Goal: Task Accomplishment & Management: Complete application form

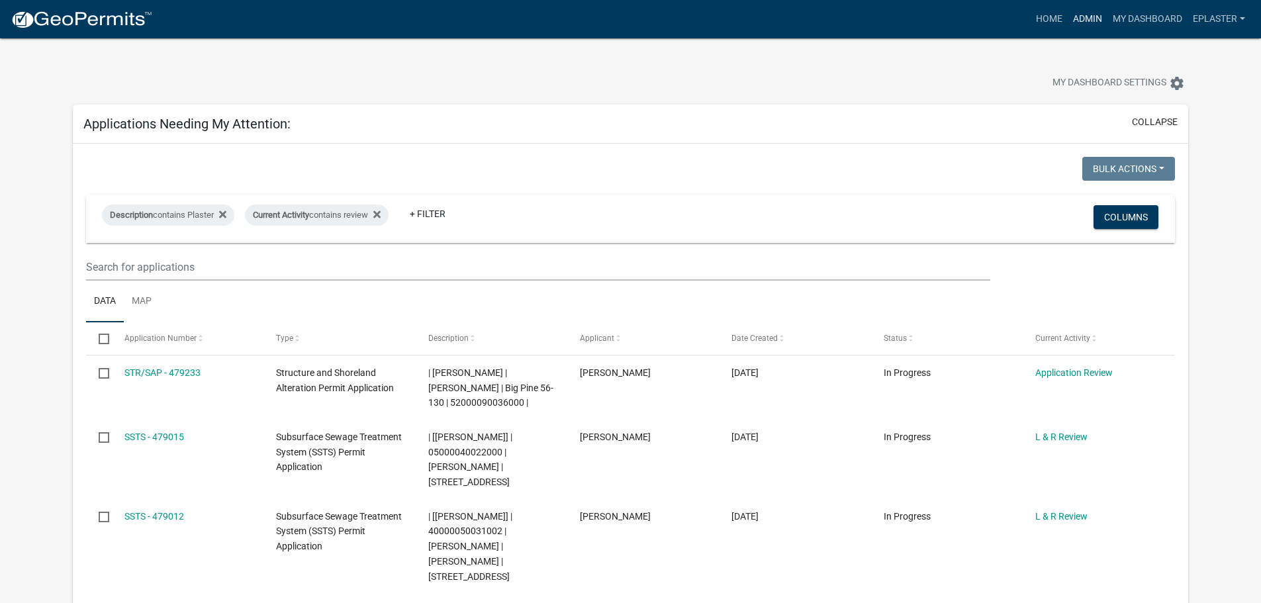
click at [1068, 9] on link "Admin" at bounding box center [1088, 19] width 40 height 25
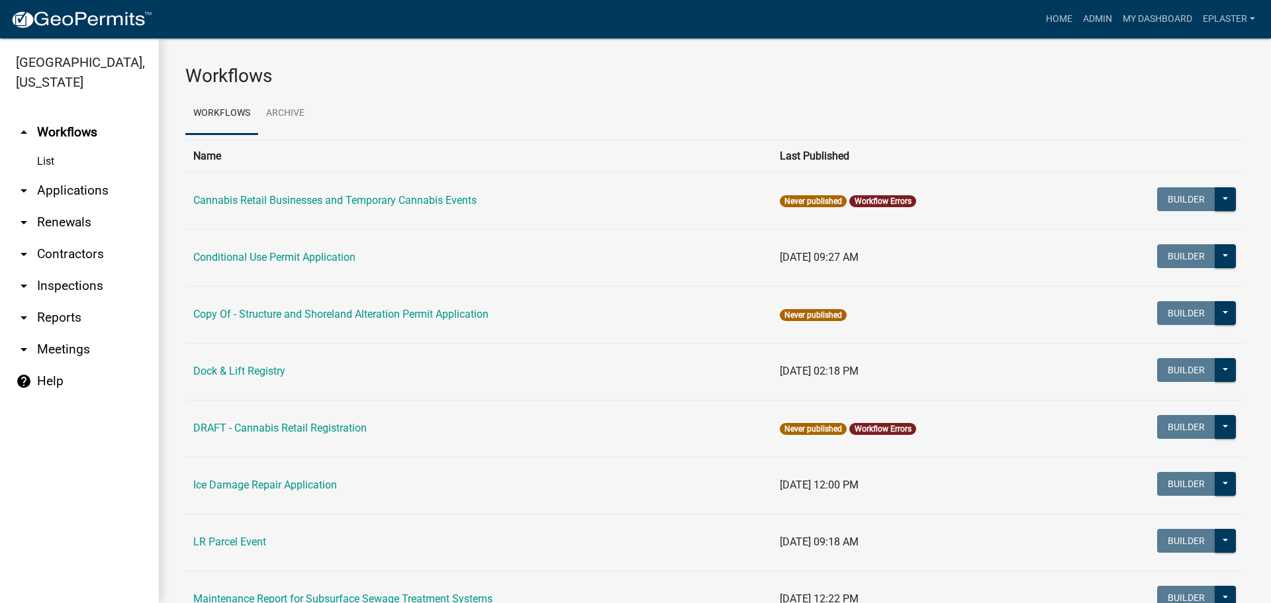
click at [60, 200] on link "arrow_drop_down Applications" at bounding box center [79, 191] width 159 height 32
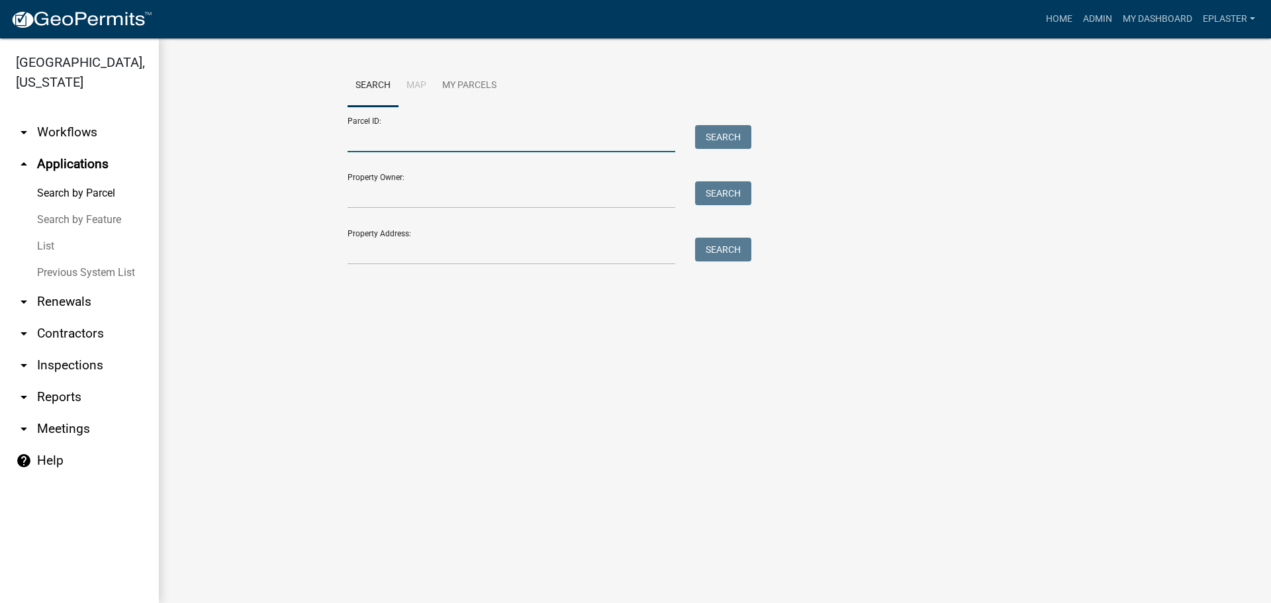
click at [403, 130] on input "Parcel ID:" at bounding box center [512, 138] width 328 height 27
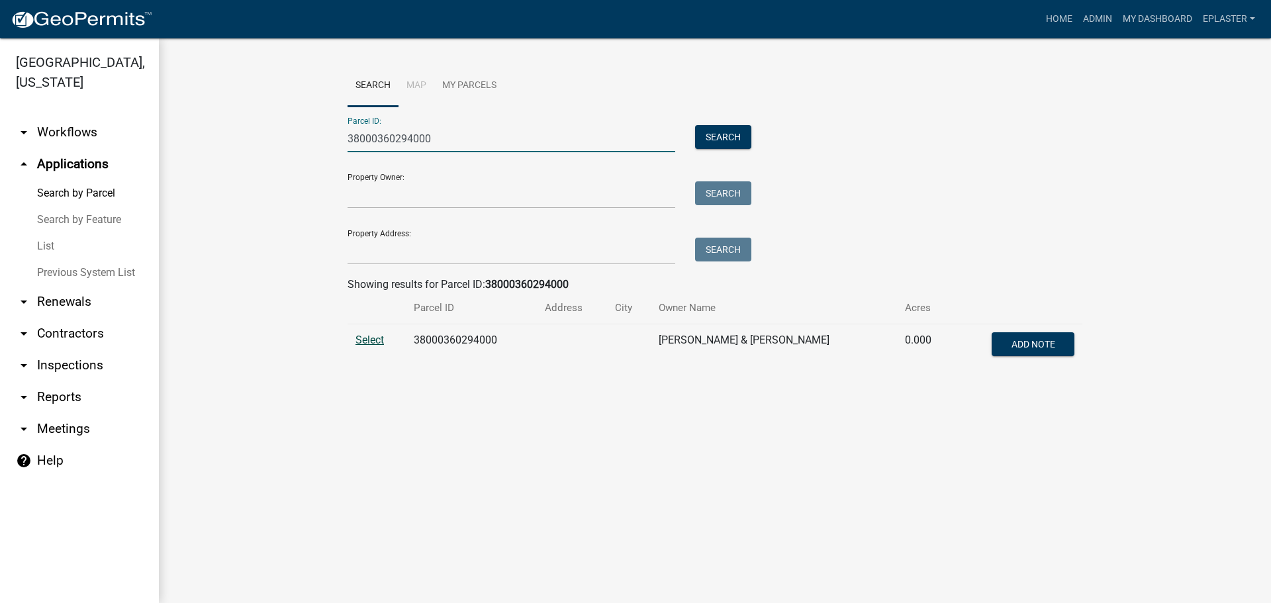
type input "38000360294000"
click at [371, 337] on span "Select" at bounding box center [370, 340] width 28 height 13
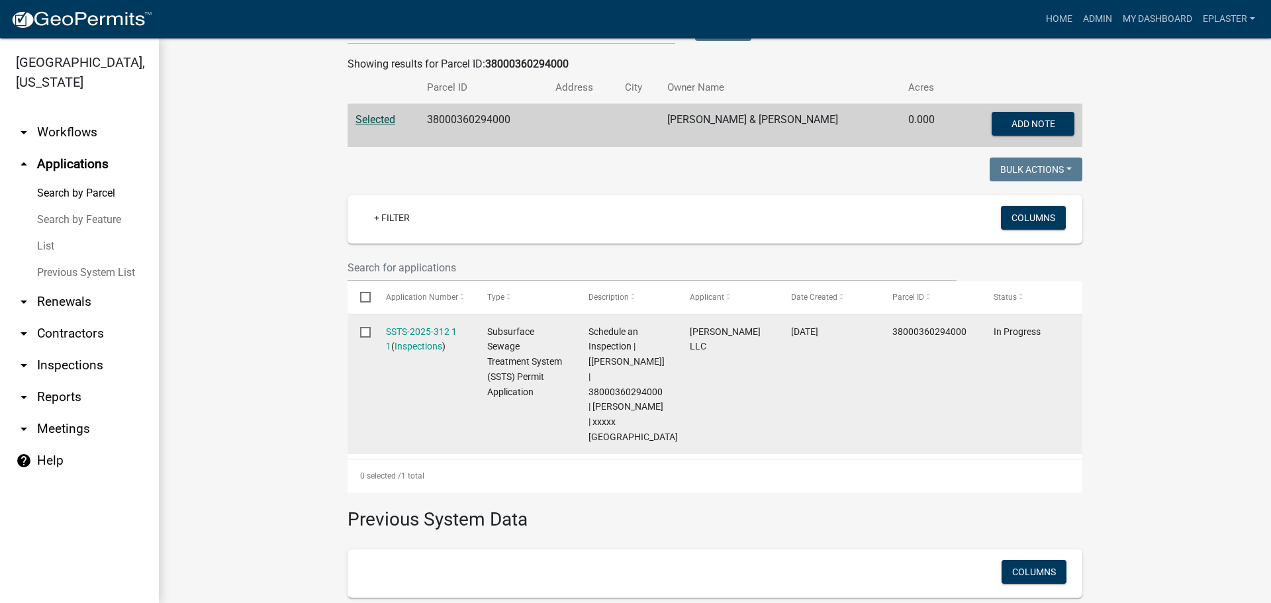
scroll to position [265, 0]
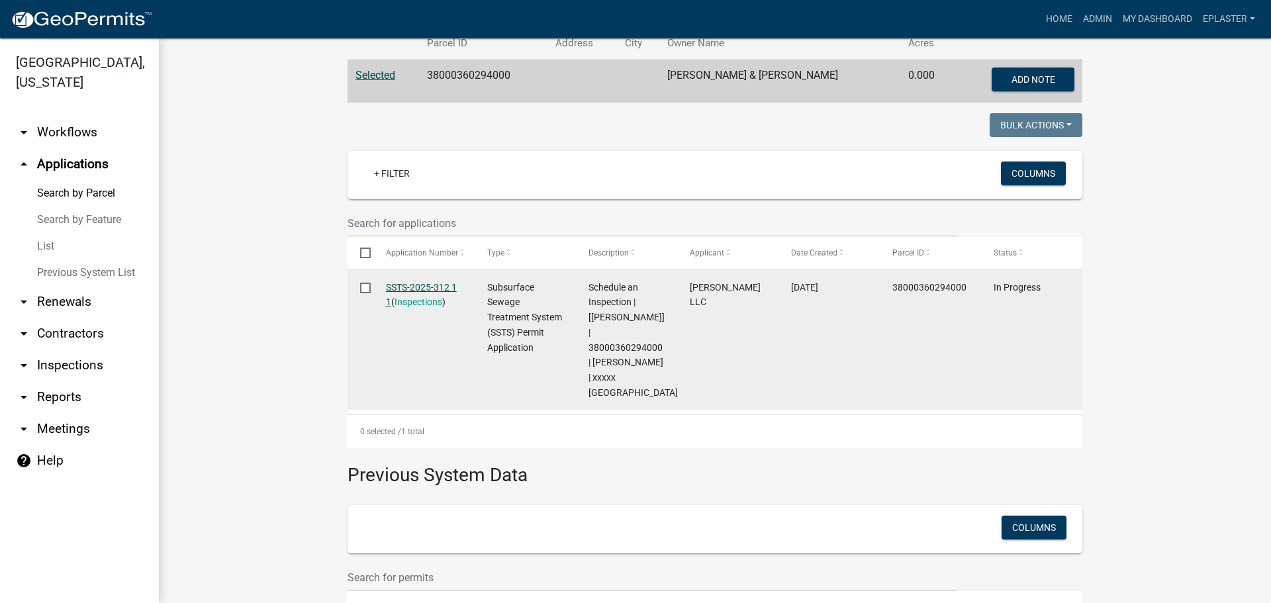
click at [421, 283] on link "SSTS-2025-312 1 1" at bounding box center [421, 295] width 71 height 26
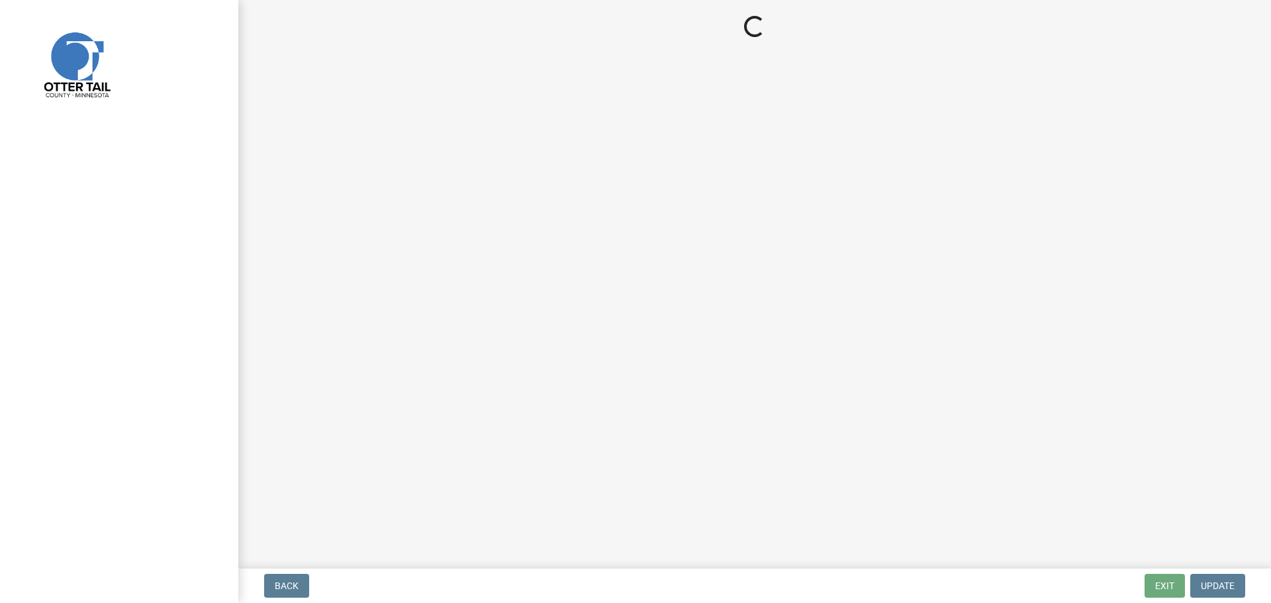
select select "710d5f49-2663-4e73-9718-d0c4e189f5ed"
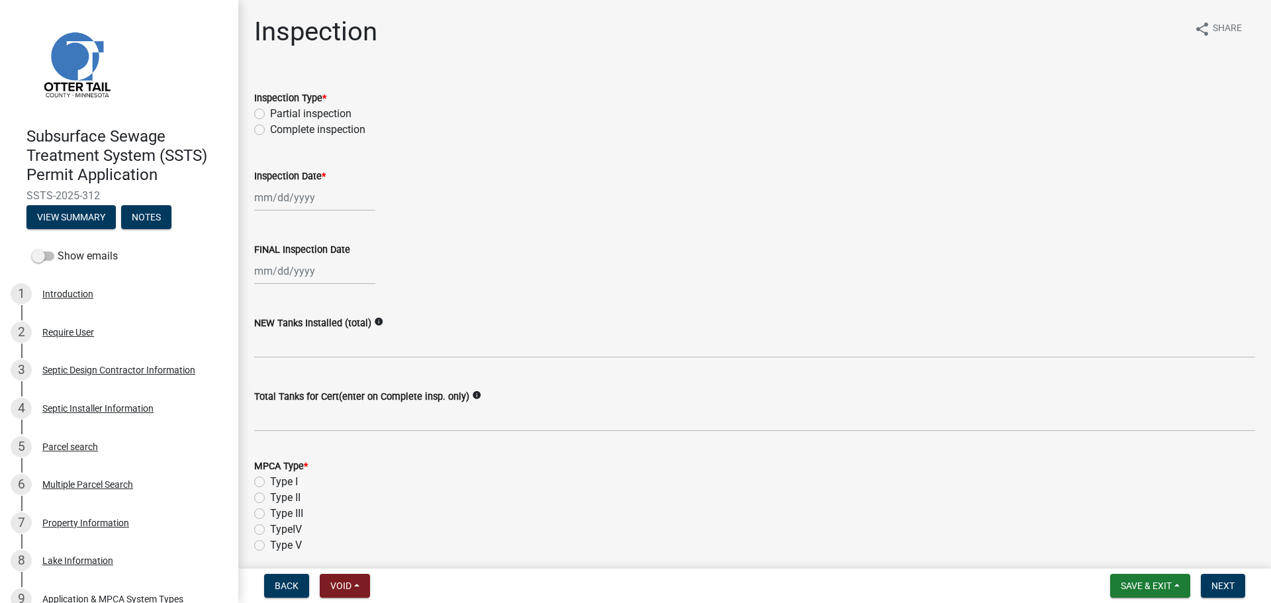
click at [270, 130] on label "Complete inspection" at bounding box center [317, 130] width 95 height 16
click at [270, 130] on input "Complete inspection" at bounding box center [274, 126] width 9 height 9
radio input "true"
click at [271, 196] on div at bounding box center [314, 197] width 121 height 27
select select "9"
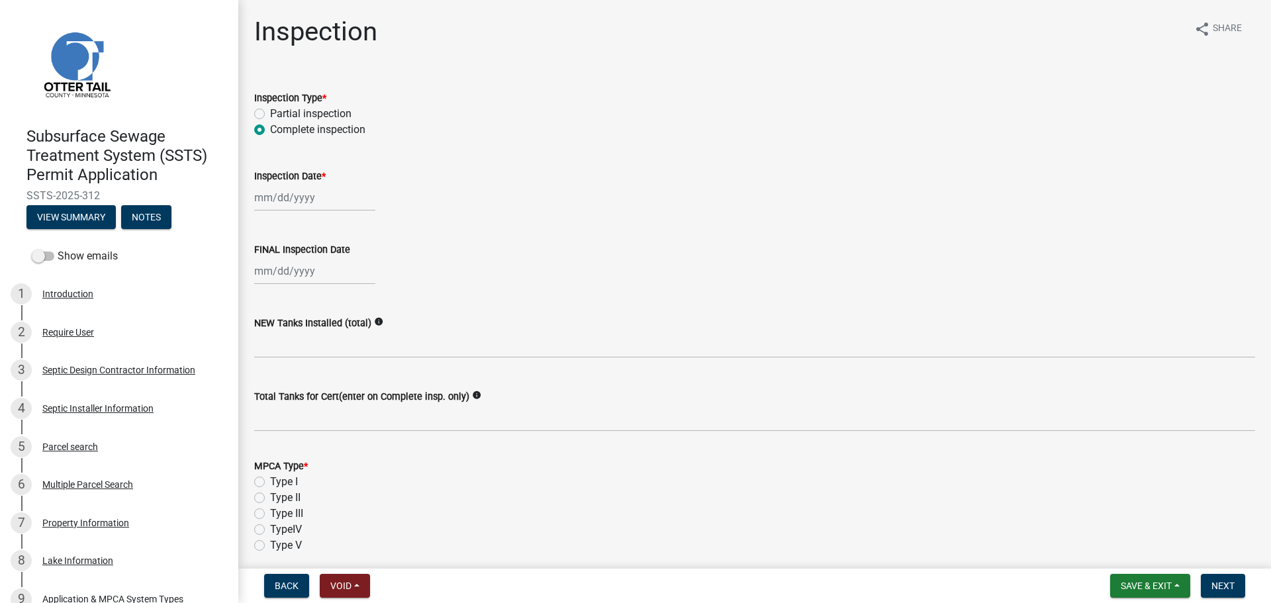
select select "2025"
click at [316, 310] on div "17" at bounding box center [309, 310] width 21 height 21
type input "[DATE]"
click at [276, 271] on div at bounding box center [314, 271] width 121 height 27
select select "9"
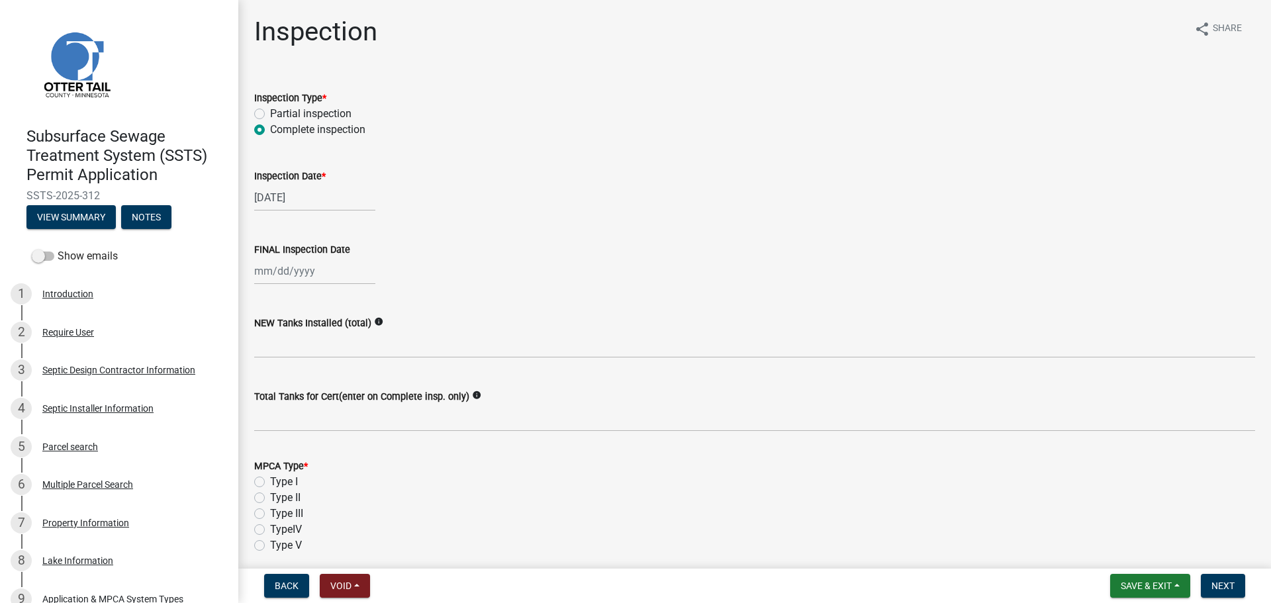
select select "2025"
click at [311, 389] on div "17" at bounding box center [309, 383] width 21 height 21
type input "[DATE]"
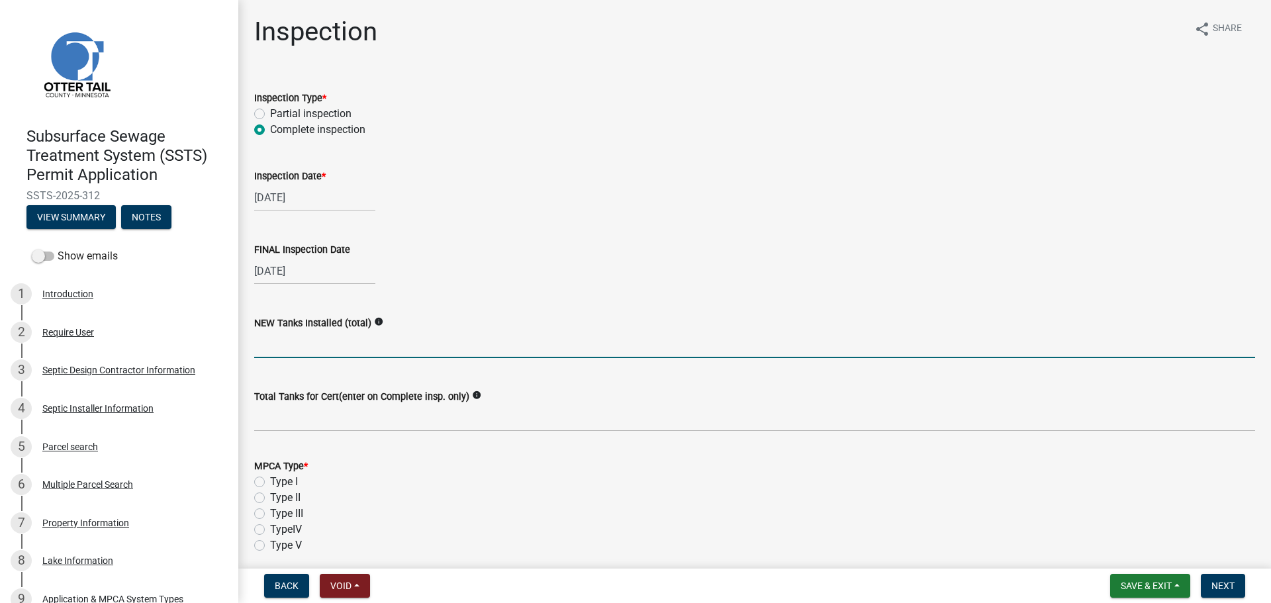
click at [281, 346] on input "text" at bounding box center [754, 344] width 1001 height 27
type input "1"
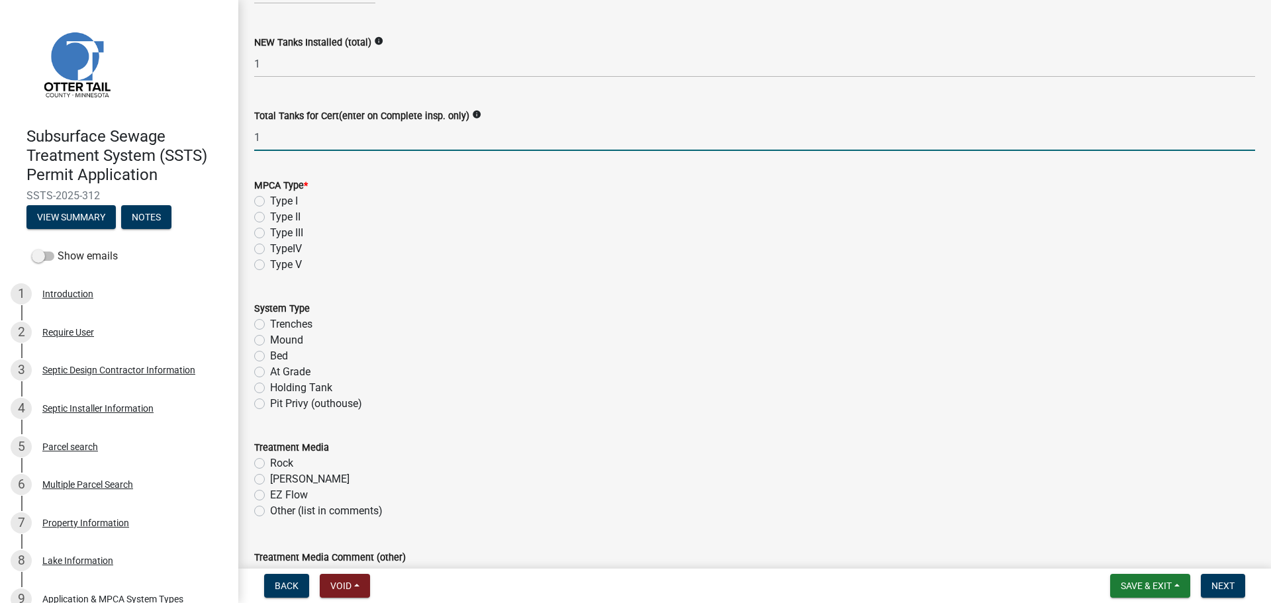
scroll to position [364, 0]
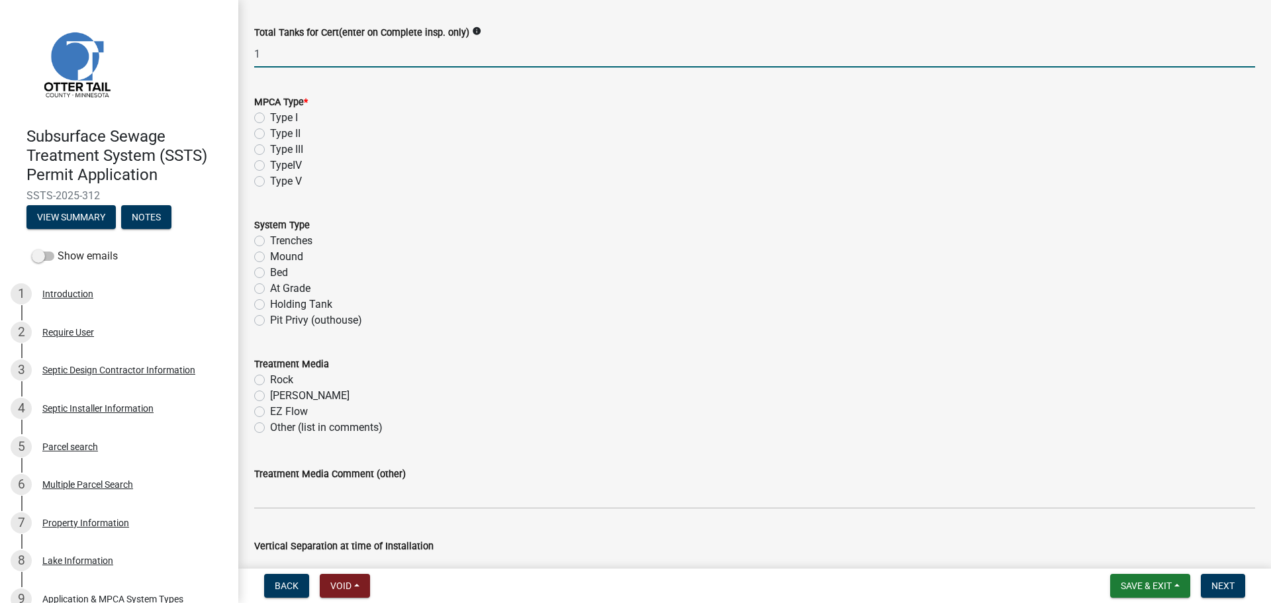
type input "1"
click at [270, 132] on label "Type II" at bounding box center [285, 134] width 30 height 16
click at [270, 132] on input "Type II" at bounding box center [274, 130] width 9 height 9
radio input "true"
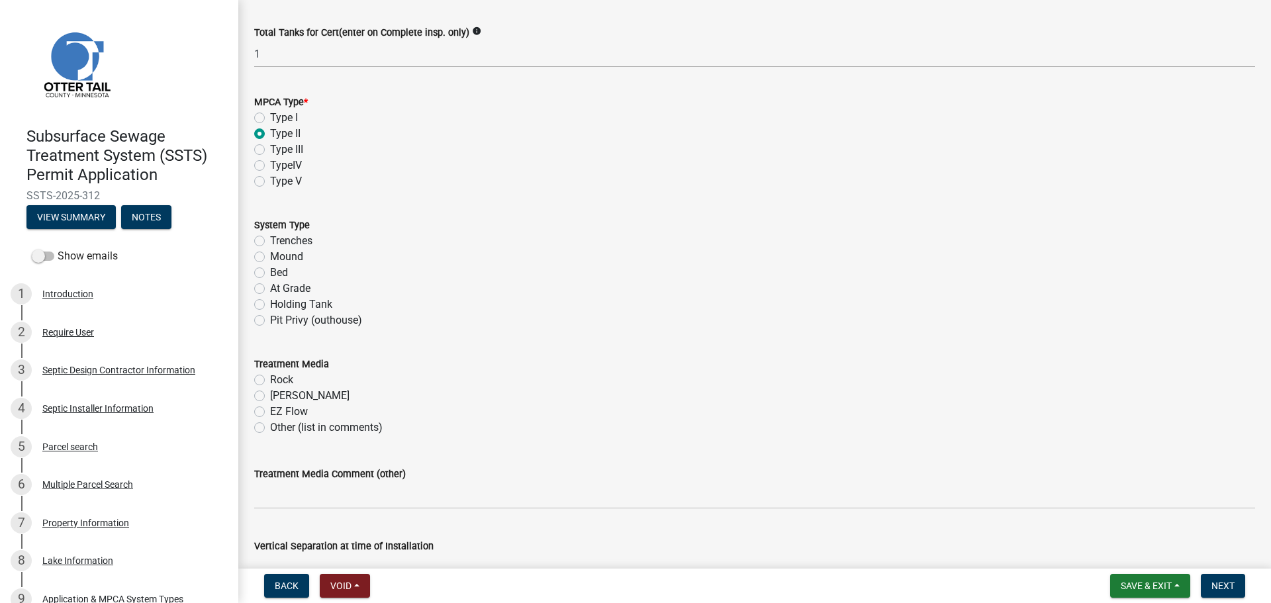
click at [270, 305] on label "Holding Tank" at bounding box center [301, 305] width 62 height 16
click at [270, 305] on input "Holding Tank" at bounding box center [274, 301] width 9 height 9
radio input "true"
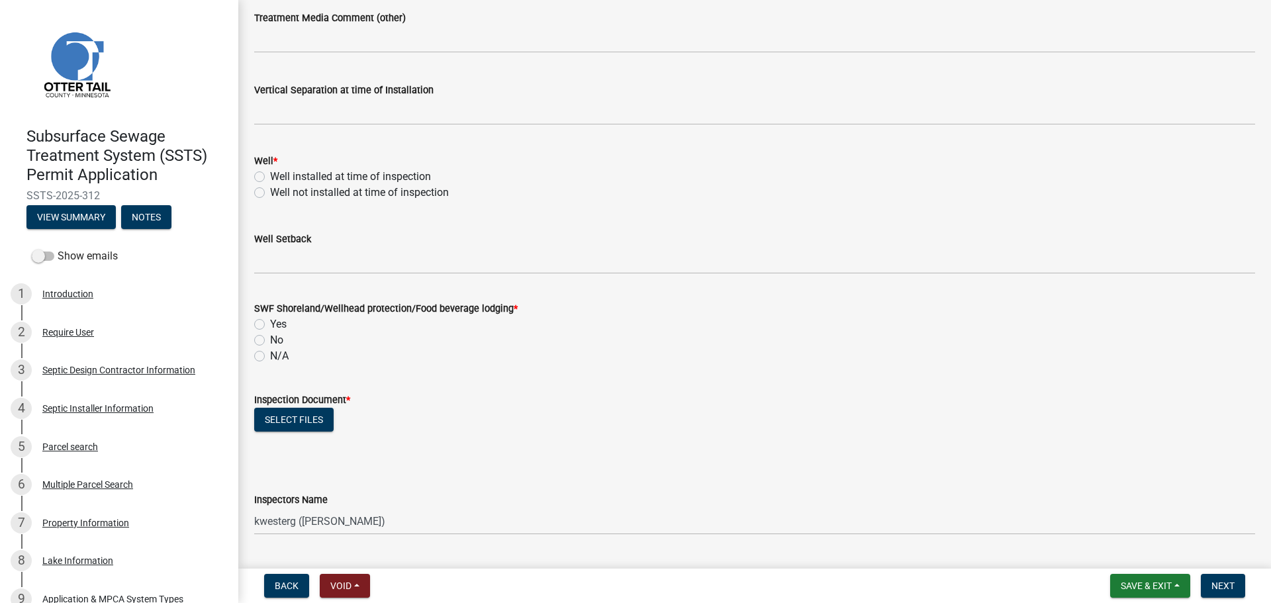
scroll to position [828, 0]
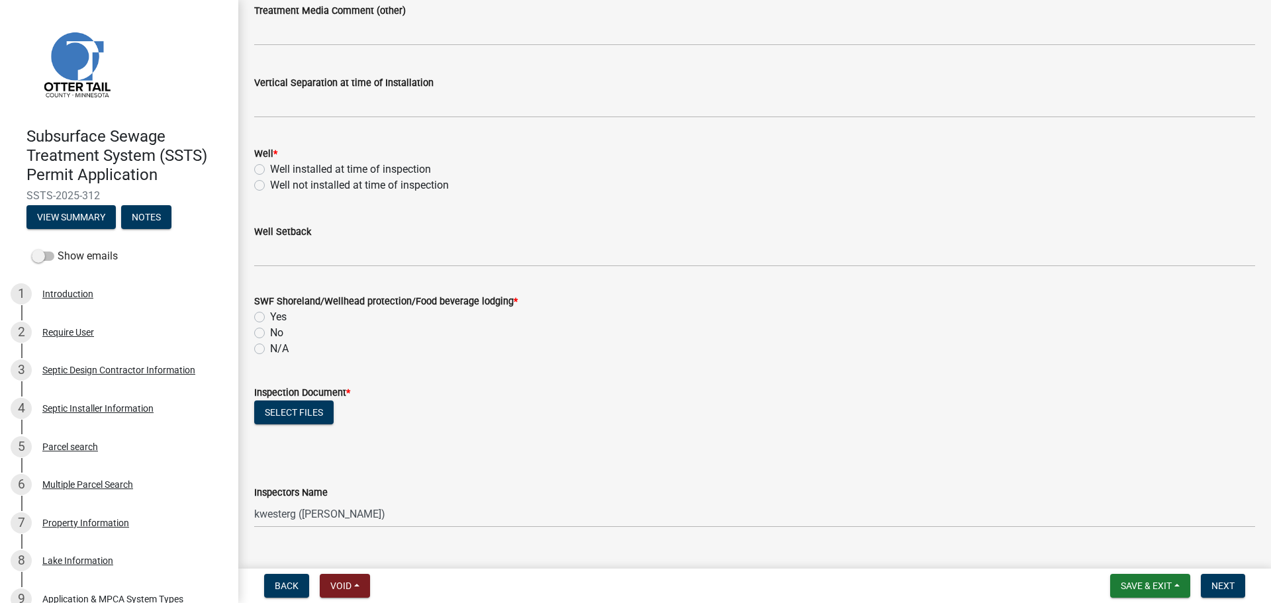
click at [270, 169] on label "Well installed at time of inspection" at bounding box center [350, 170] width 161 height 16
click at [270, 169] on input "Well installed at time of inspection" at bounding box center [274, 166] width 9 height 9
radio input "true"
click at [273, 267] on wm-data-entity-input "Well Setback" at bounding box center [754, 241] width 1001 height 72
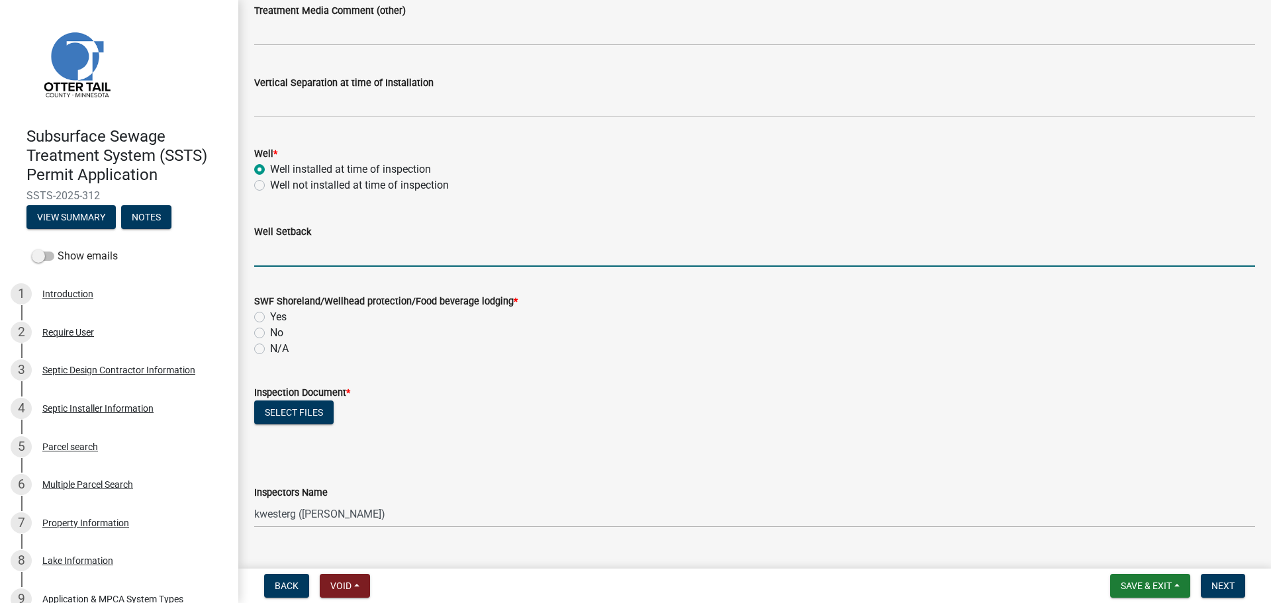
click at [275, 251] on input "Well Setback" at bounding box center [754, 253] width 1001 height 27
type input "68"
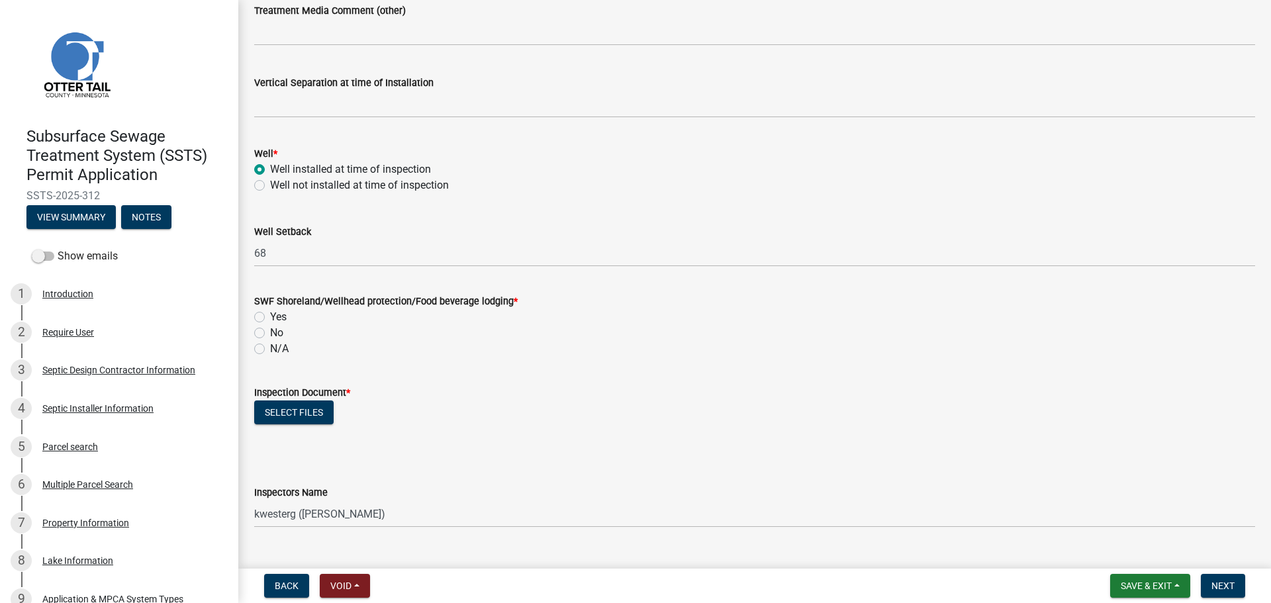
click at [270, 319] on label "Yes" at bounding box center [278, 317] width 17 height 16
click at [270, 318] on input "Yes" at bounding box center [274, 313] width 9 height 9
radio input "true"
click at [275, 410] on button "Select files" at bounding box center [293, 413] width 79 height 24
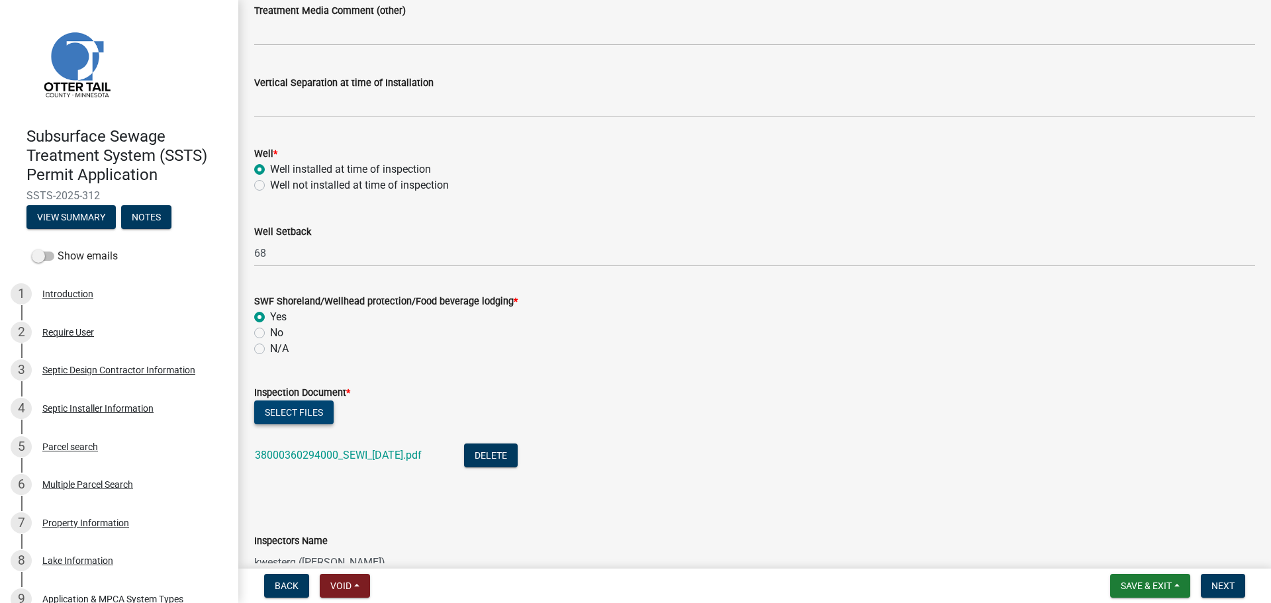
click at [307, 403] on button "Select files" at bounding box center [293, 413] width 79 height 24
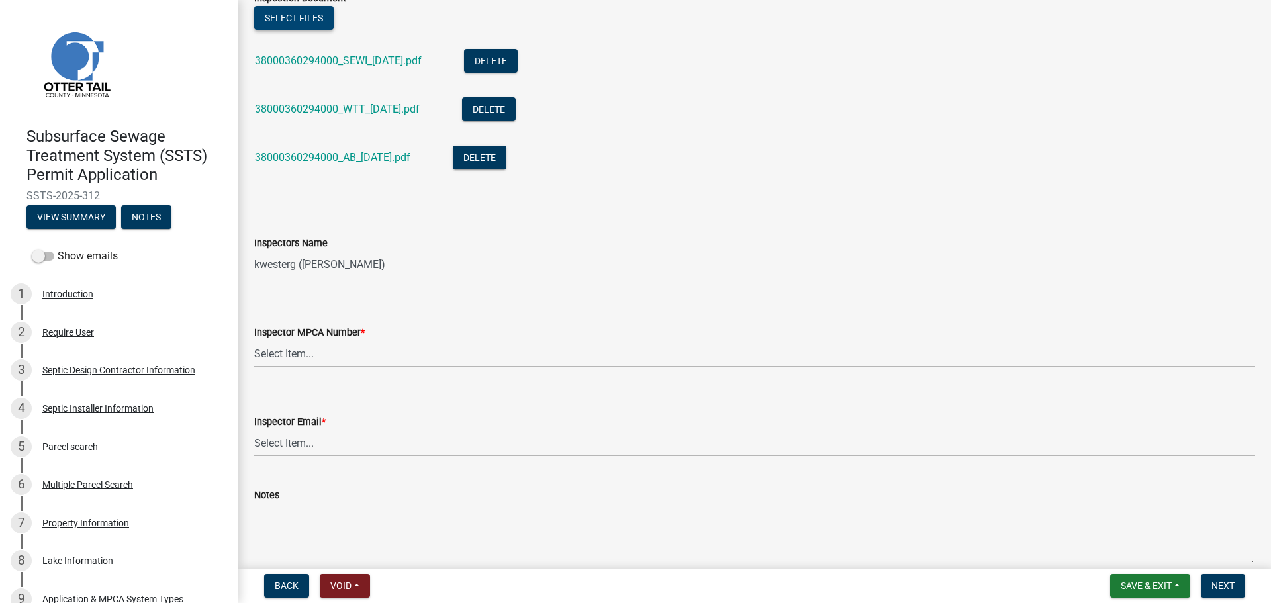
scroll to position [1225, 0]
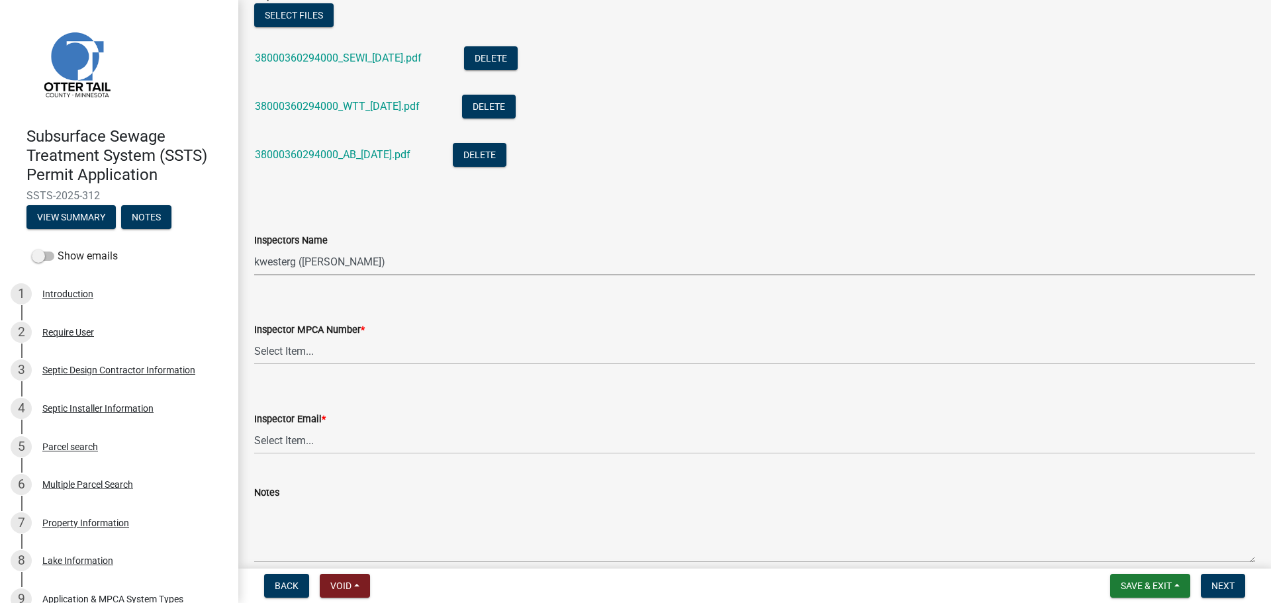
click at [297, 275] on select "Select Item... btollefson ([PERSON_NAME]) [PERSON_NAME] ([PERSON_NAME]) eplaste…" at bounding box center [754, 261] width 1001 height 27
select select "ab4afe9b-f255-4bf6-b29f-35714790ba70"
click at [254, 248] on select "Select Item... btollefson ([PERSON_NAME]) [PERSON_NAME] ([PERSON_NAME]) eplaste…" at bounding box center [754, 261] width 1001 height 27
click at [307, 348] on select "Select Item... [PERSON_NAME] (10415) [PERSON_NAME] (924) [PERSON_NAME] (1957) […" at bounding box center [754, 351] width 1001 height 27
click at [254, 338] on select "Select Item... [PERSON_NAME] (10415) [PERSON_NAME] (924) [PERSON_NAME] (1957) […" at bounding box center [754, 351] width 1001 height 27
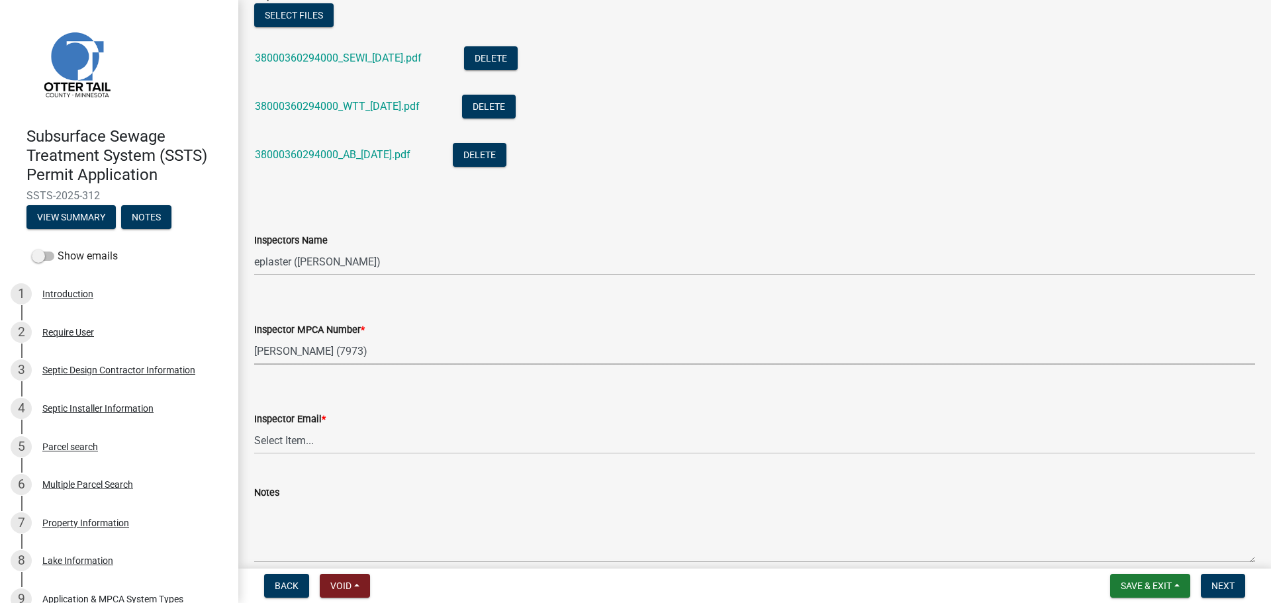
select select "4857f273-0e9a-4084-85c8-075cbcf0902e"
click at [290, 444] on select "Select Item... [PERSON_NAME] ([EMAIL_ADDRESS][DOMAIN_NAME]) [PERSON_NAME] ([EMA…" at bounding box center [754, 440] width 1001 height 27
click at [254, 427] on select "Select Item... [PERSON_NAME] ([EMAIL_ADDRESS][DOMAIN_NAME]) [PERSON_NAME] ([EMA…" at bounding box center [754, 440] width 1001 height 27
select select "318b8207-6619-4c37-8bd8-783b28c7307f"
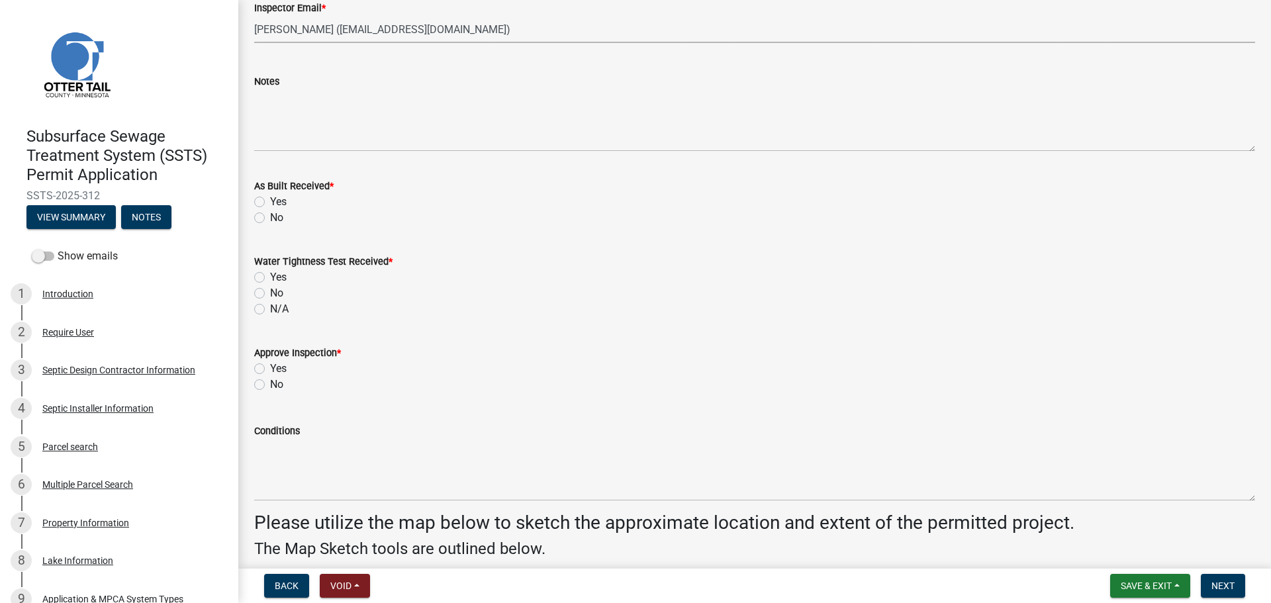
scroll to position [1655, 0]
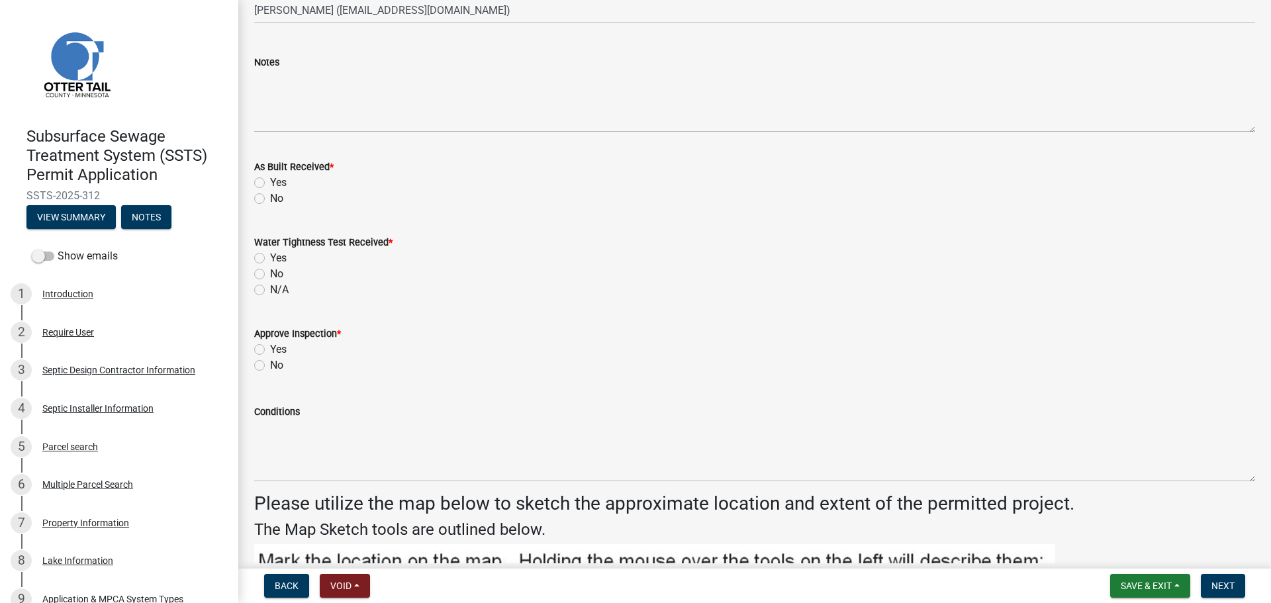
click at [270, 179] on label "Yes" at bounding box center [278, 183] width 17 height 16
click at [270, 179] on input "Yes" at bounding box center [274, 179] width 9 height 9
radio input "true"
click at [270, 256] on label "Yes" at bounding box center [278, 258] width 17 height 16
click at [270, 256] on input "Yes" at bounding box center [274, 254] width 9 height 9
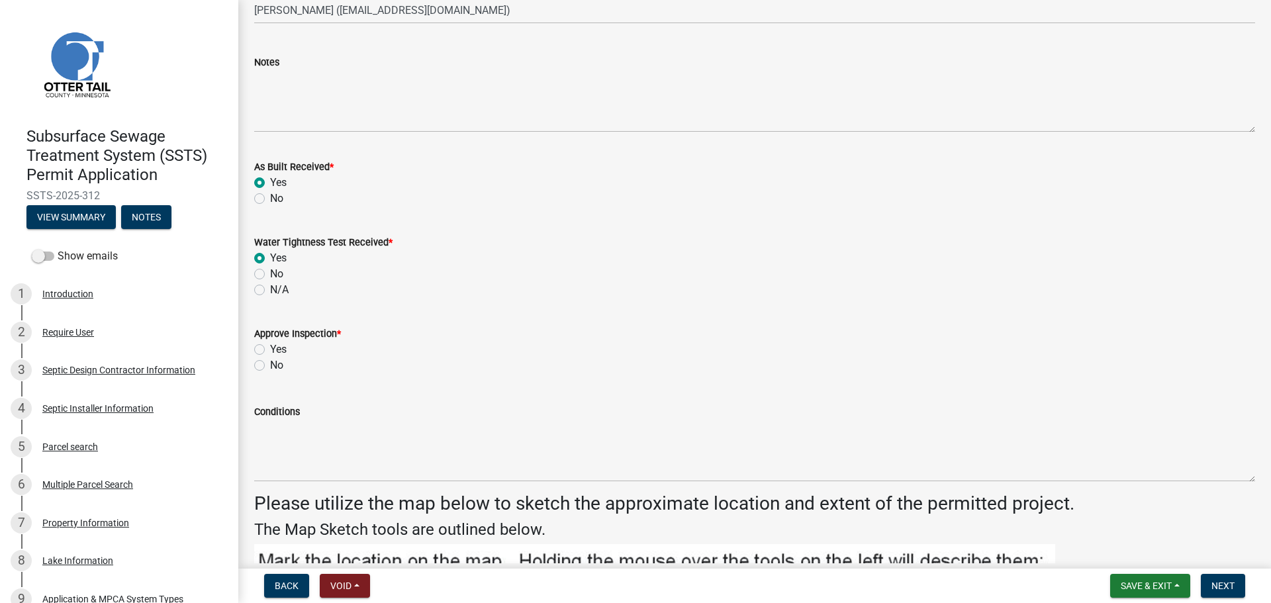
radio input "true"
click at [270, 349] on label "Yes" at bounding box center [278, 350] width 17 height 16
click at [270, 349] on input "Yes" at bounding box center [274, 346] width 9 height 9
radio input "true"
click at [1223, 583] on span "Next" at bounding box center [1223, 586] width 23 height 11
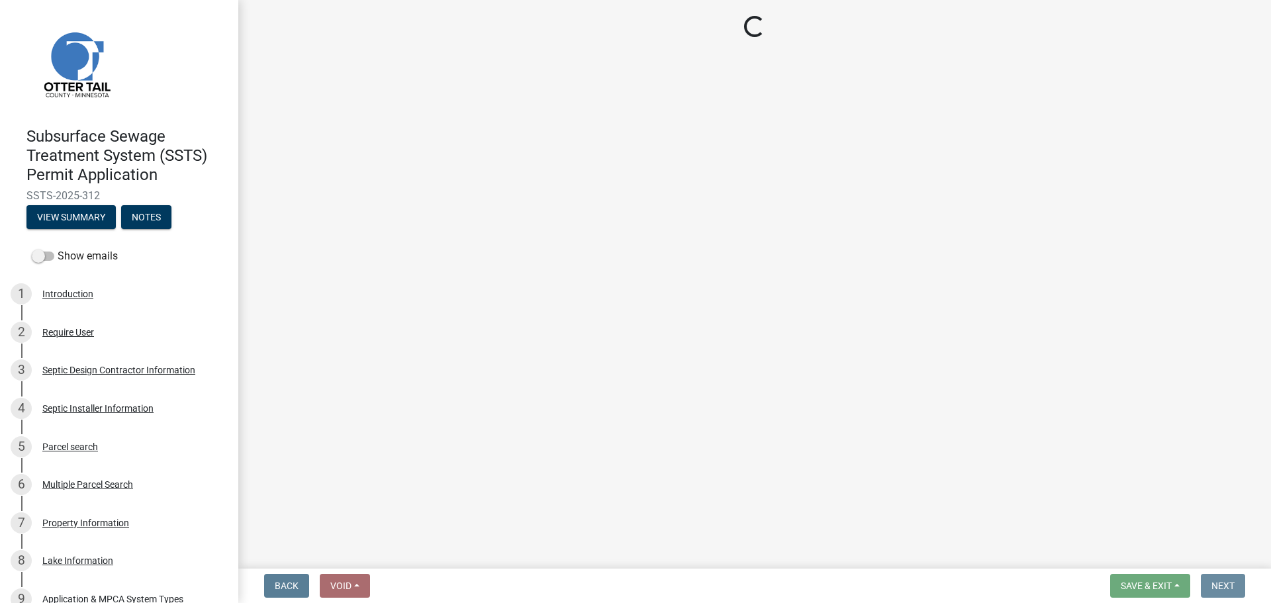
scroll to position [0, 0]
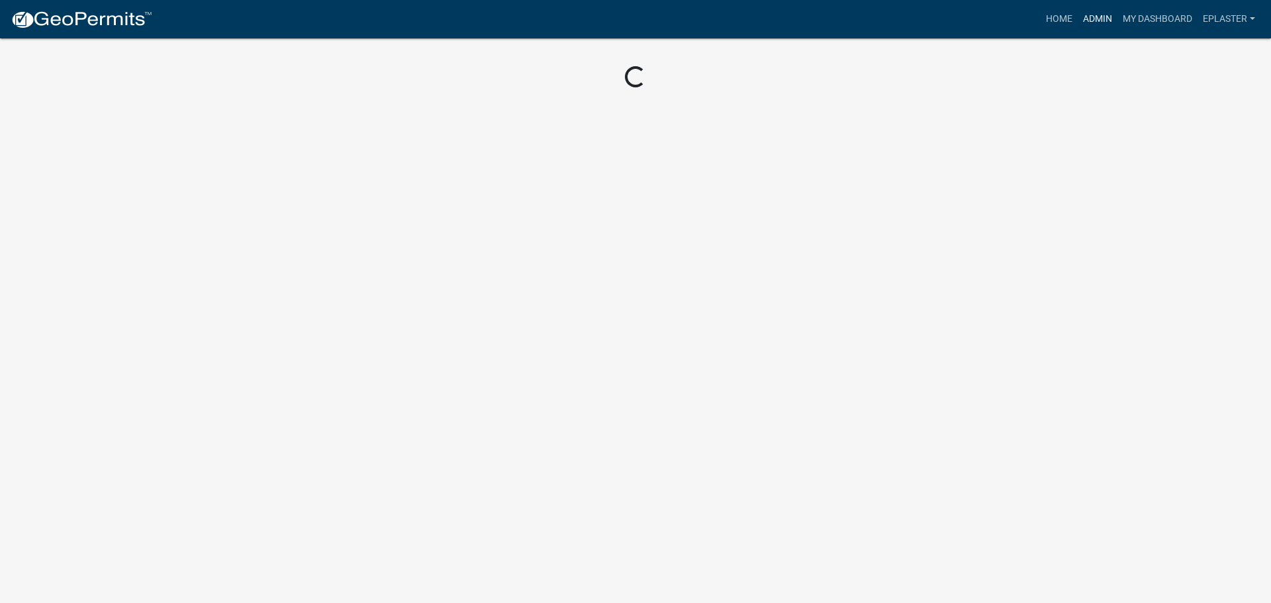
click at [1095, 16] on link "Admin" at bounding box center [1098, 19] width 40 height 25
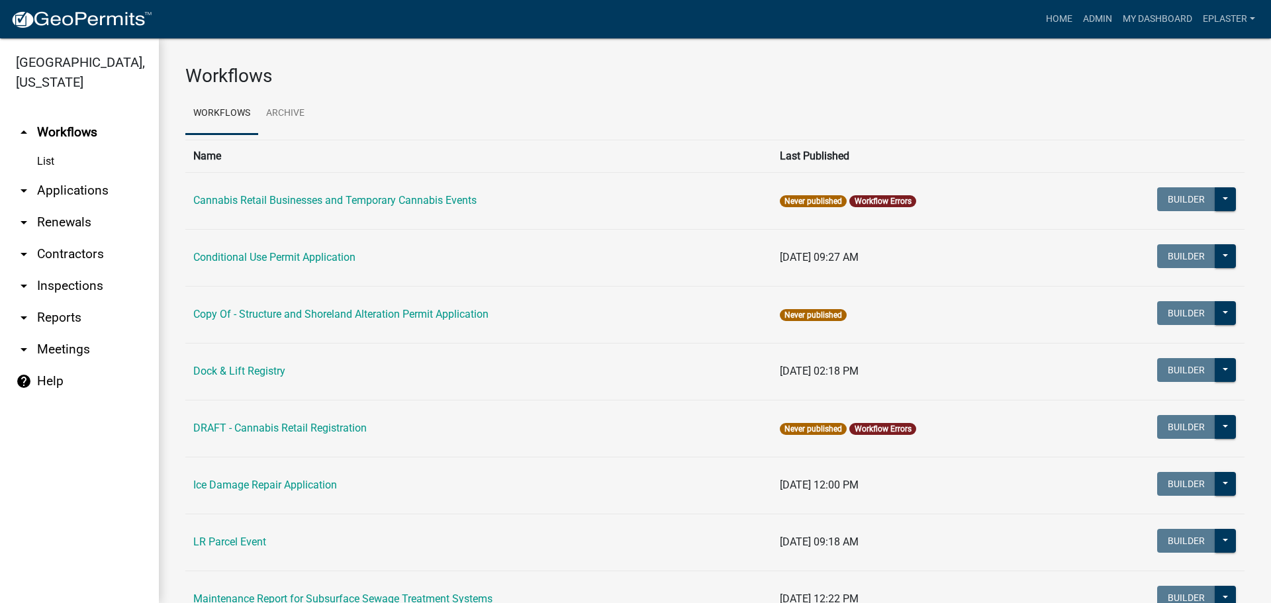
click at [90, 187] on link "arrow_drop_down Applications" at bounding box center [79, 191] width 159 height 32
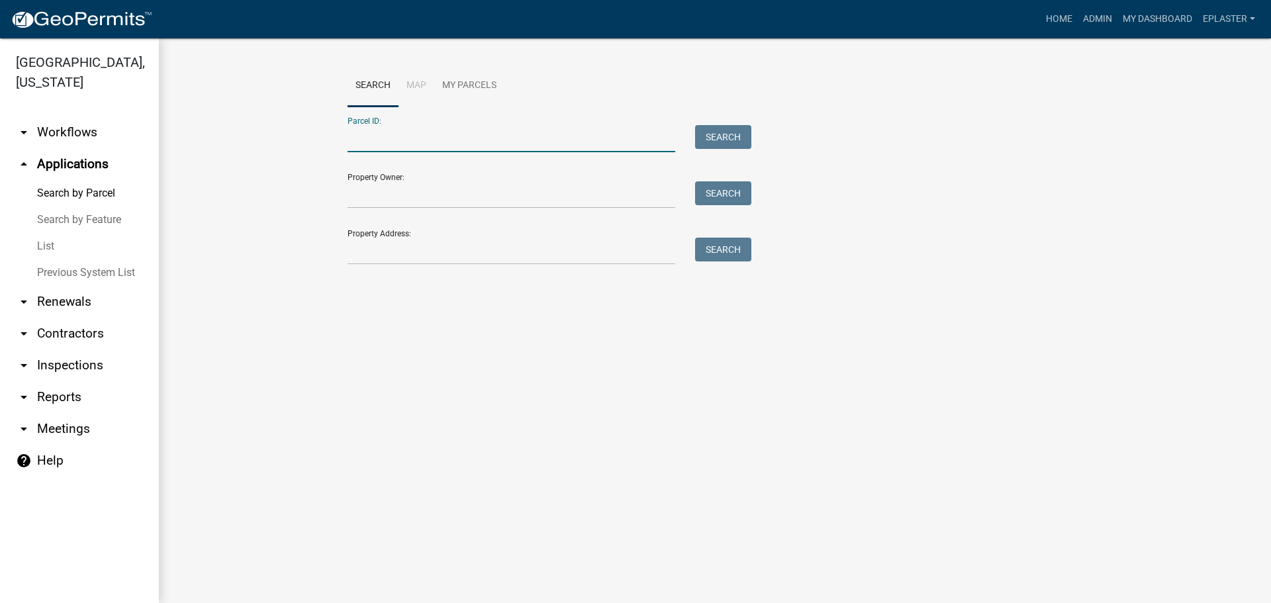
click at [352, 142] on input "Parcel ID:" at bounding box center [512, 138] width 328 height 27
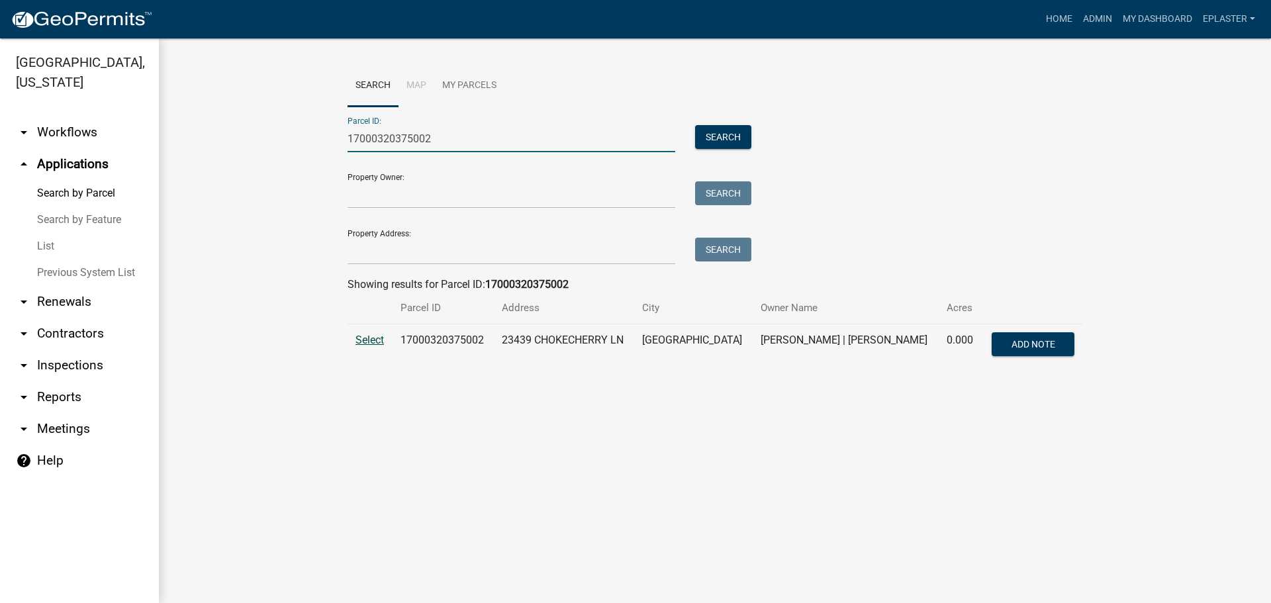
type input "17000320375002"
click at [375, 340] on span "Select" at bounding box center [370, 340] width 28 height 13
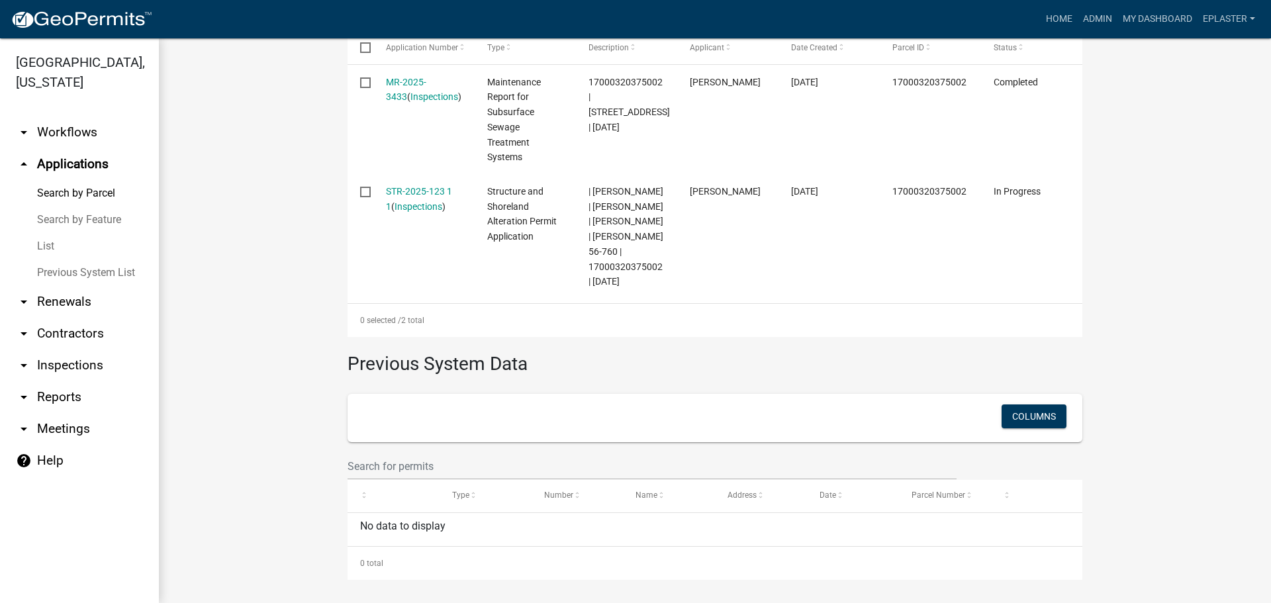
scroll to position [473, 0]
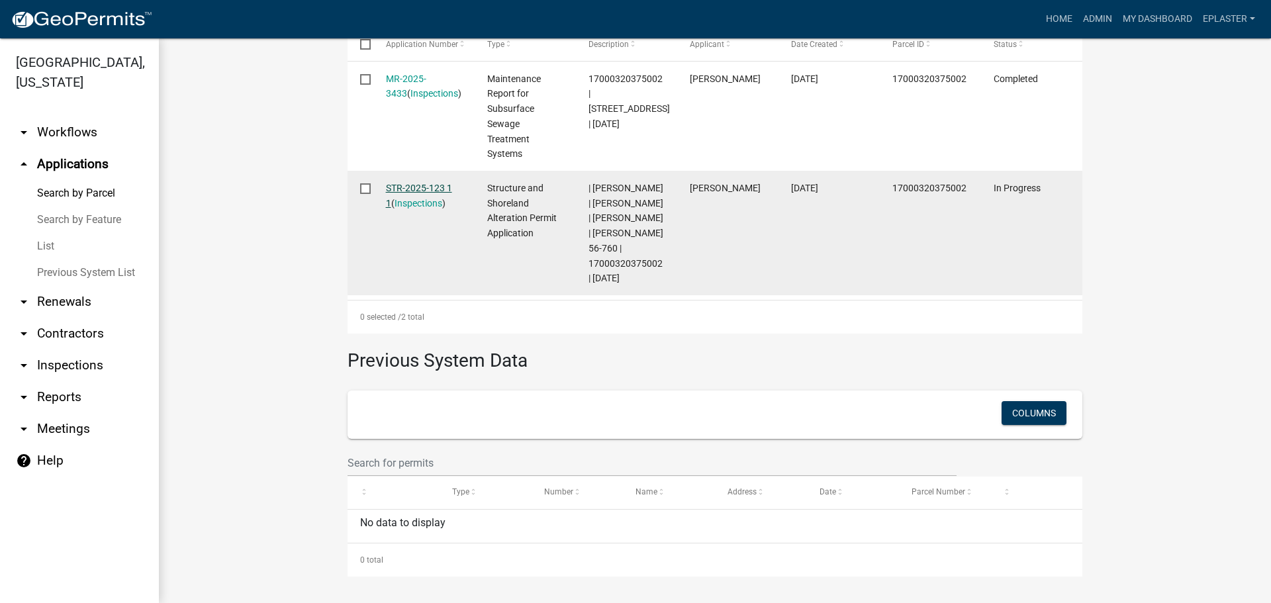
click at [424, 186] on link "STR-2025-123 1 1" at bounding box center [419, 196] width 66 height 26
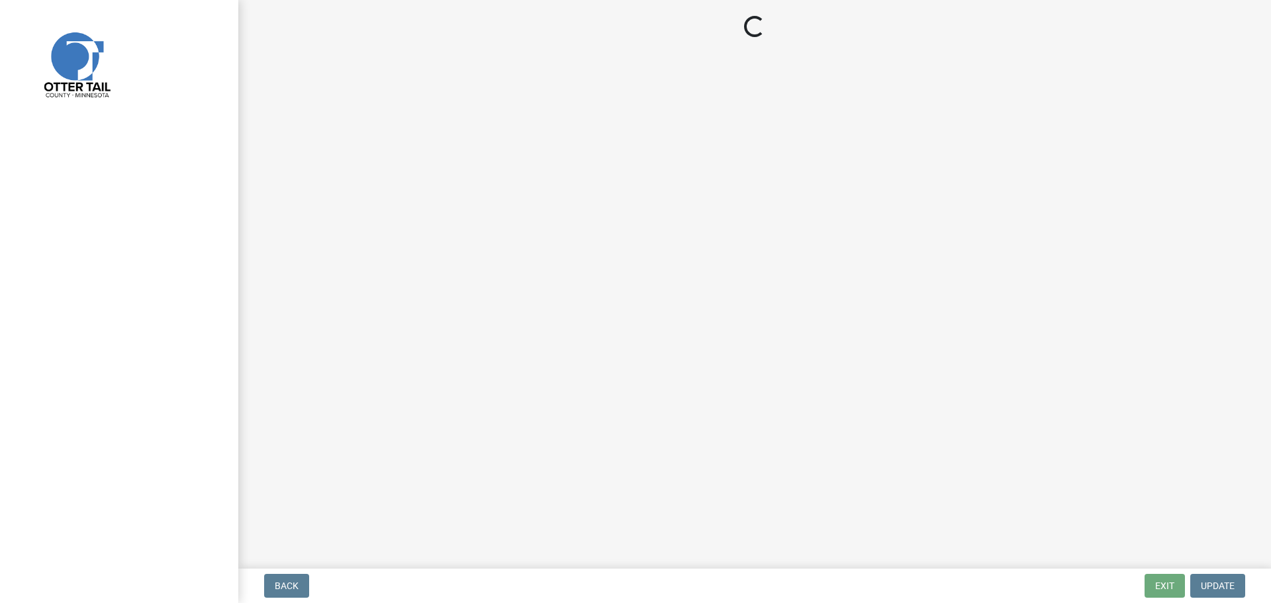
select select "710d5f49-2663-4e73-9718-d0c4e189f5ed"
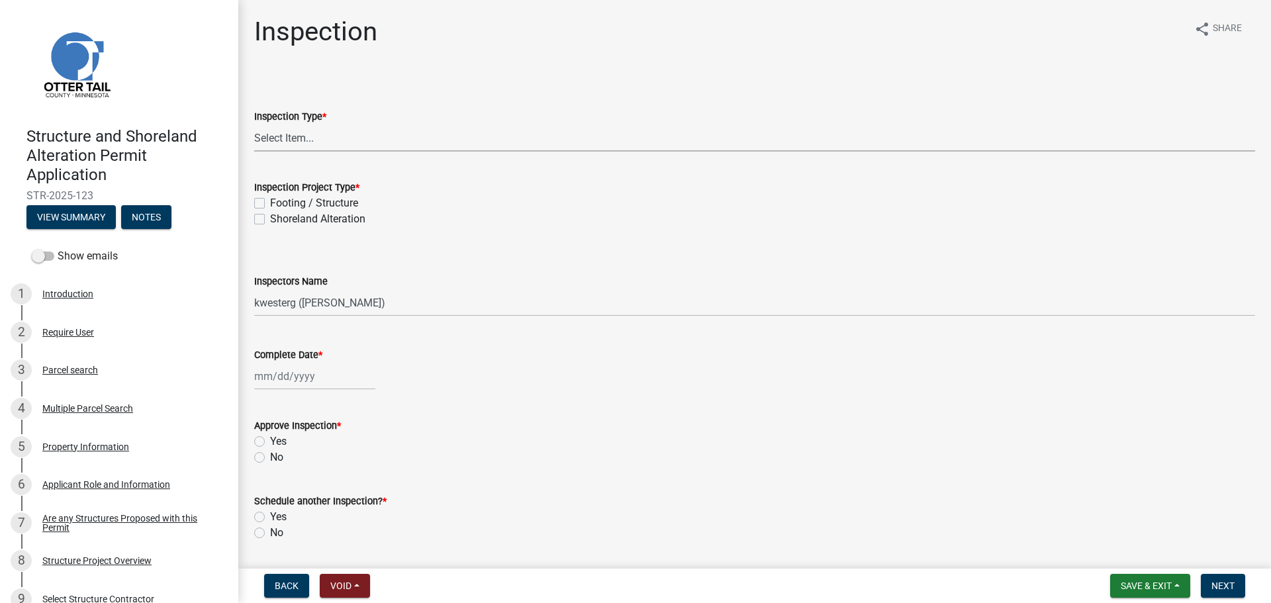
click at [291, 146] on select "Select Item... Inspection Complete Partial Inspection Inspected Not Built" at bounding box center [754, 137] width 1001 height 27
click at [254, 124] on select "Select Item... Inspection Complete Partial Inspection Inspected Not Built" at bounding box center [754, 137] width 1001 height 27
select select "409c2f88-eb3f-474f-aeae-54c427f2203e"
click at [270, 202] on label "Footing / Structure" at bounding box center [314, 203] width 88 height 16
click at [270, 202] on input "Footing / Structure" at bounding box center [274, 199] width 9 height 9
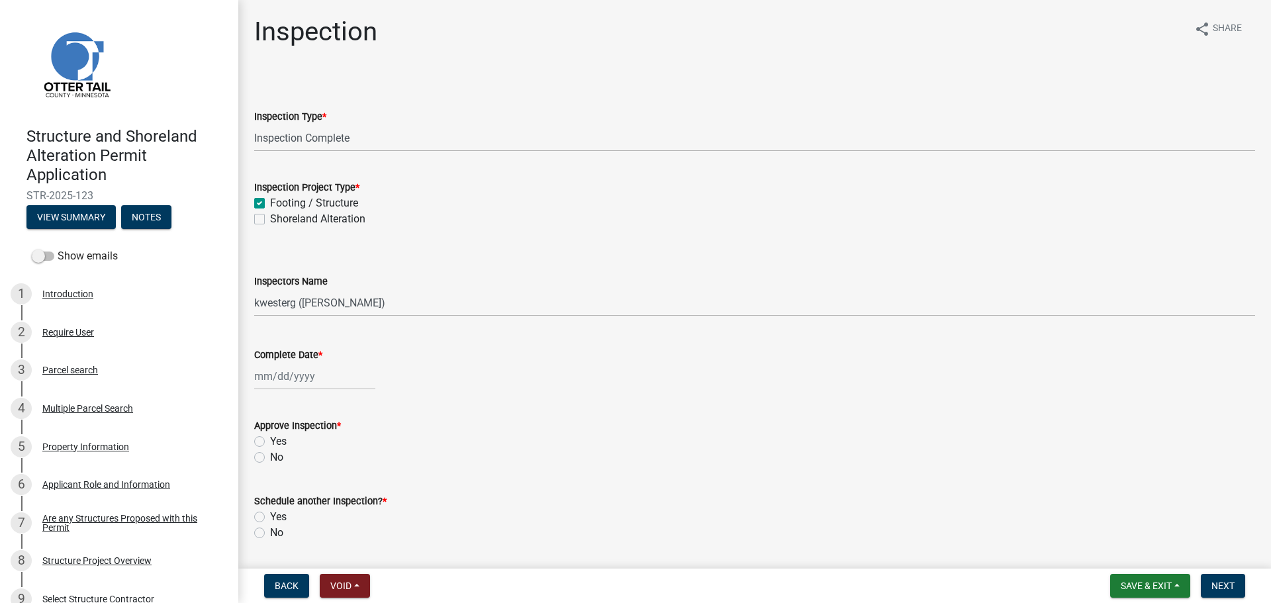
checkbox input "true"
checkbox input "false"
click at [275, 304] on select "Select Item... cwleclair ([PERSON_NAME]) btollefson ([PERSON_NAME]) abusko ([PE…" at bounding box center [754, 302] width 1001 height 27
click at [254, 289] on select "Select Item... cwleclair ([PERSON_NAME]) btollefson ([PERSON_NAME]) abusko ([PE…" at bounding box center [754, 302] width 1001 height 27
click at [289, 307] on select "Select Item... cwleclair ([PERSON_NAME]) btollefson ([PERSON_NAME]) abusko ([PE…" at bounding box center [754, 302] width 1001 height 27
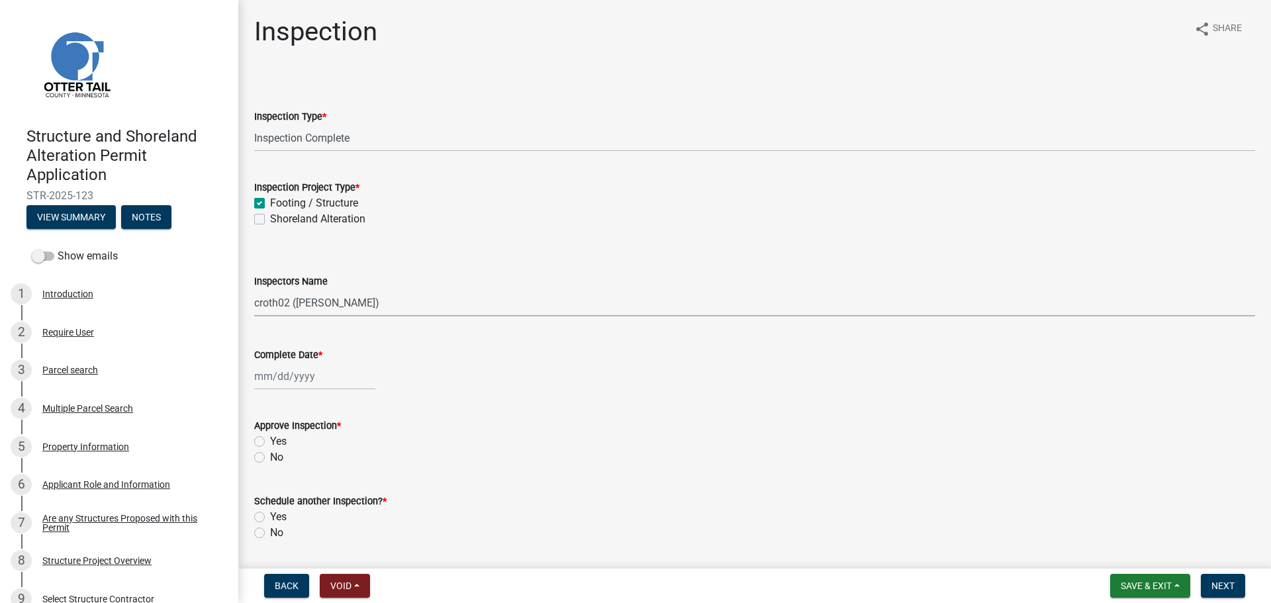
select select "ab4afe9b-f255-4bf6-b29f-35714790ba70"
click at [254, 289] on select "Select Item... cwleclair ([PERSON_NAME]) btollefson ([PERSON_NAME]) abusko ([PE…" at bounding box center [754, 302] width 1001 height 27
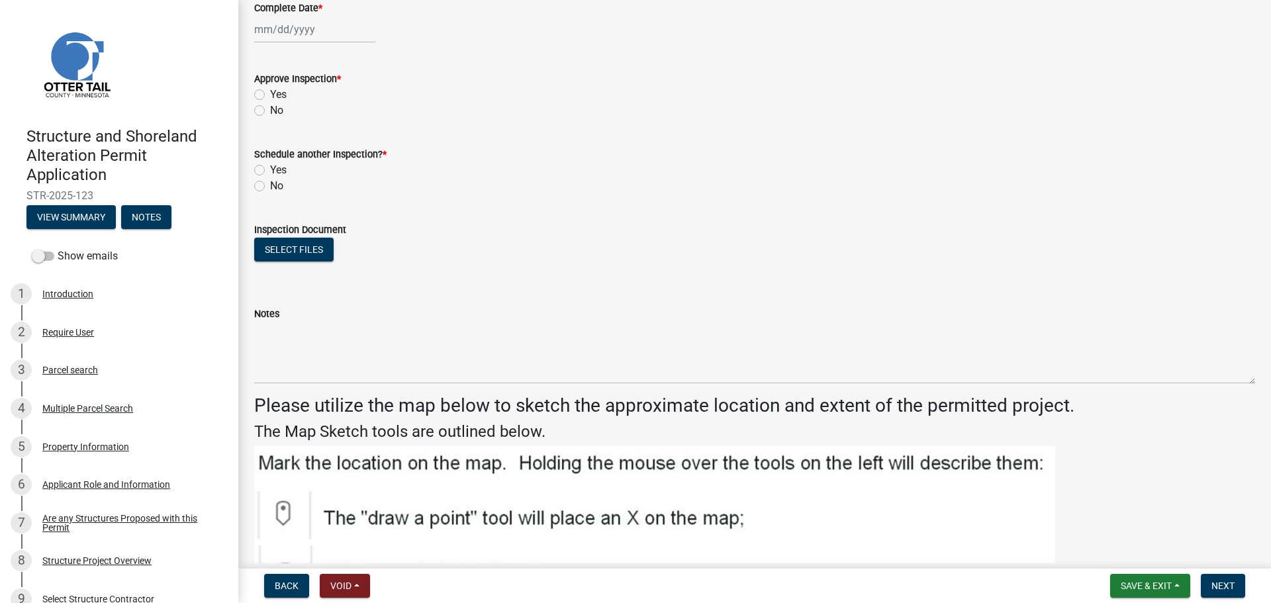
scroll to position [348, 0]
click at [261, 30] on div at bounding box center [314, 28] width 121 height 27
select select "9"
select select "2025"
click at [311, 141] on div "17" at bounding box center [309, 141] width 21 height 21
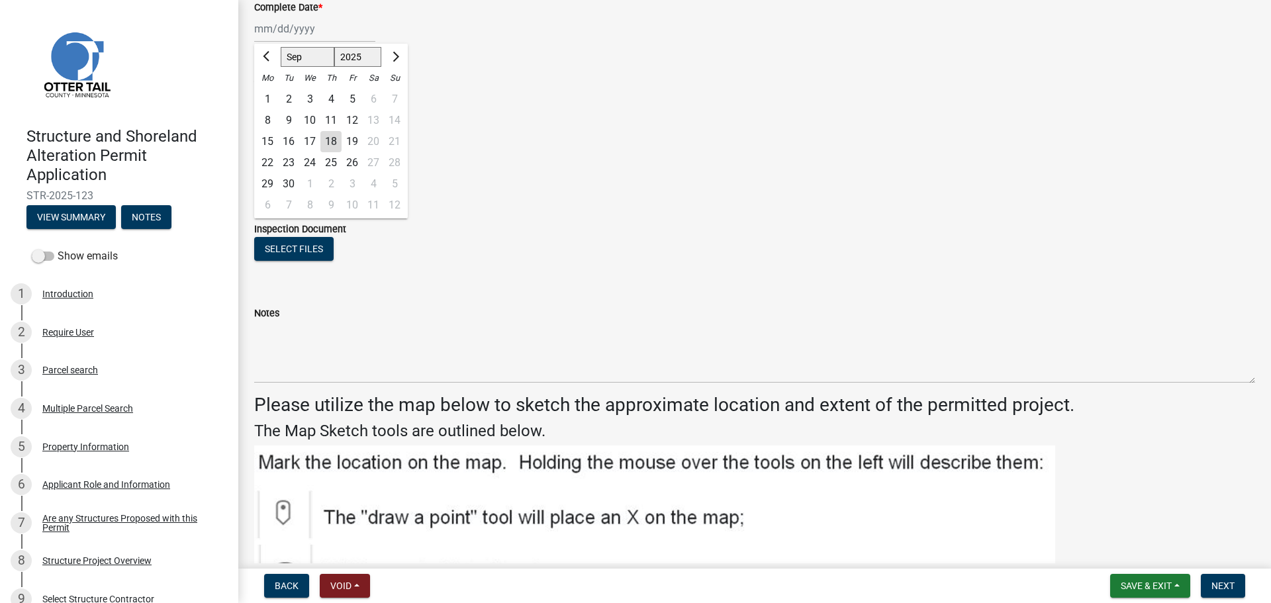
type input "[DATE]"
click at [270, 94] on label "Yes" at bounding box center [278, 94] width 17 height 16
click at [270, 94] on input "Yes" at bounding box center [274, 90] width 9 height 9
radio input "true"
click at [270, 183] on label "No" at bounding box center [276, 185] width 13 height 16
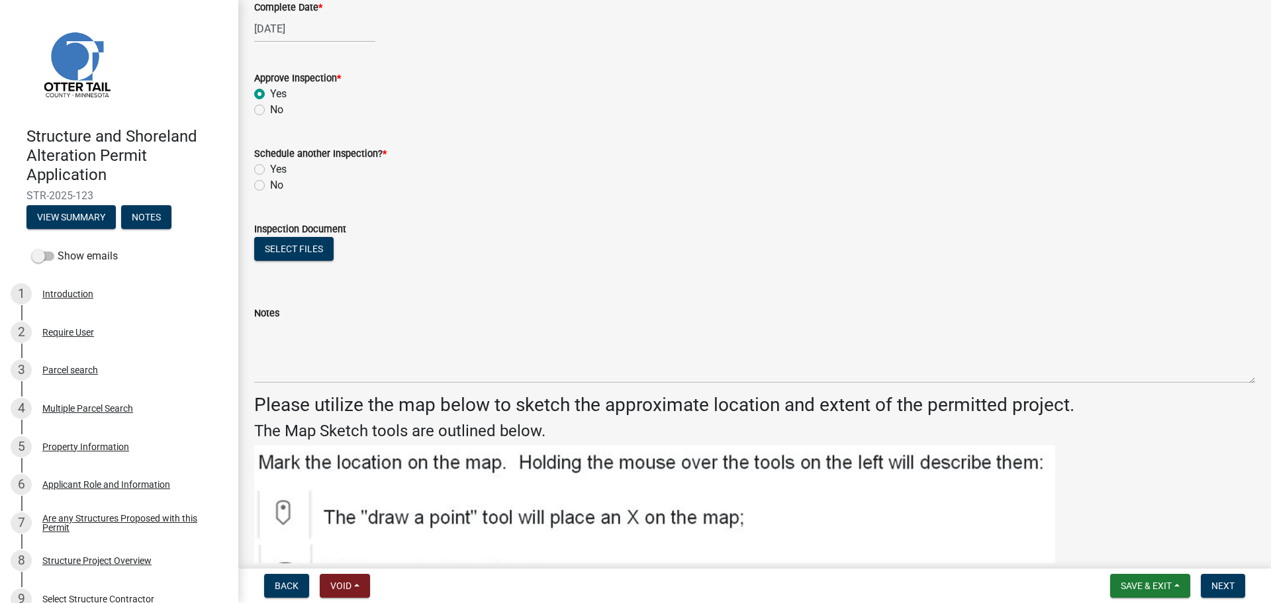
click at [270, 183] on input "No" at bounding box center [274, 181] width 9 height 9
radio input "true"
click at [274, 247] on button "Select files" at bounding box center [293, 249] width 79 height 24
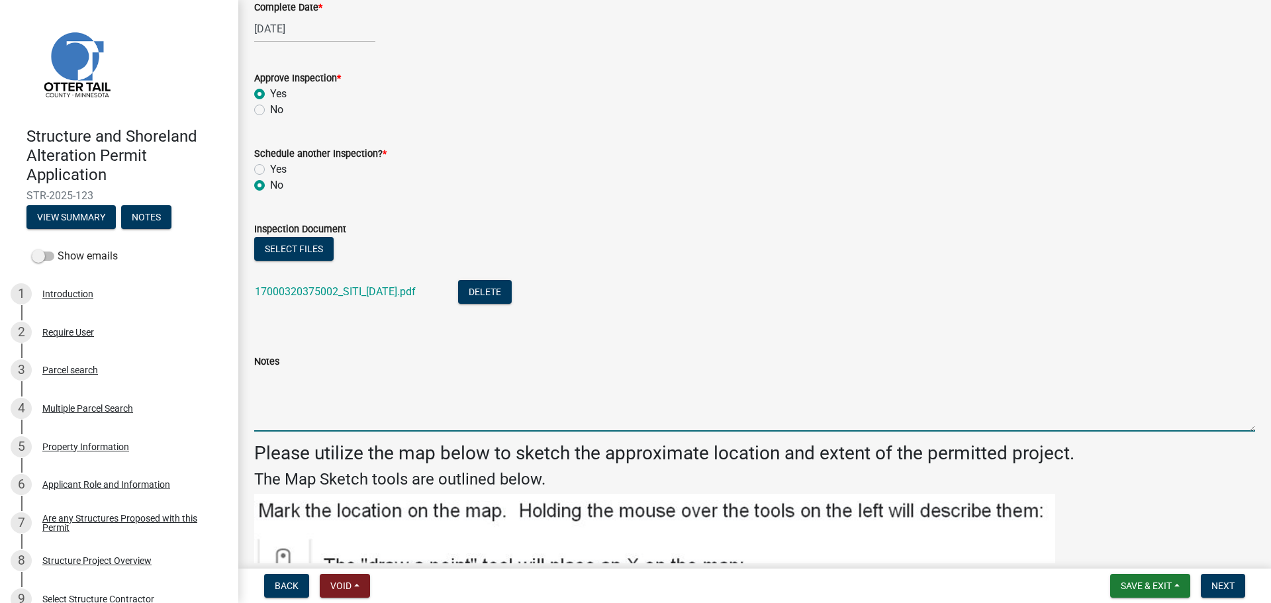
click at [428, 414] on textarea "Notes" at bounding box center [754, 400] width 1001 height 62
type textarea "STA across road. Meets all setbacks."
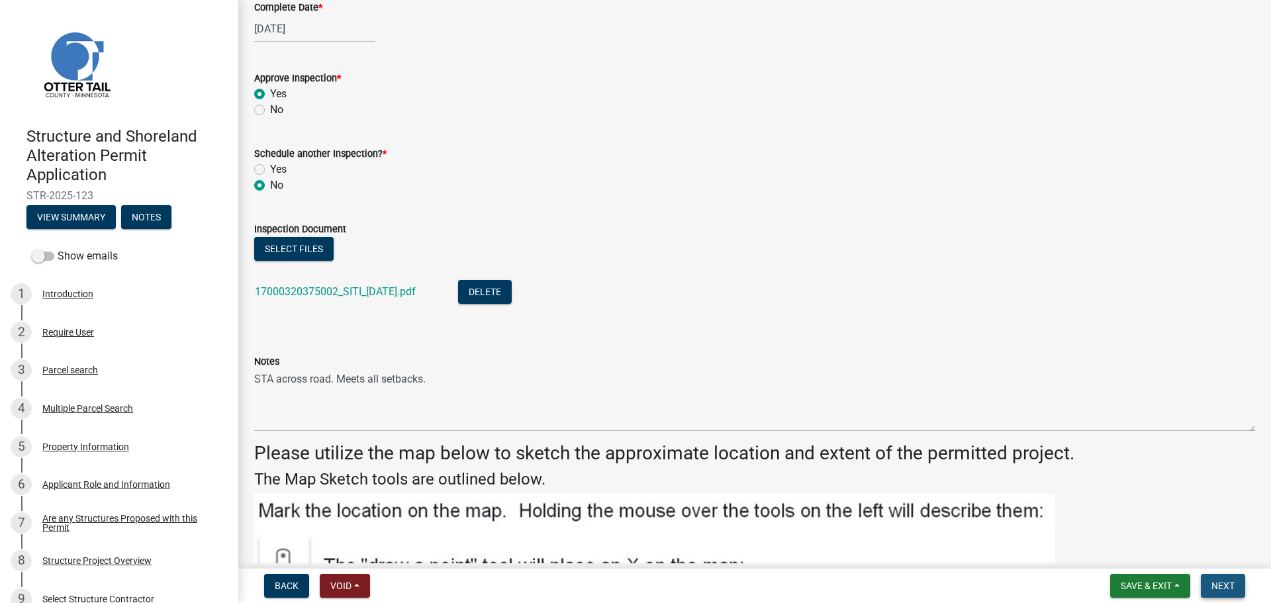
click at [1237, 587] on button "Next" at bounding box center [1223, 586] width 44 height 24
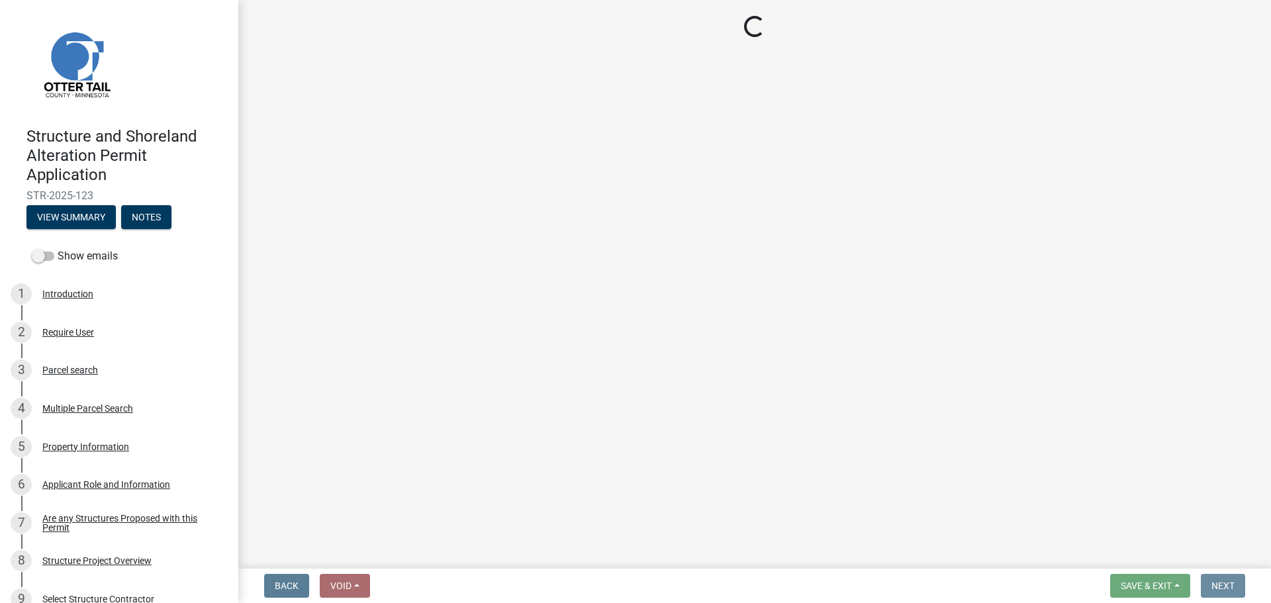
scroll to position [0, 0]
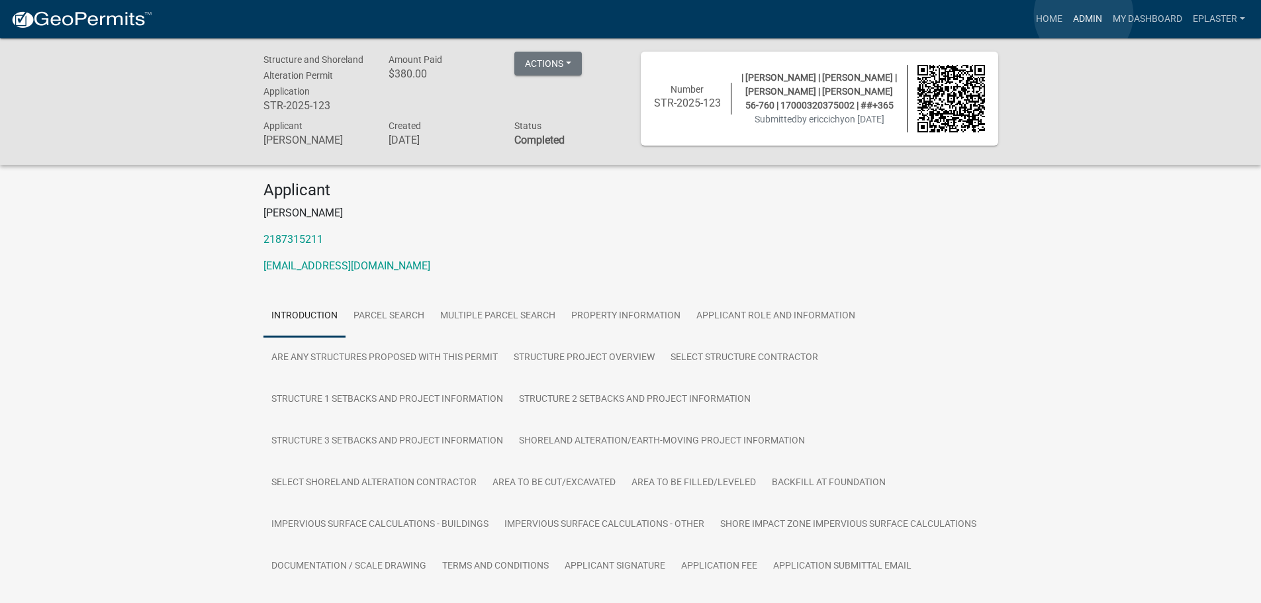
click at [1084, 15] on link "Admin" at bounding box center [1088, 19] width 40 height 25
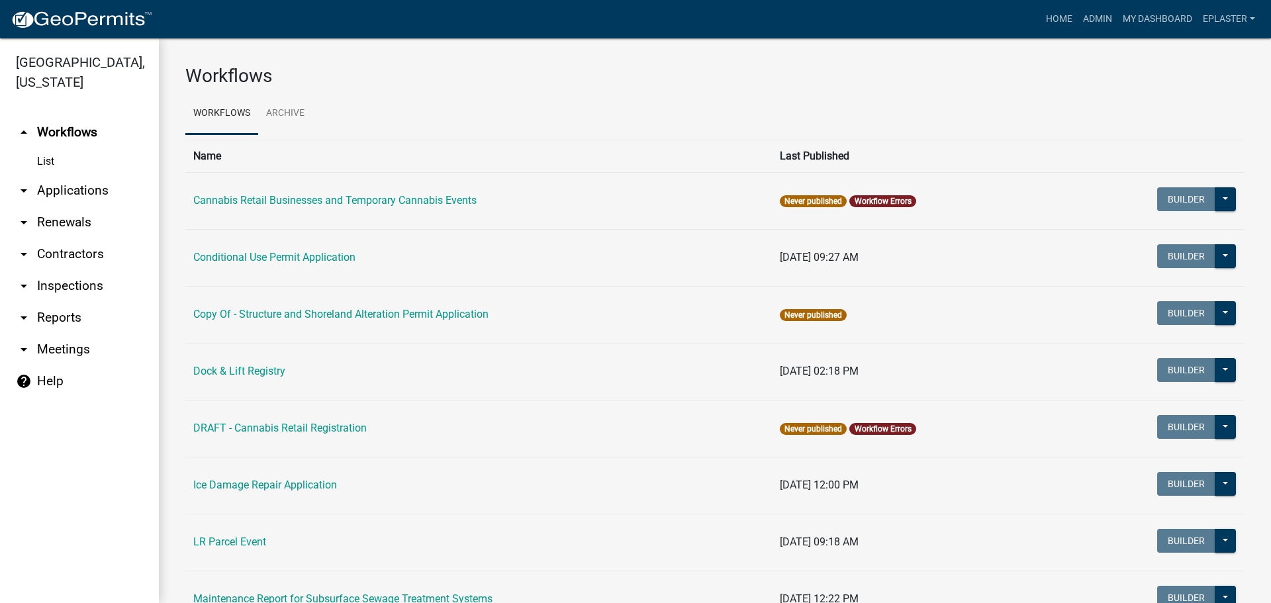
click at [97, 191] on link "arrow_drop_down Applications" at bounding box center [79, 191] width 159 height 32
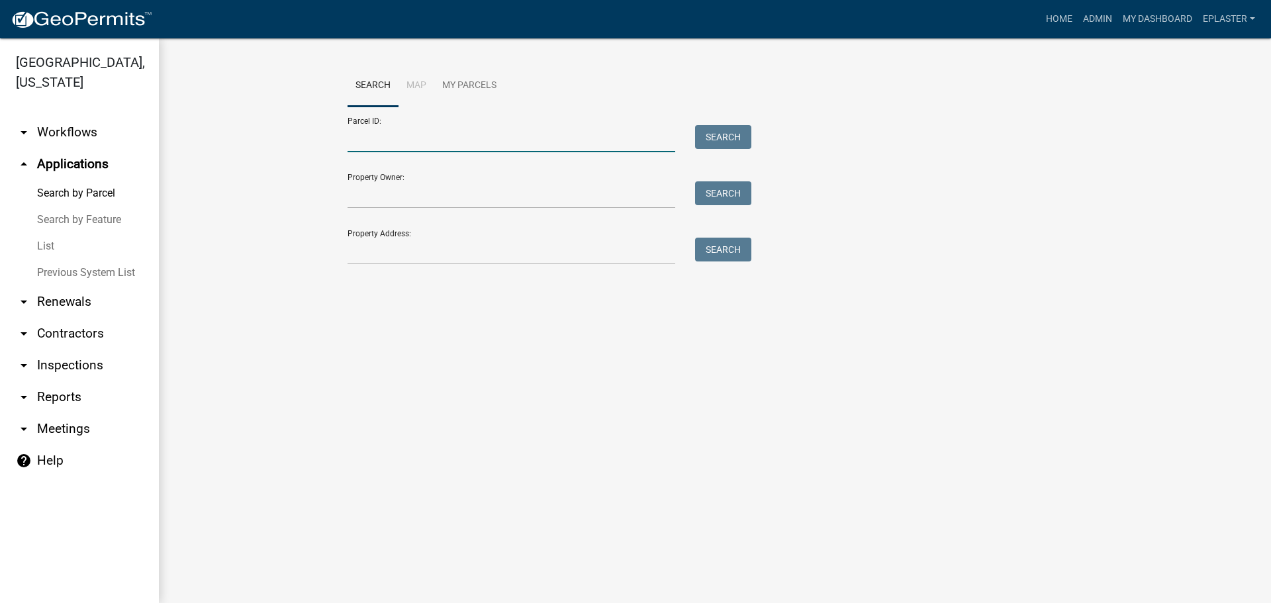
click at [390, 134] on input "Parcel ID:" at bounding box center [512, 138] width 328 height 27
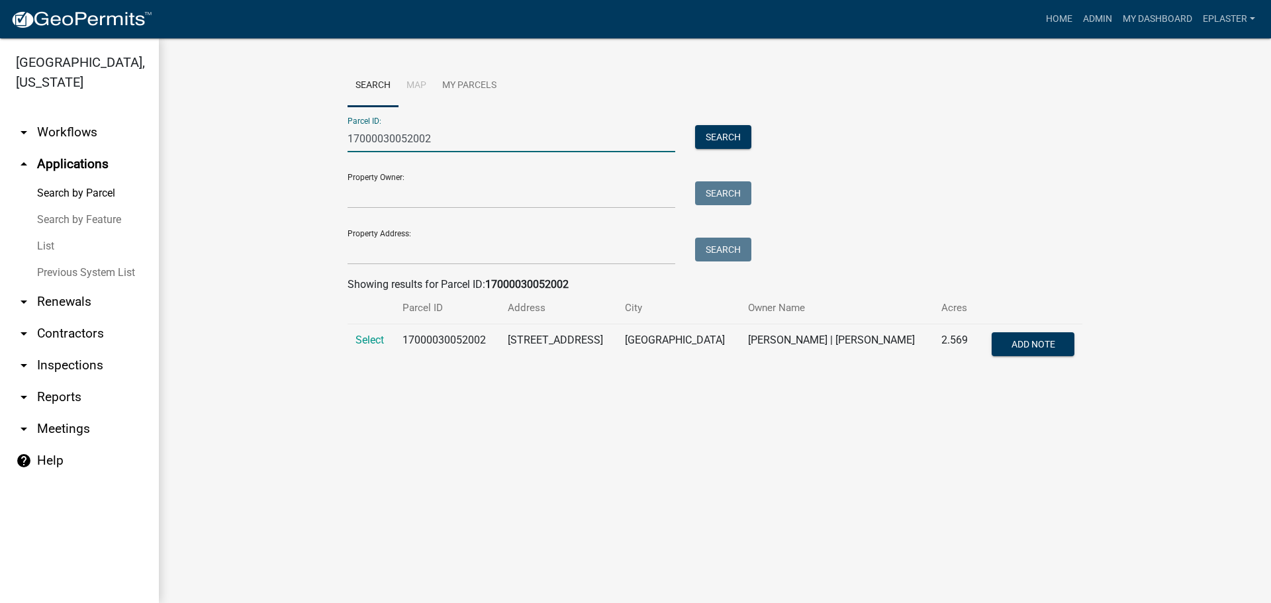
type input "17000030052002"
click at [349, 336] on td "Select" at bounding box center [371, 346] width 47 height 44
click at [380, 338] on span "Select" at bounding box center [370, 340] width 28 height 13
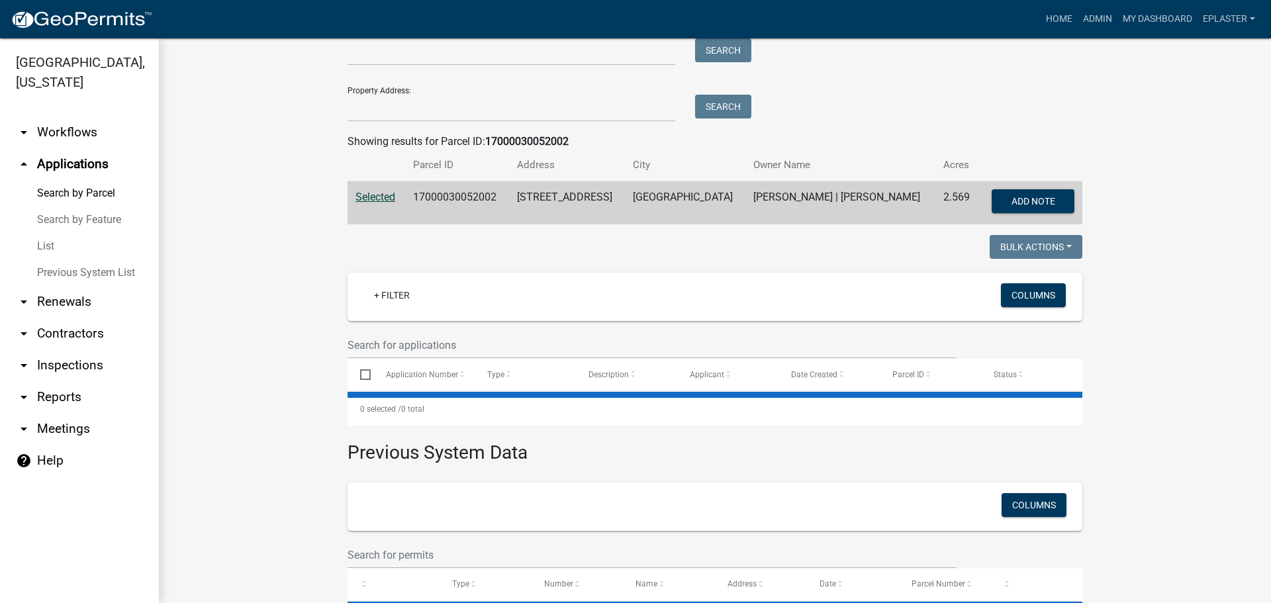
scroll to position [218, 0]
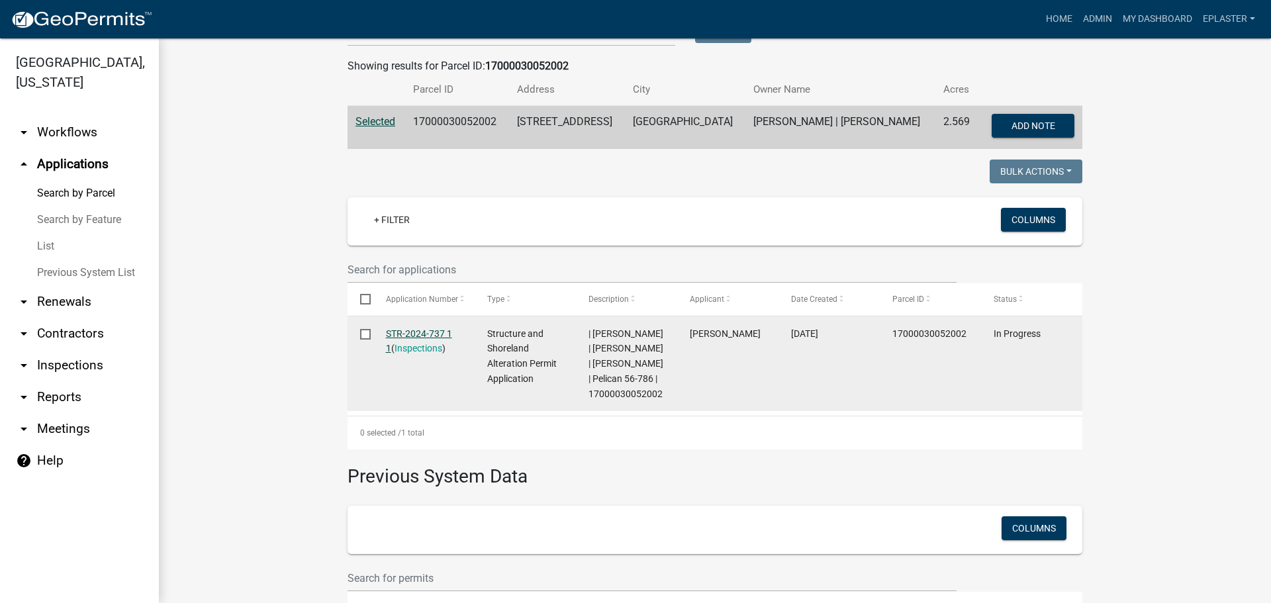
click at [424, 334] on link "STR-2024-737 1 1" at bounding box center [419, 341] width 66 height 26
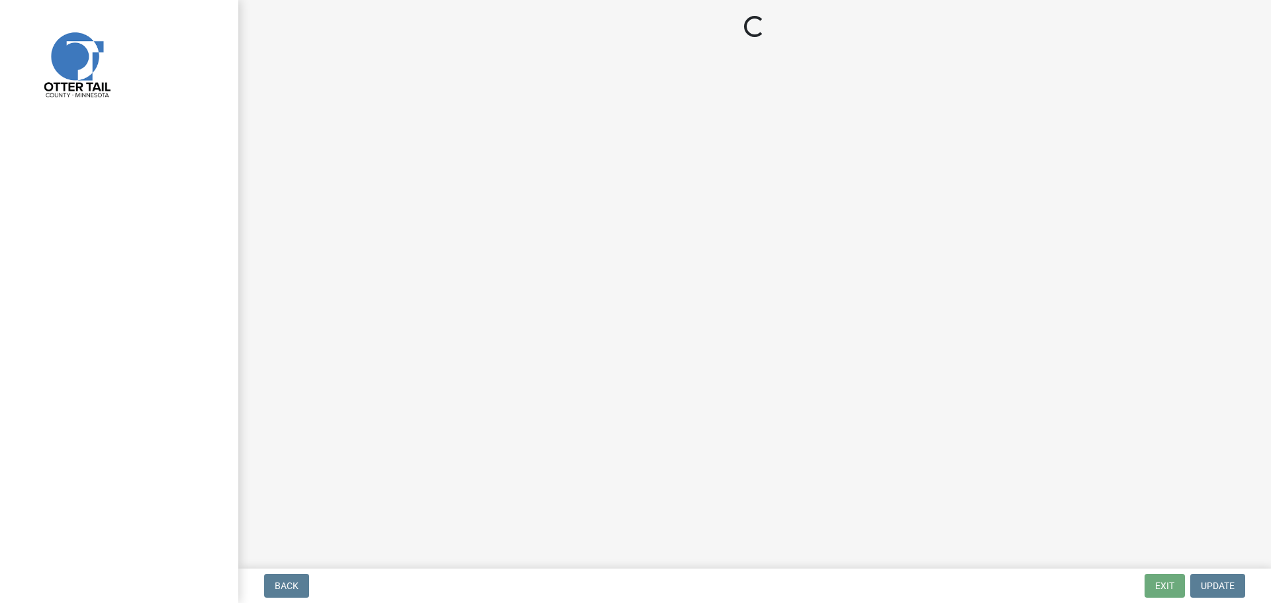
select select "710d5f49-2663-4e73-9718-d0c4e189f5ed"
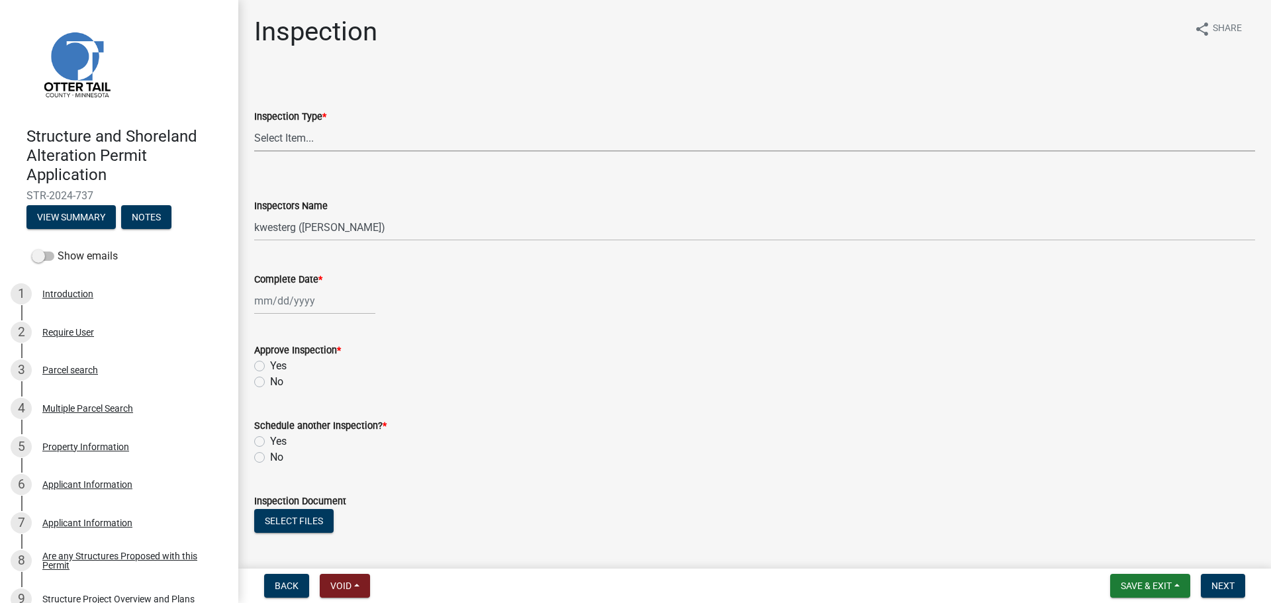
click at [287, 128] on select "Select Item... Footing / Structure Inspection Shoreland Alteration Not Built" at bounding box center [754, 137] width 1001 height 27
click at [254, 124] on select "Select Item... Footing / Structure Inspection Shoreland Alteration Not Built" at bounding box center [754, 137] width 1001 height 27
select select "29b027fa-a62f-4639-a4c1-67ac8b0bd2a2"
click at [287, 233] on select "Select Item... btollefson ([PERSON_NAME]) [PERSON_NAME] ([PERSON_NAME]) eplaste…" at bounding box center [754, 227] width 1001 height 27
select select "ab4afe9b-f255-4bf6-b29f-35714790ba70"
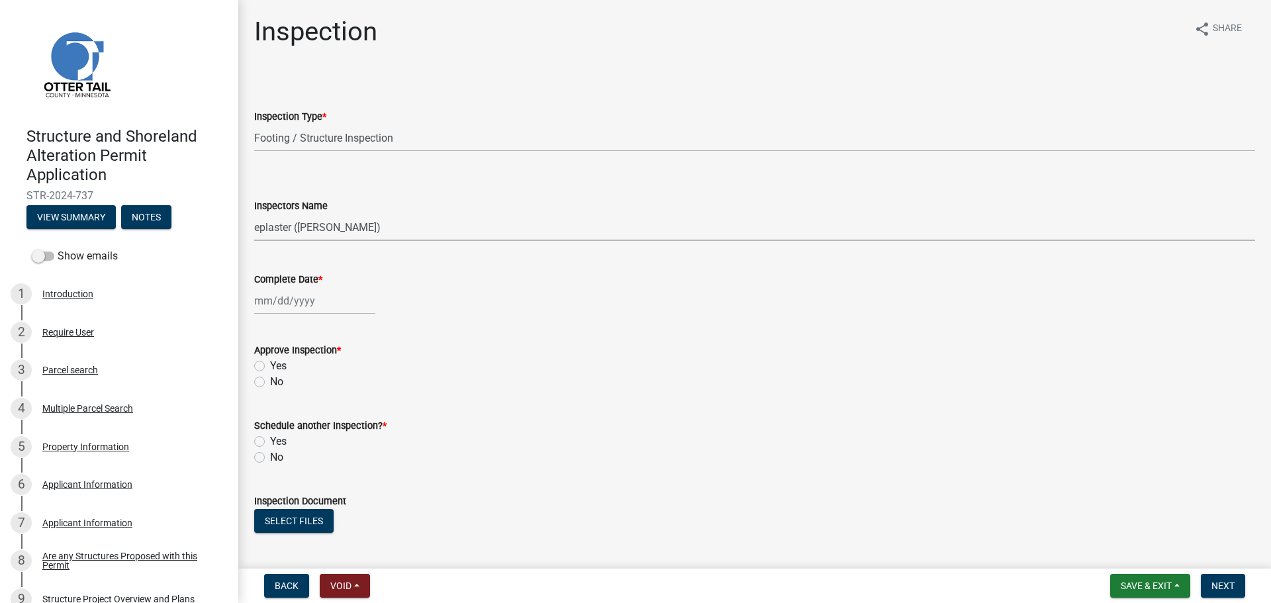
click at [254, 214] on select "Select Item... btollefson ([PERSON_NAME]) [PERSON_NAME] ([PERSON_NAME]) eplaste…" at bounding box center [754, 227] width 1001 height 27
click at [281, 297] on div at bounding box center [314, 300] width 121 height 27
select select "9"
select select "2025"
click at [311, 407] on div "17" at bounding box center [309, 413] width 21 height 21
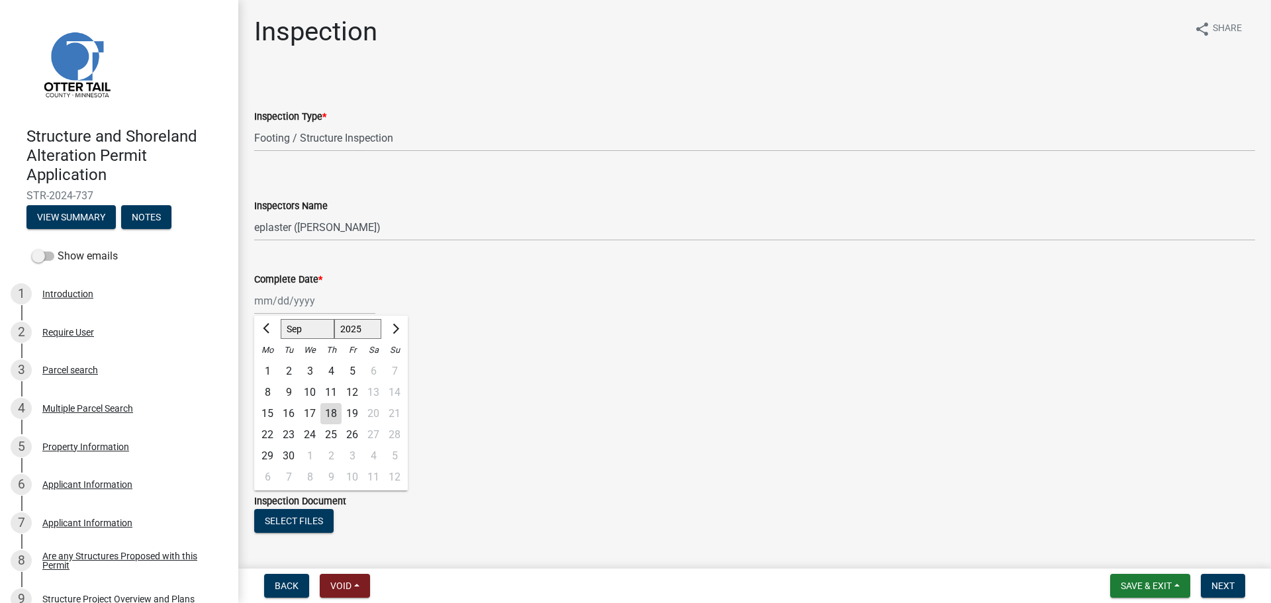
type input "[DATE]"
click at [270, 366] on label "Yes" at bounding box center [278, 366] width 17 height 16
click at [270, 366] on input "Yes" at bounding box center [274, 362] width 9 height 9
radio input "true"
click at [270, 459] on label "No" at bounding box center [276, 458] width 13 height 16
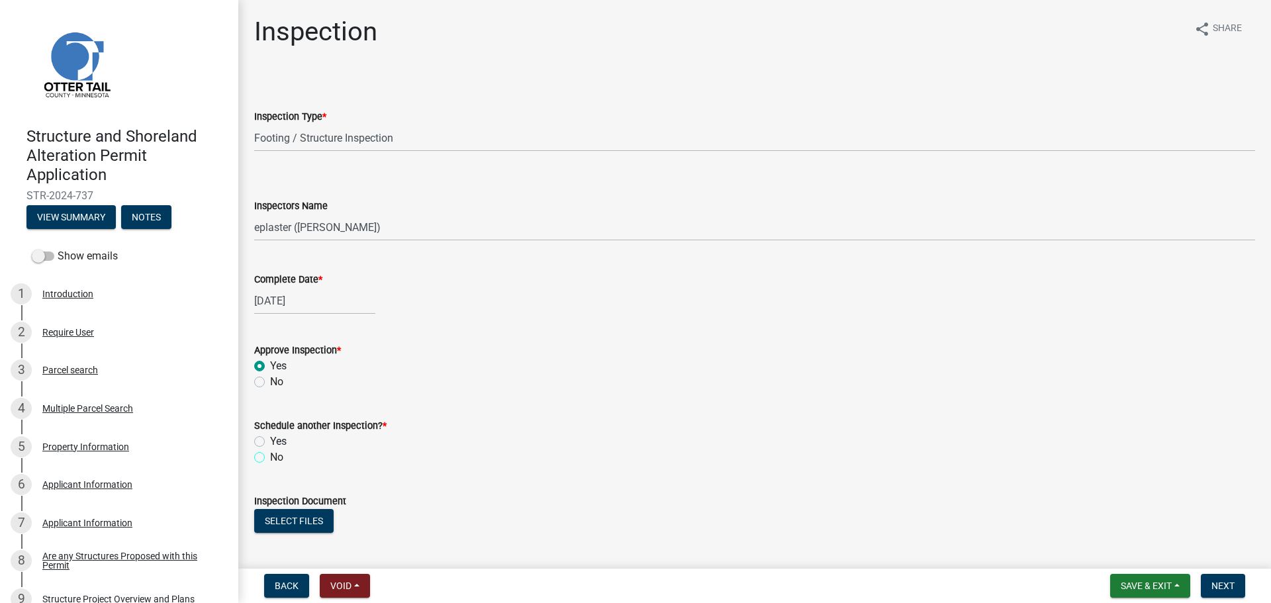
click at [270, 458] on input "No" at bounding box center [274, 454] width 9 height 9
radio input "true"
click at [271, 518] on button "Select files" at bounding box center [293, 521] width 79 height 24
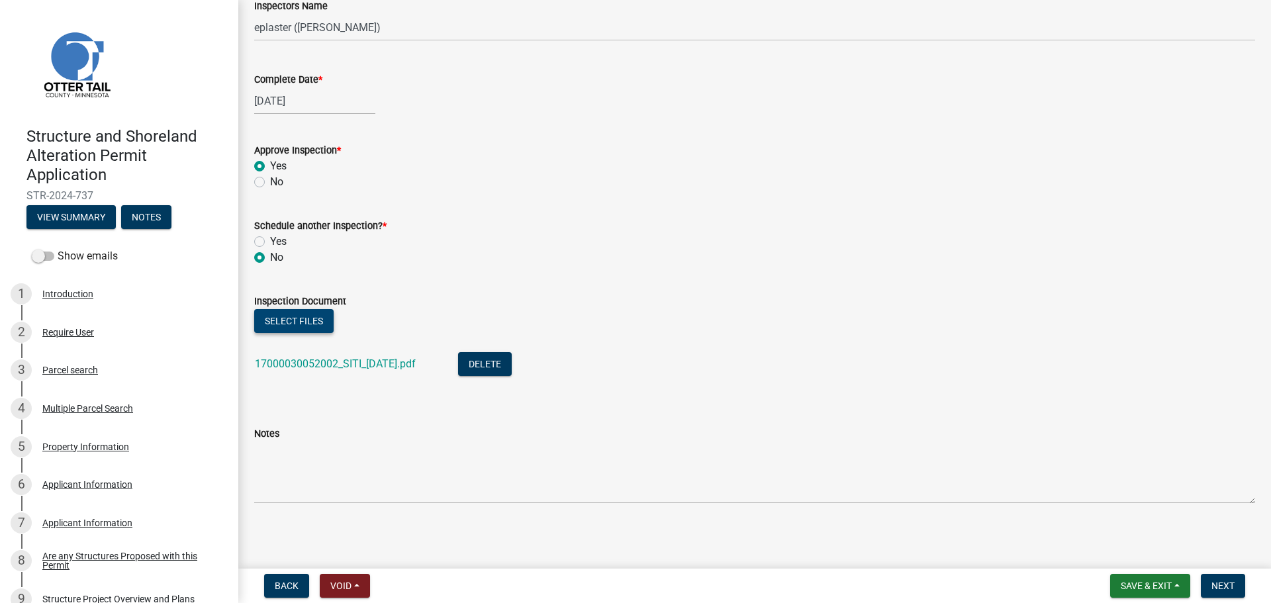
scroll to position [203, 0]
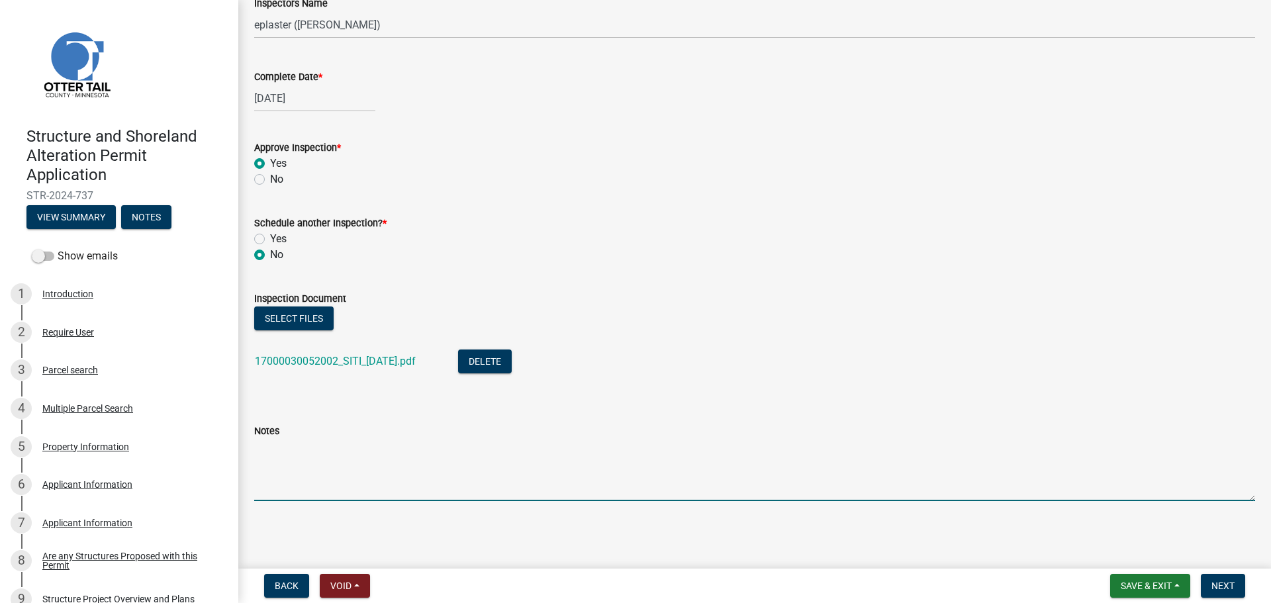
click at [320, 489] on textarea "Notes" at bounding box center [754, 470] width 1001 height 62
type textarea "Meets all setbacks."
click at [1241, 592] on button "Next" at bounding box center [1223, 586] width 44 height 24
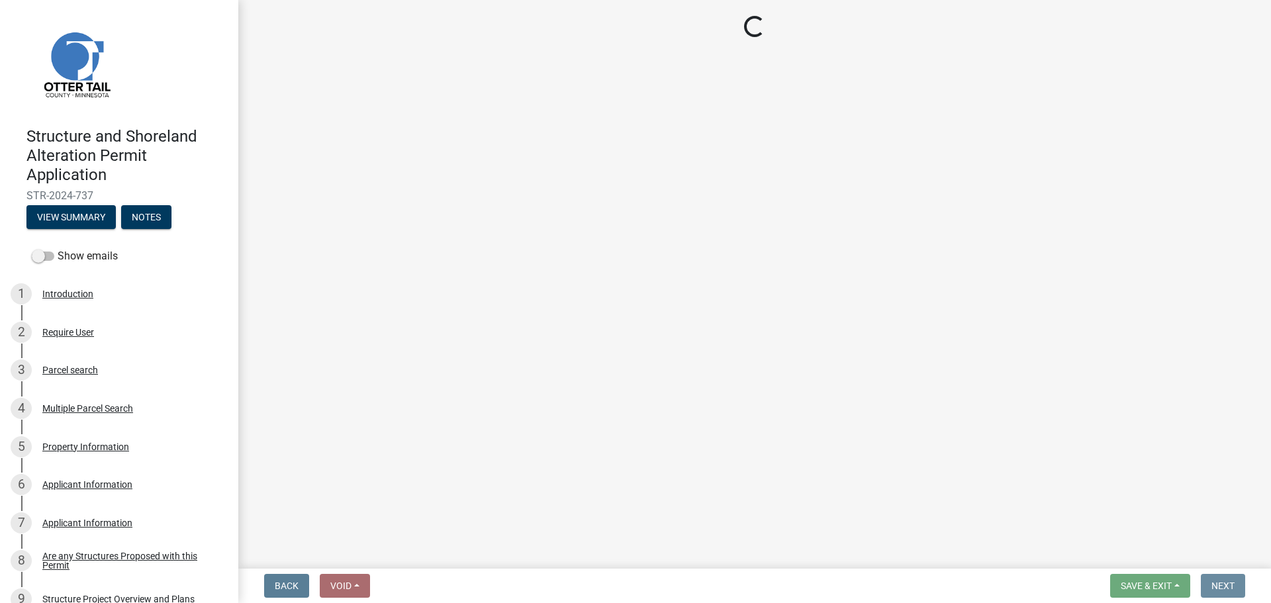
scroll to position [0, 0]
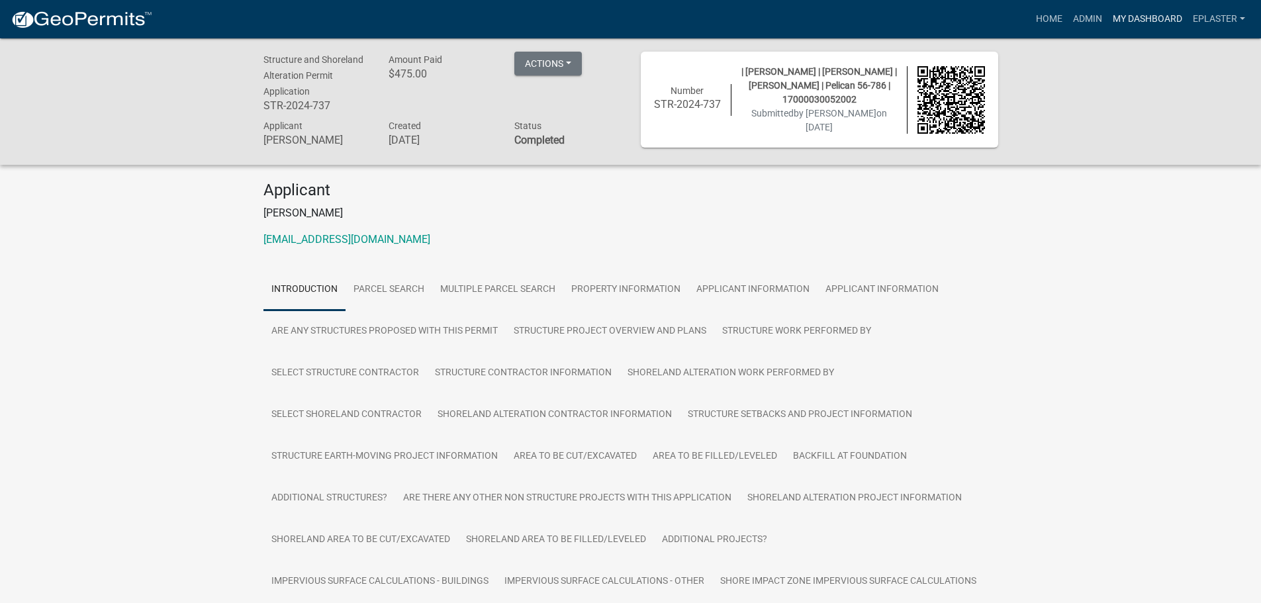
click at [1156, 14] on link "My Dashboard" at bounding box center [1148, 19] width 80 height 25
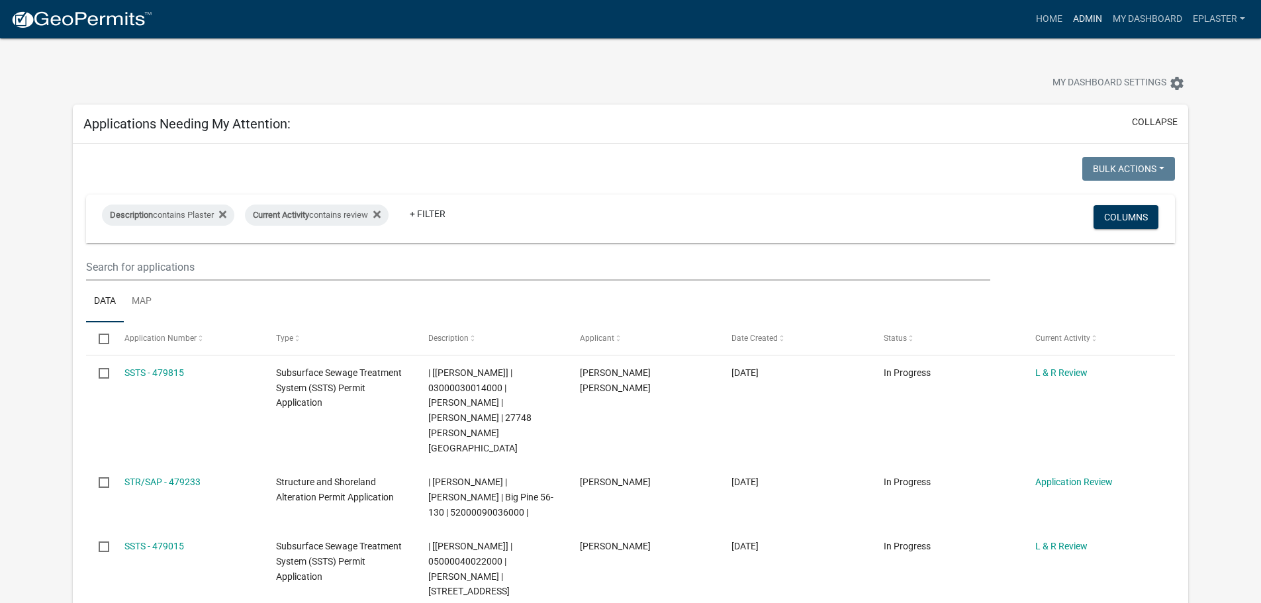
click at [1092, 13] on link "Admin" at bounding box center [1088, 19] width 40 height 25
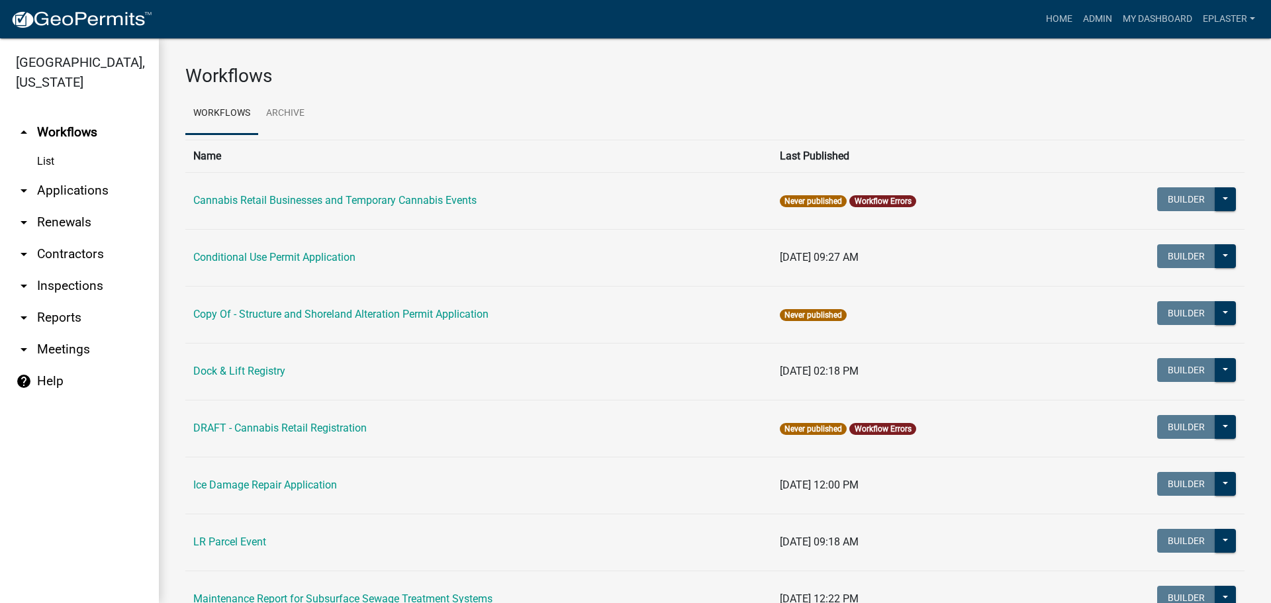
click at [65, 189] on link "arrow_drop_down Applications" at bounding box center [79, 191] width 159 height 32
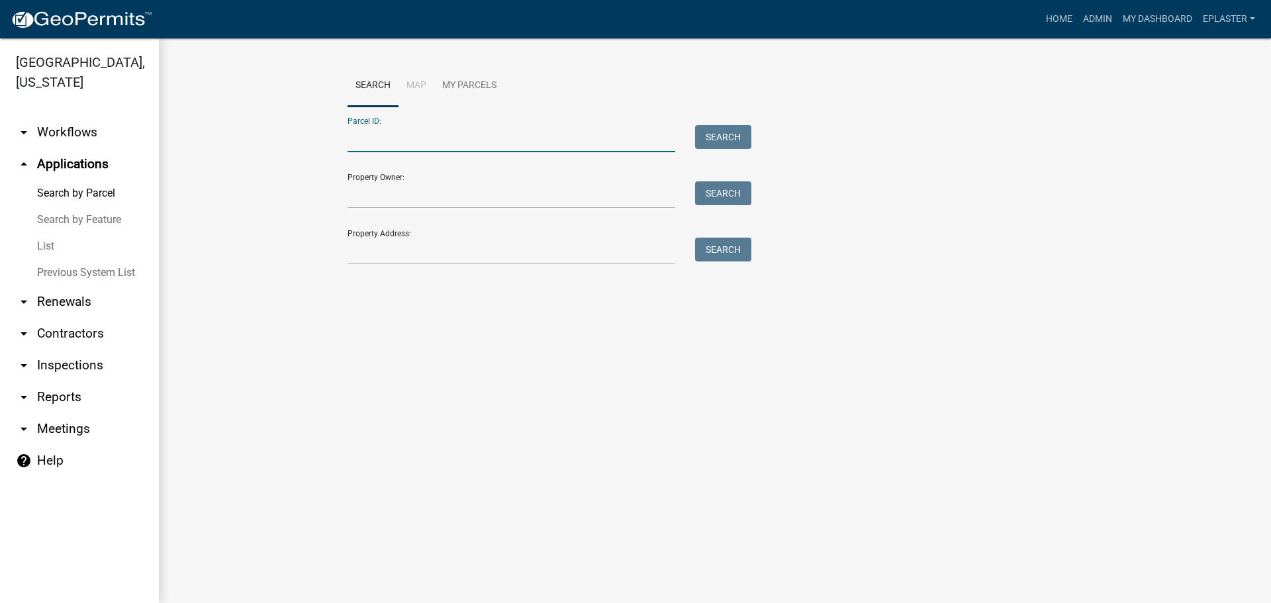
click at [485, 133] on input "Parcel ID:" at bounding box center [512, 138] width 328 height 27
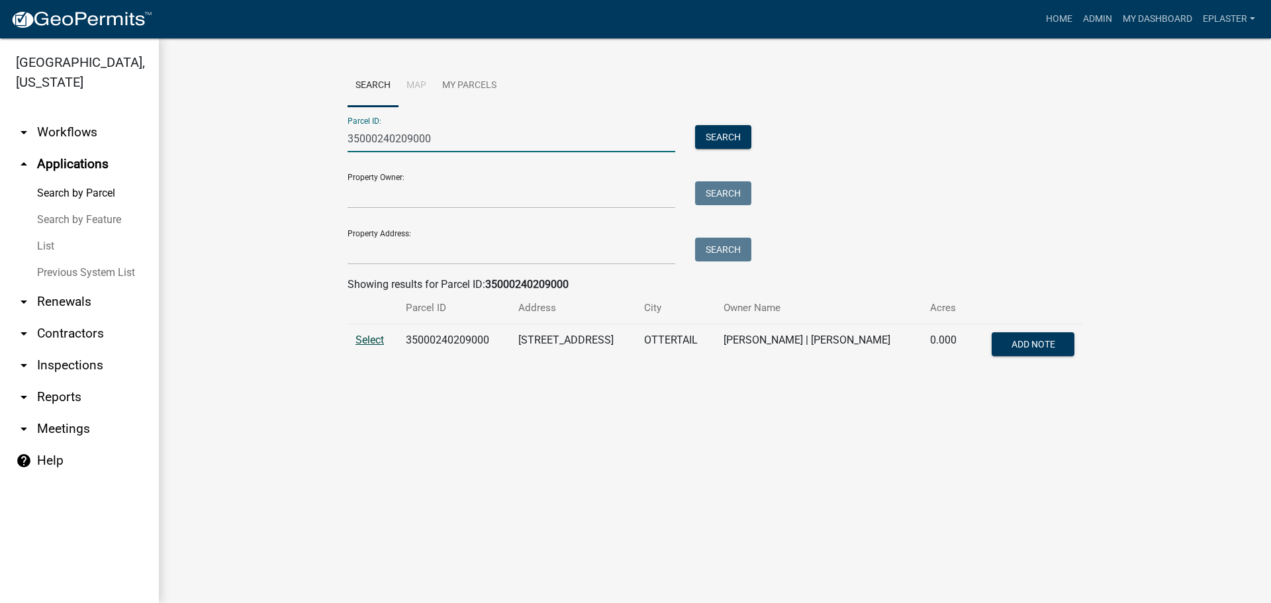
type input "35000240209000"
click at [371, 337] on span "Select" at bounding box center [370, 340] width 28 height 13
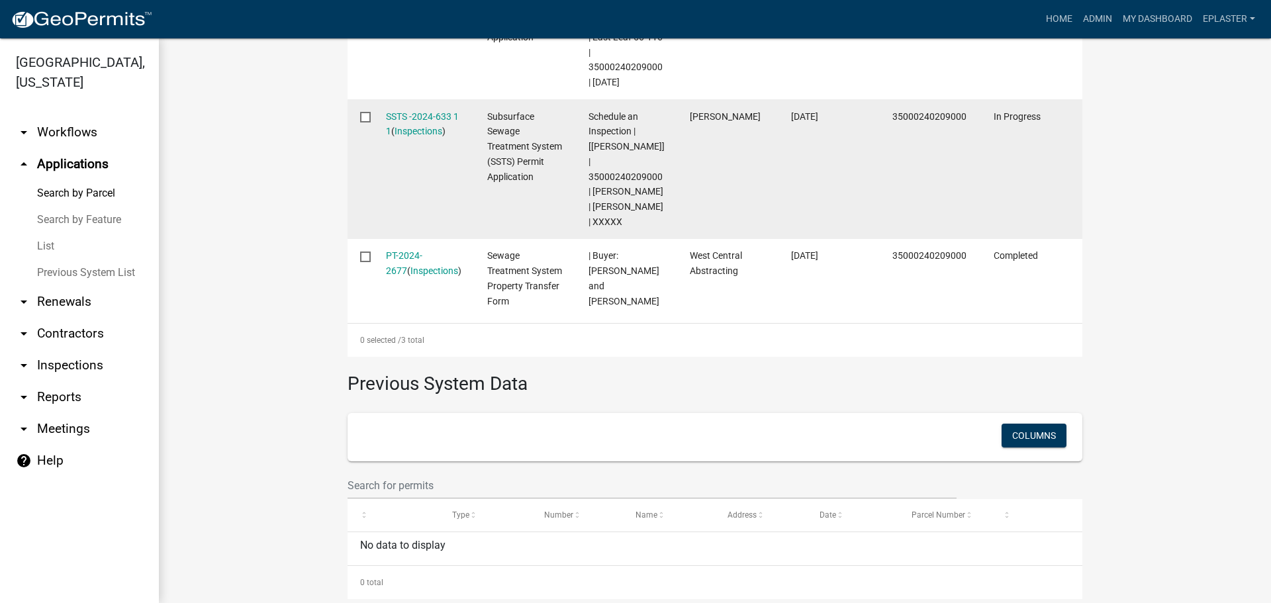
scroll to position [563, 0]
click at [451, 127] on link "SSTS -2024-633 1 1" at bounding box center [422, 122] width 73 height 26
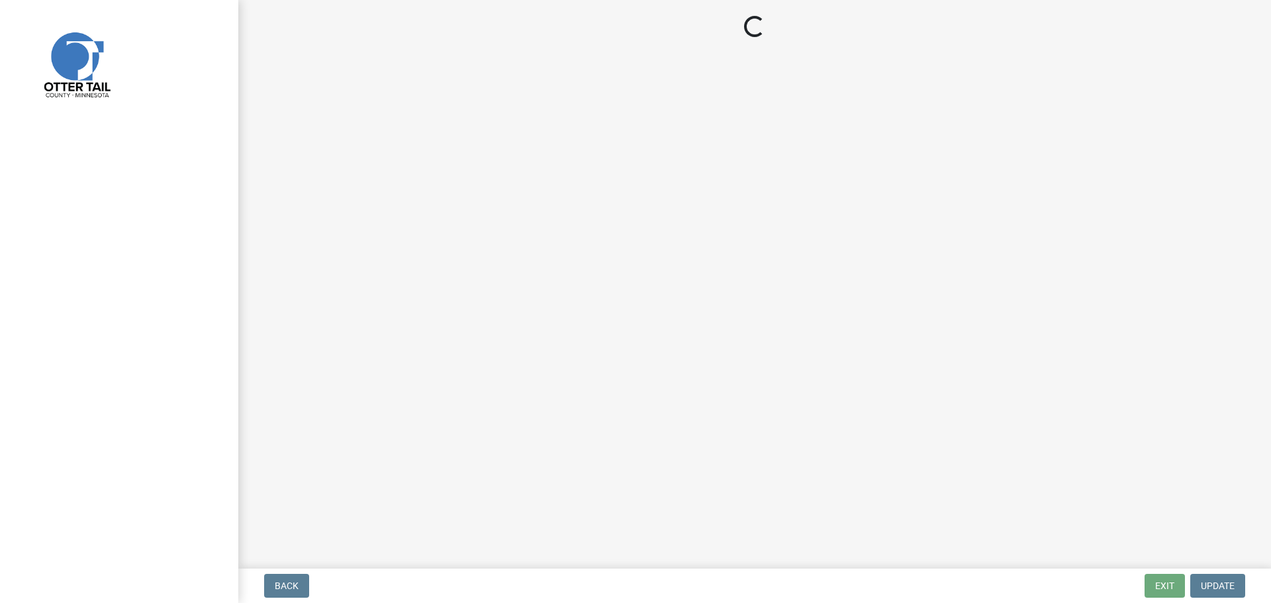
select select "710d5f49-2663-4e73-9718-d0c4e189f5ed"
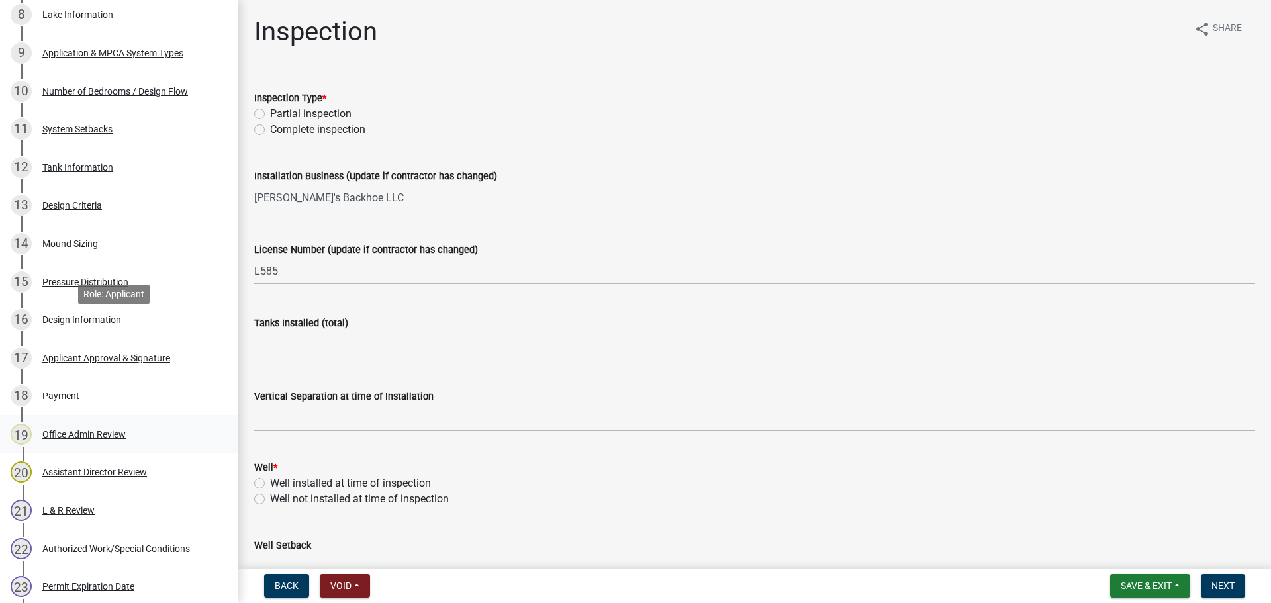
scroll to position [863, 0]
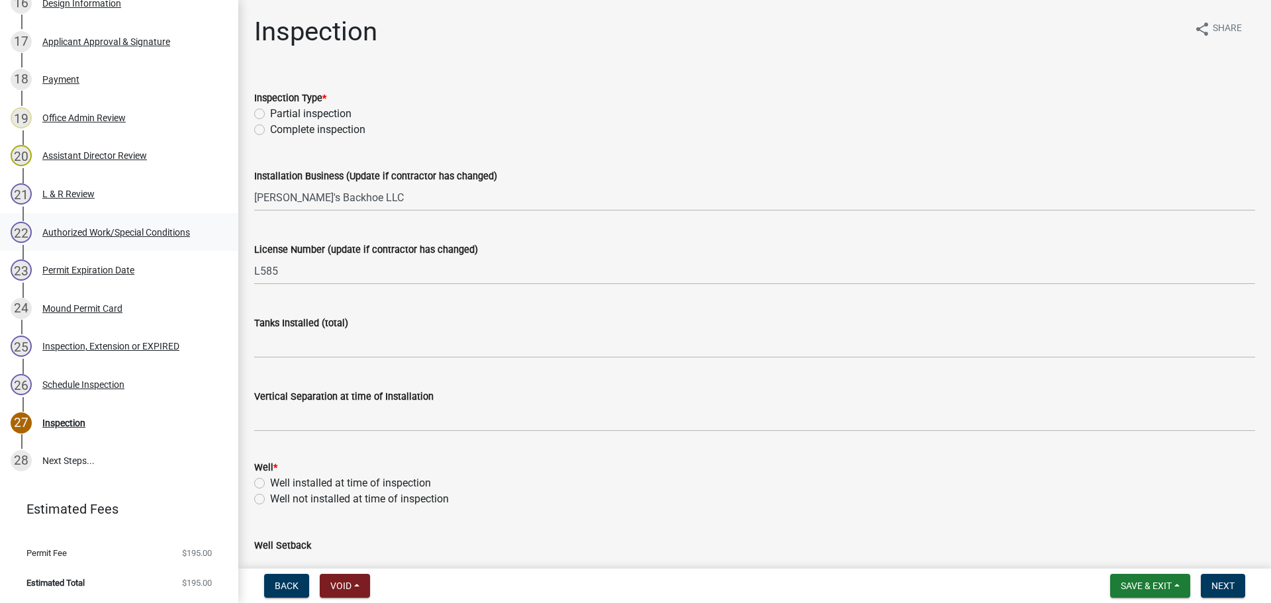
click at [159, 224] on div "22 Authorized Work/Special Conditions" at bounding box center [114, 232] width 207 height 21
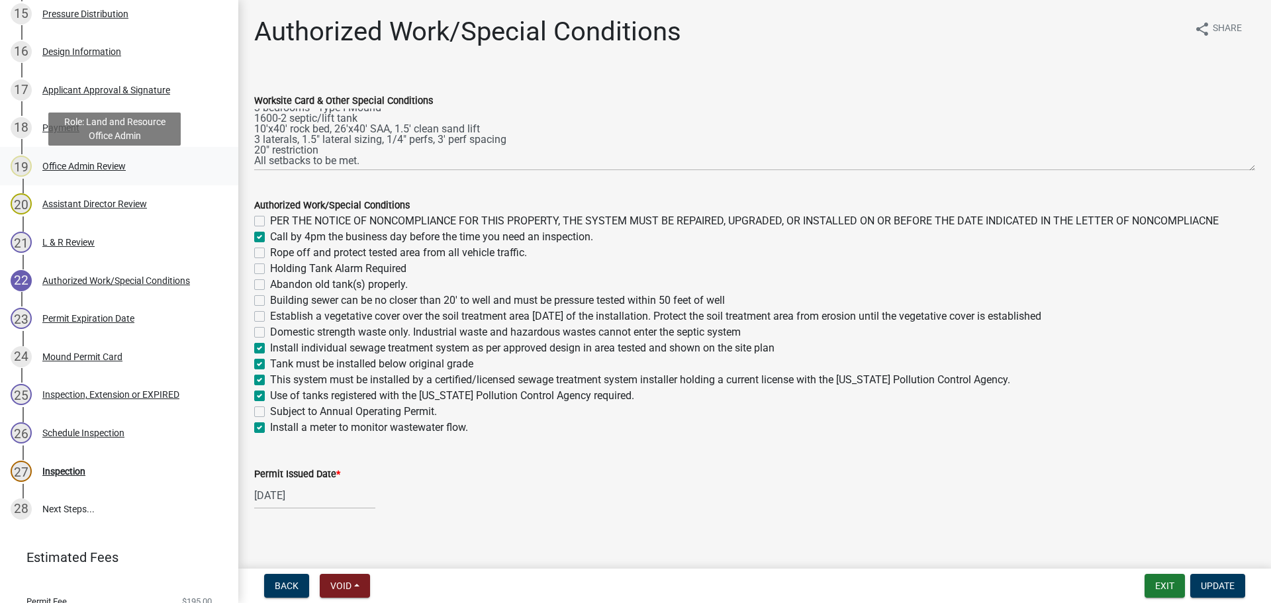
scroll to position [780, 0]
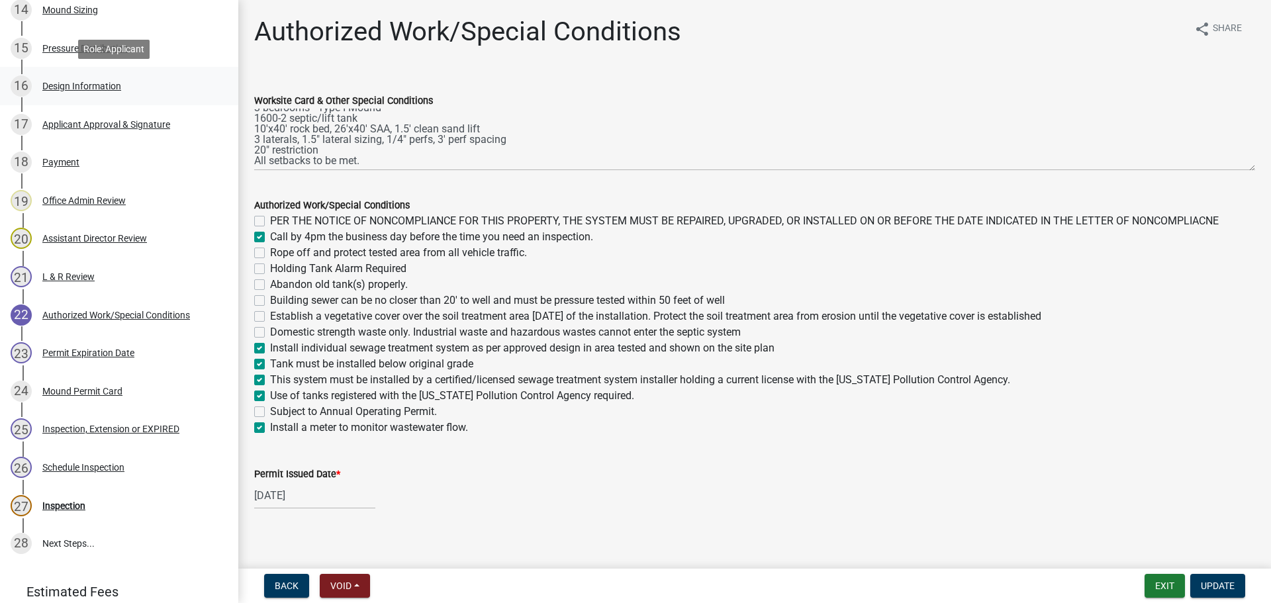
click at [107, 82] on div "Design Information" at bounding box center [81, 85] width 79 height 9
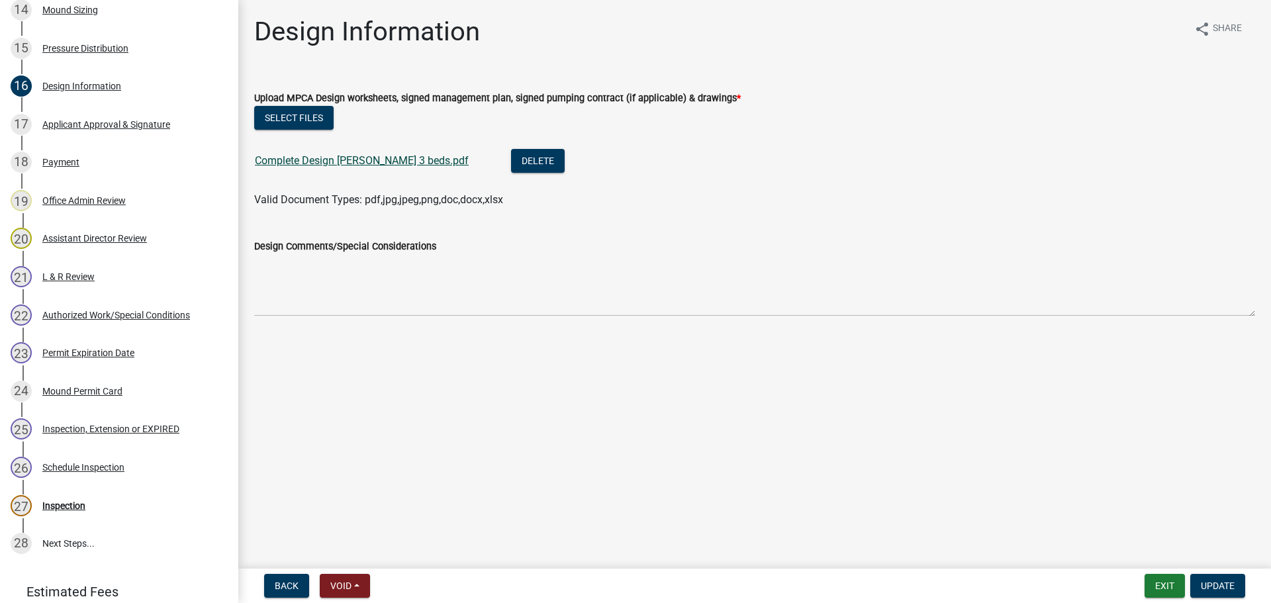
click at [363, 157] on link "Complete Design [PERSON_NAME] 3 beds.pdf" at bounding box center [362, 160] width 214 height 13
click at [1162, 581] on button "Exit" at bounding box center [1165, 586] width 40 height 24
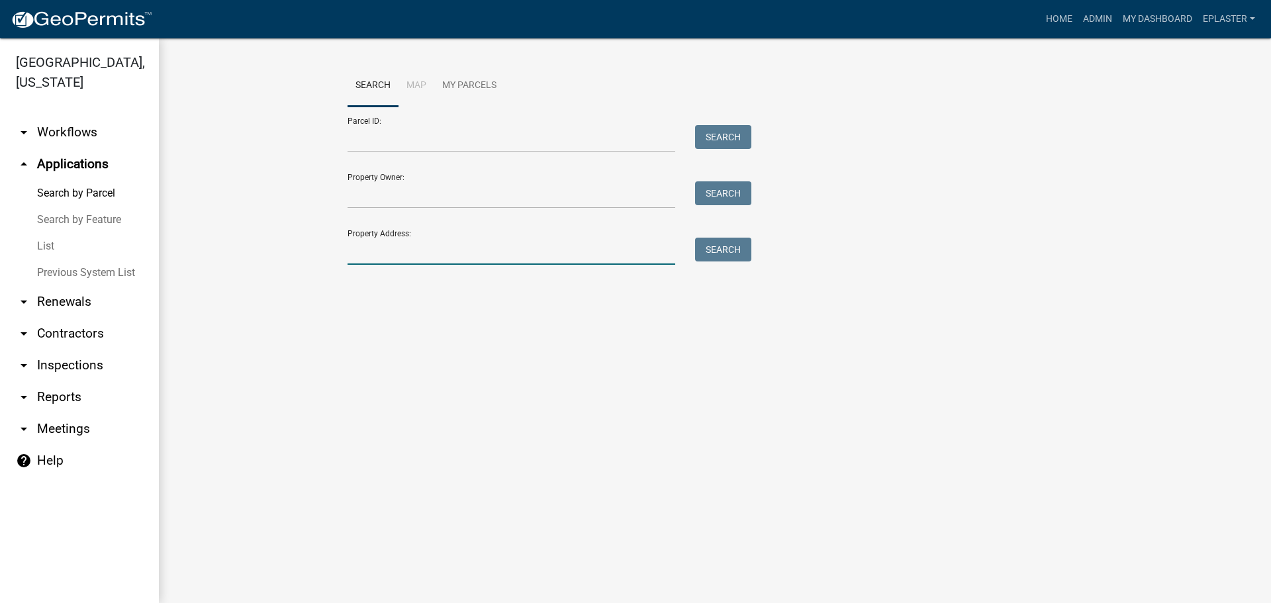
click at [387, 258] on input "Property Address:" at bounding box center [512, 251] width 328 height 27
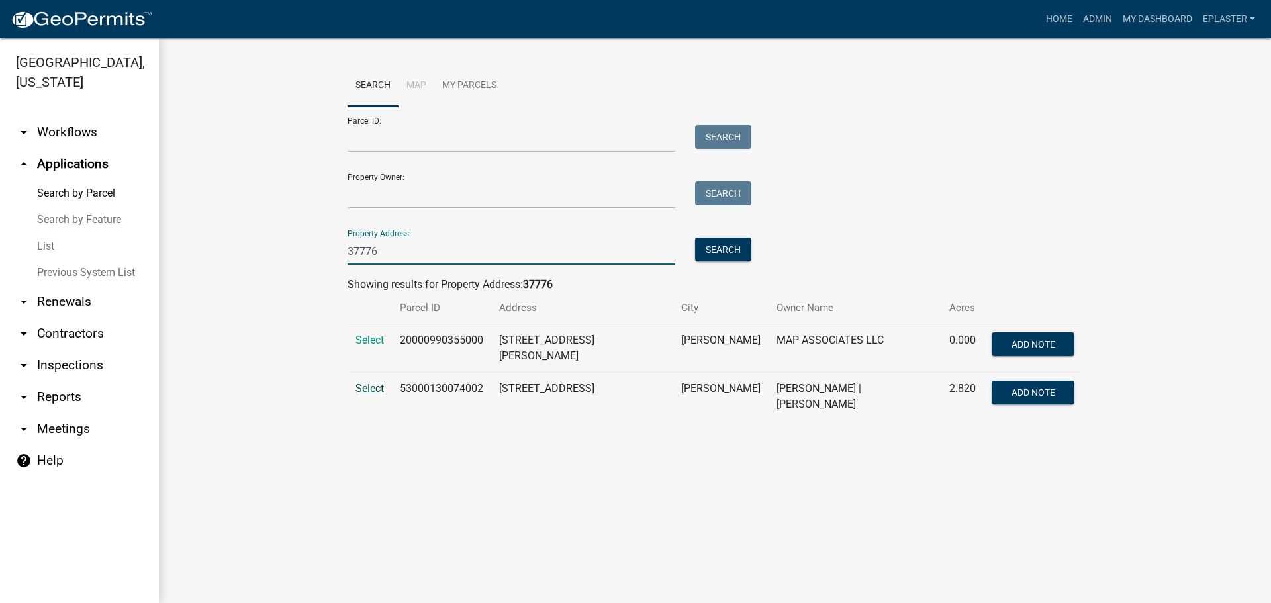
type input "37776"
click at [375, 382] on span "Select" at bounding box center [370, 388] width 28 height 13
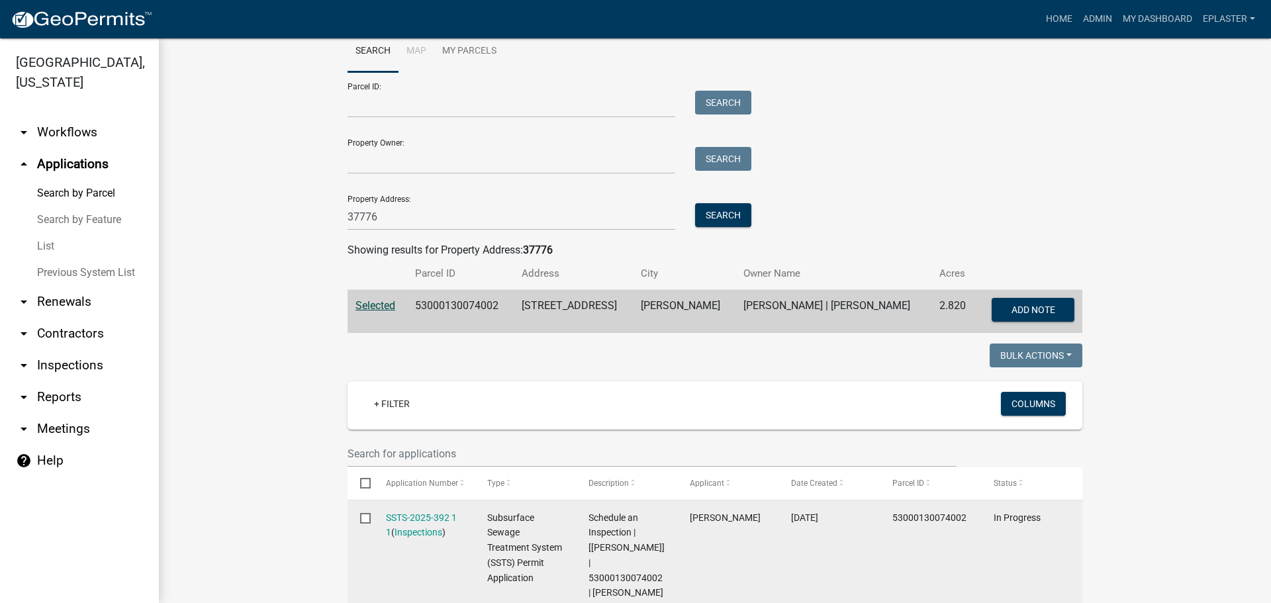
scroll to position [397, 0]
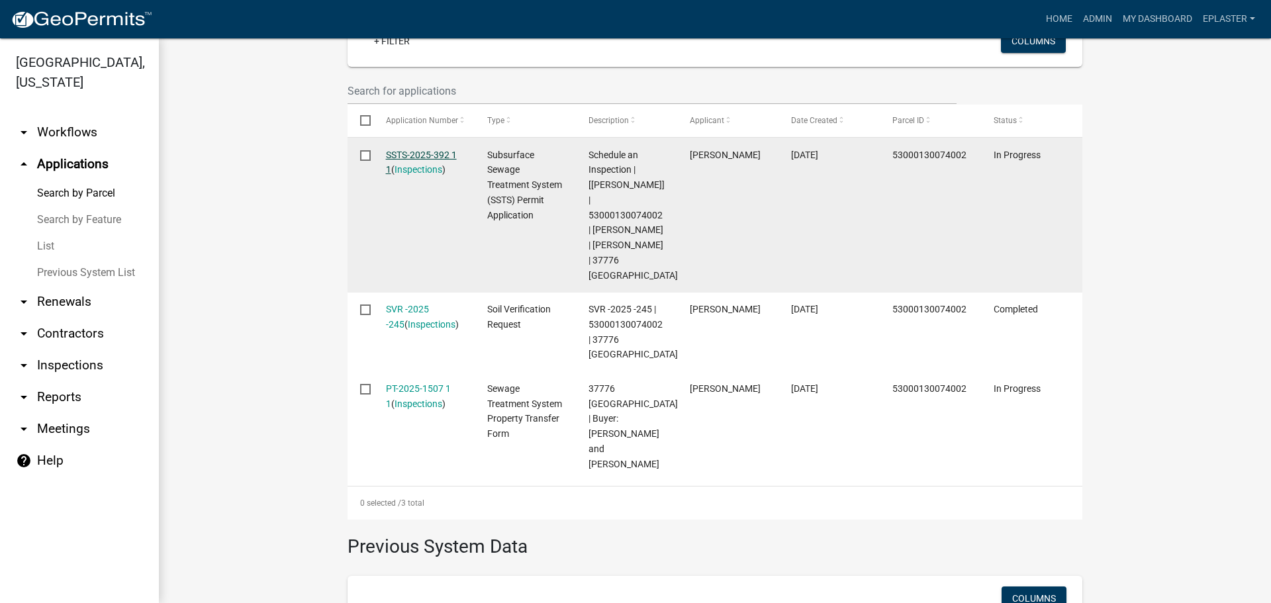
click at [428, 153] on link "SSTS-2025-392 1 1" at bounding box center [421, 163] width 71 height 26
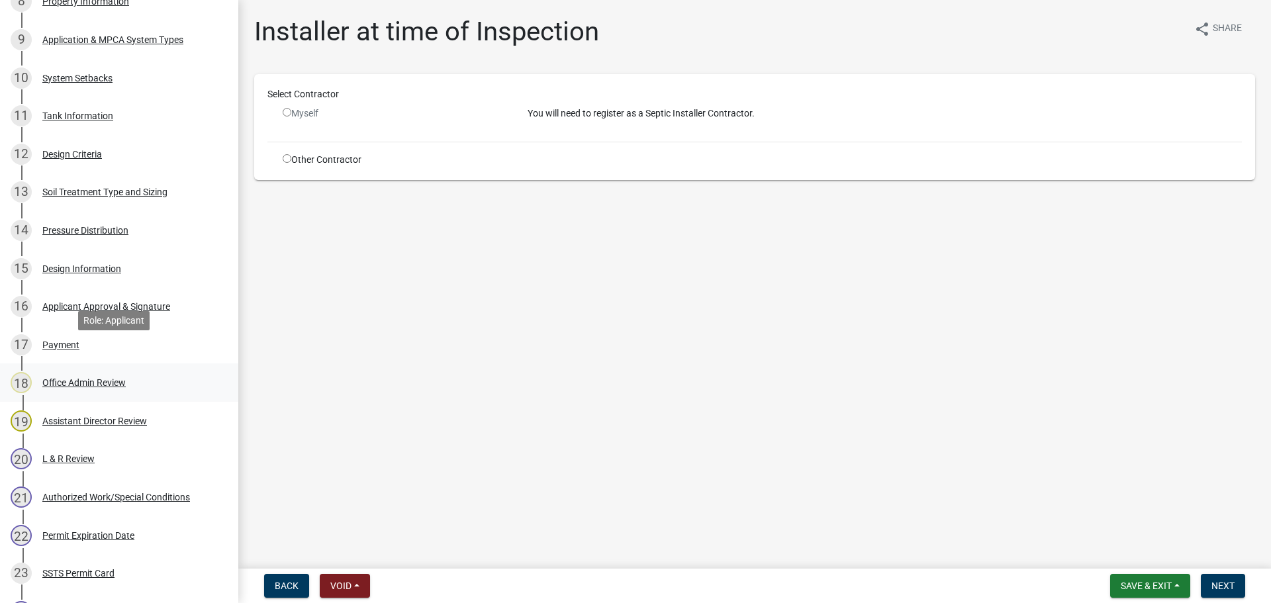
scroll to position [579, 0]
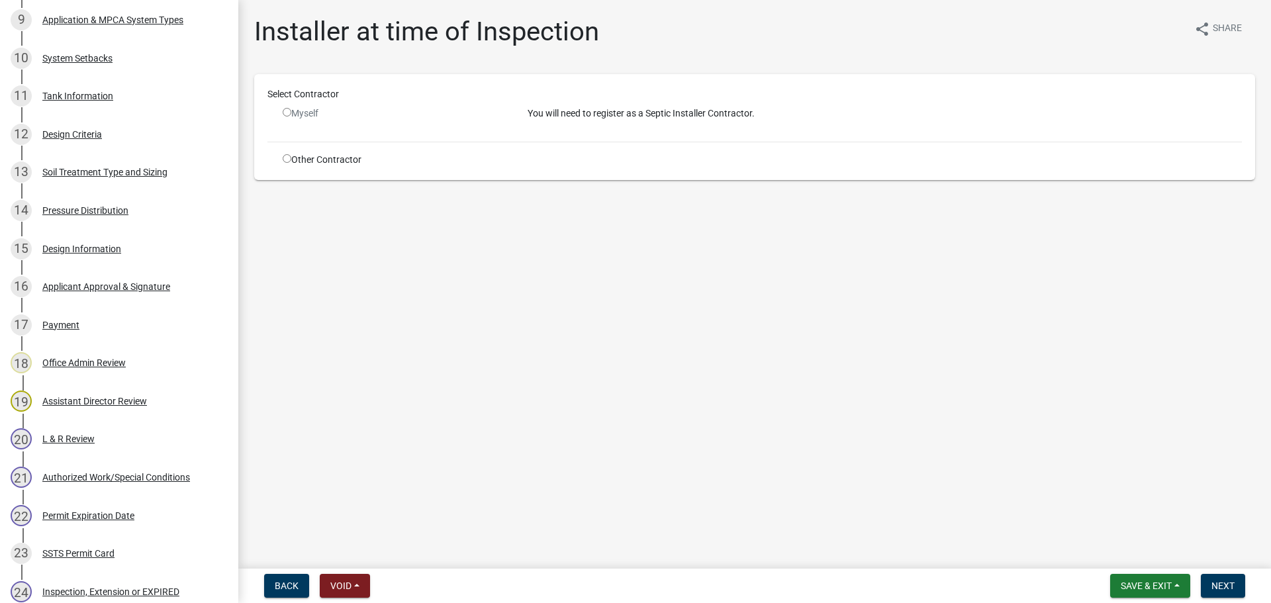
click at [286, 159] on input "radio" at bounding box center [287, 158] width 9 height 9
radio input "true"
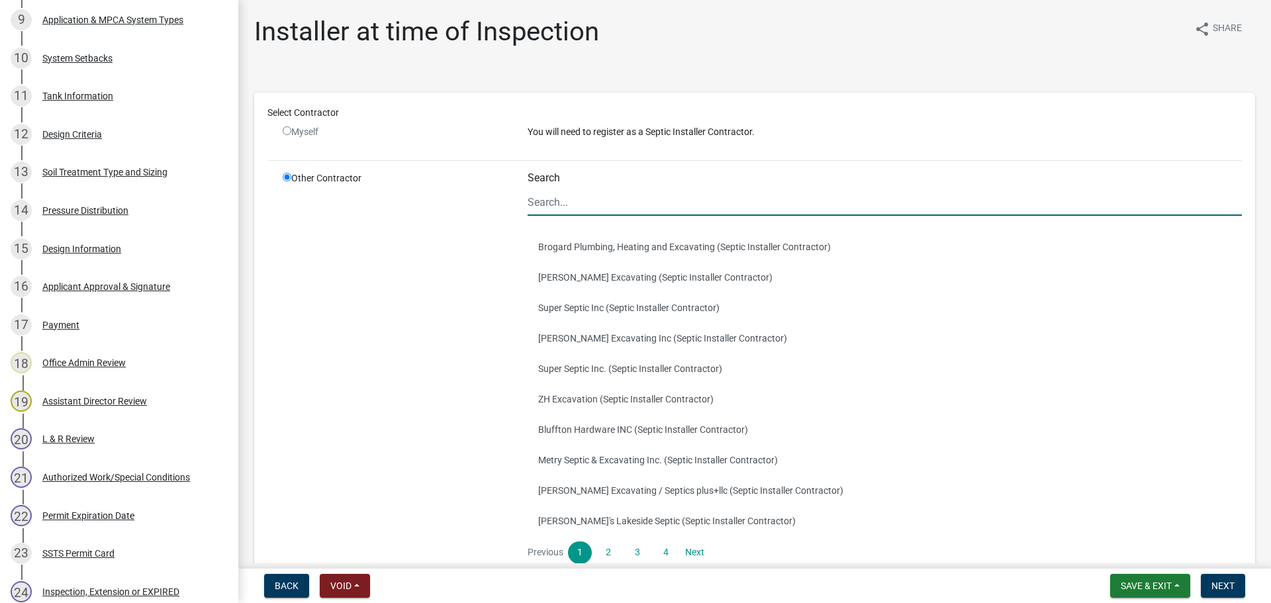
click at [552, 203] on input "Search" at bounding box center [885, 202] width 714 height 27
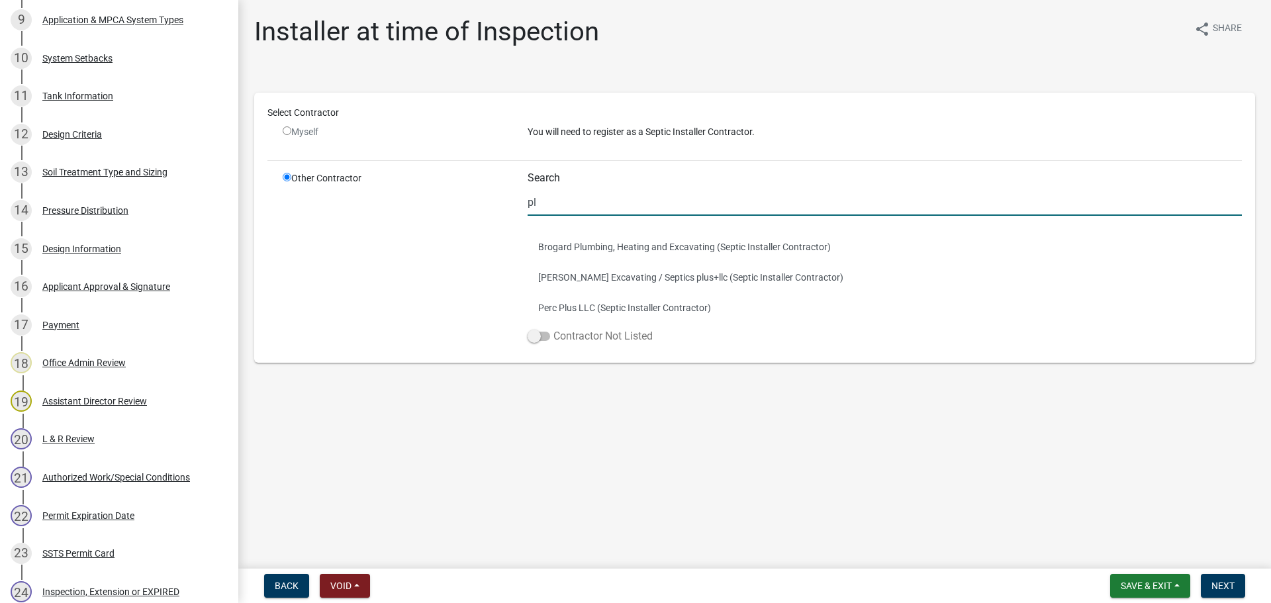
type input "pl"
click at [534, 329] on label "Contractor Not Listed" at bounding box center [590, 336] width 125 height 16
click at [553, 328] on input "Contractor Not Listed" at bounding box center [553, 328] width 0 height 0
click at [540, 340] on span at bounding box center [539, 336] width 23 height 9
click at [553, 328] on input "Contractor Not Listed" at bounding box center [553, 328] width 0 height 0
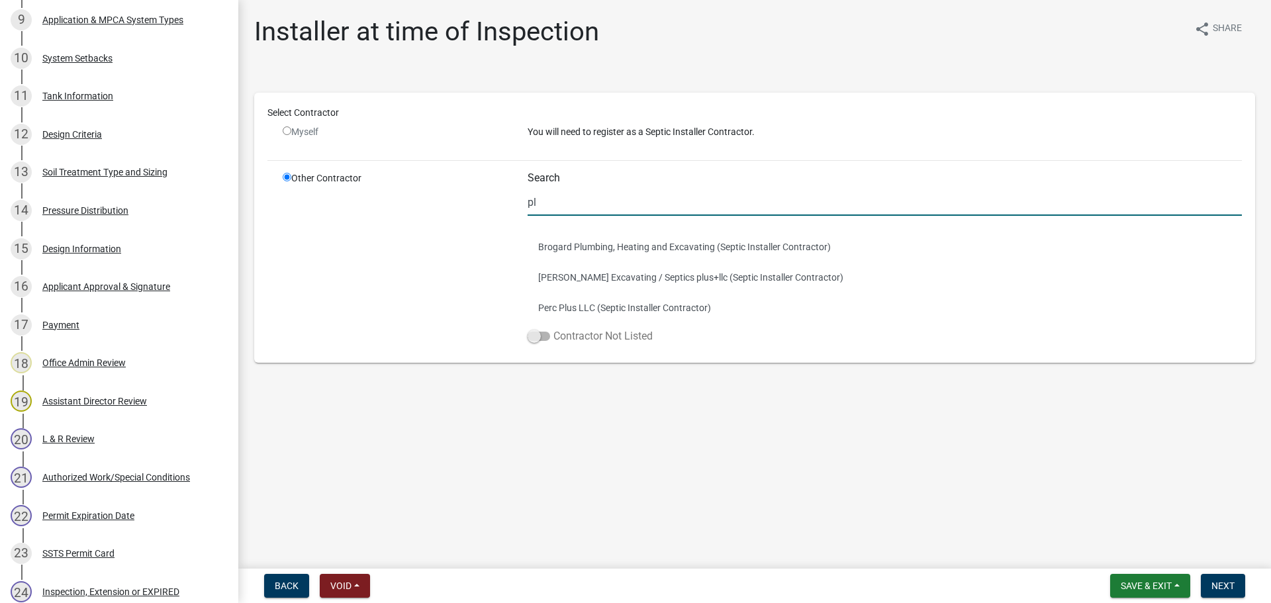
click at [544, 339] on span at bounding box center [539, 336] width 23 height 9
click at [553, 328] on input "Contractor Not Listed" at bounding box center [553, 328] width 0 height 0
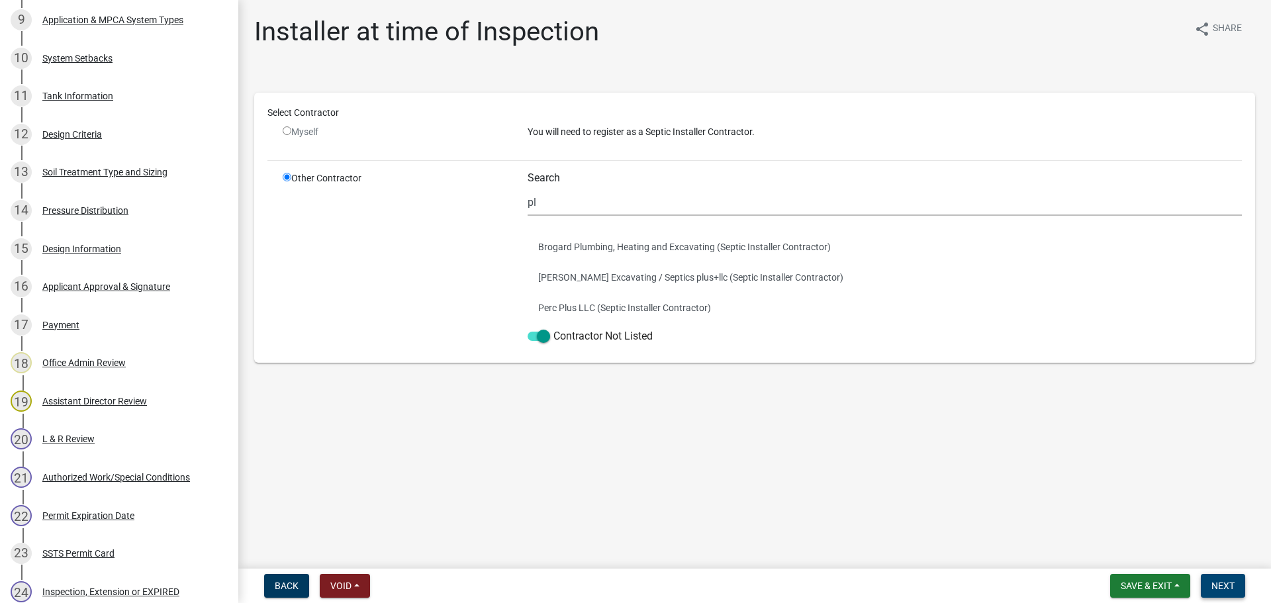
click at [1227, 587] on span "Next" at bounding box center [1223, 586] width 23 height 11
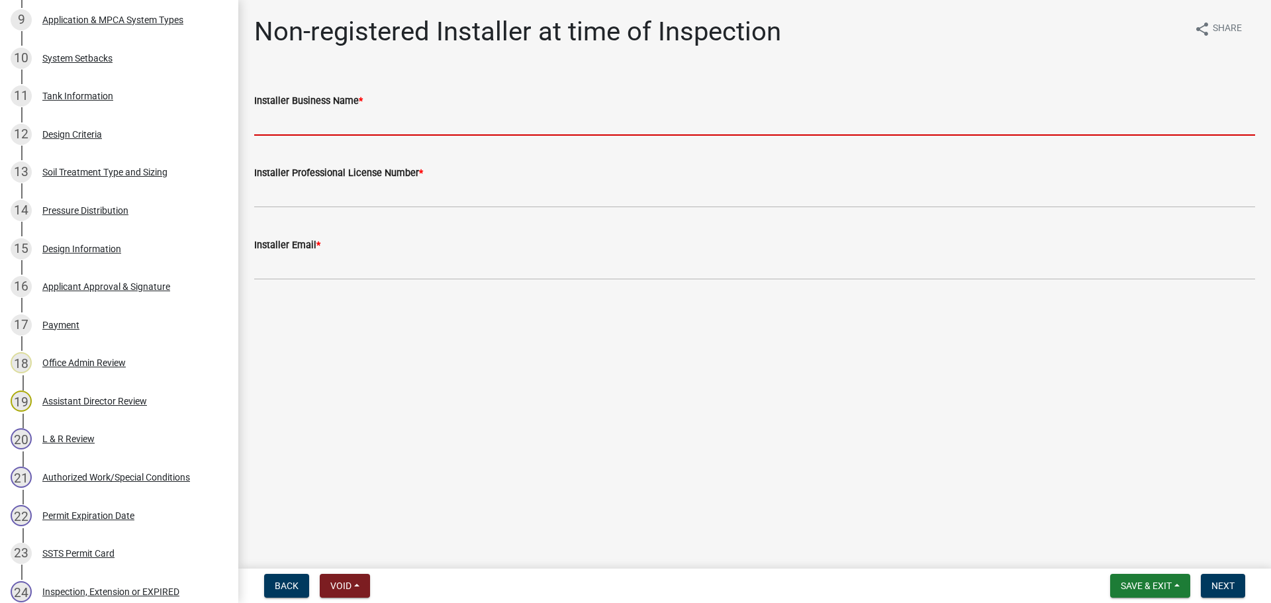
click at [317, 124] on input "Installer Business Name *" at bounding box center [754, 122] width 1001 height 27
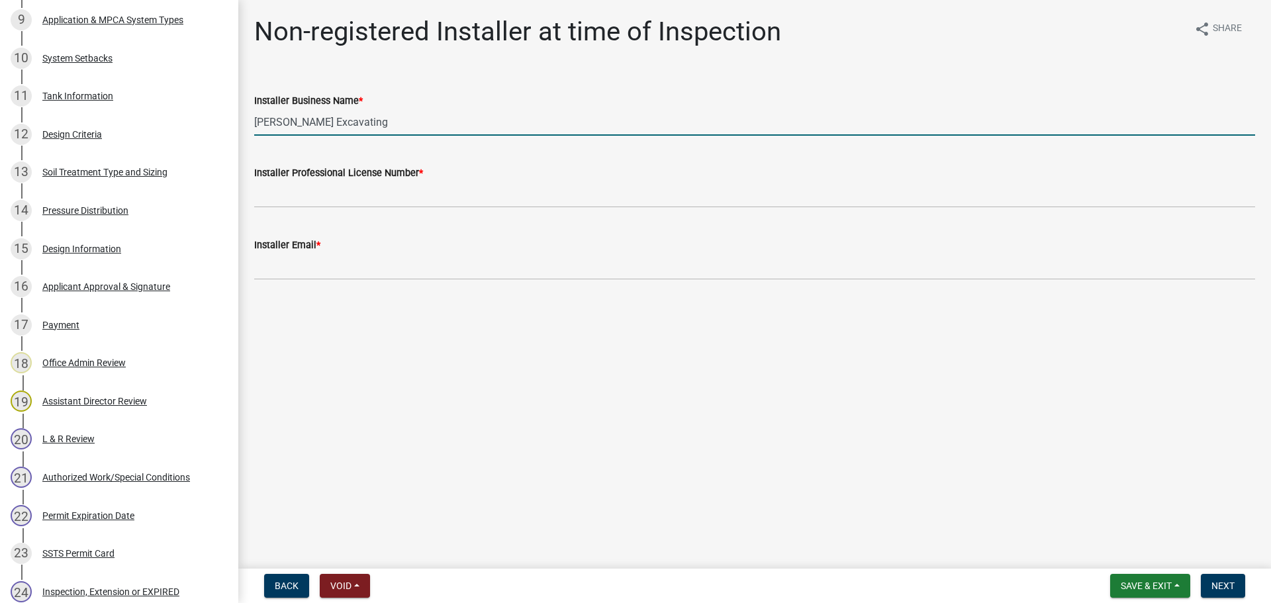
type input "[PERSON_NAME] Excavating"
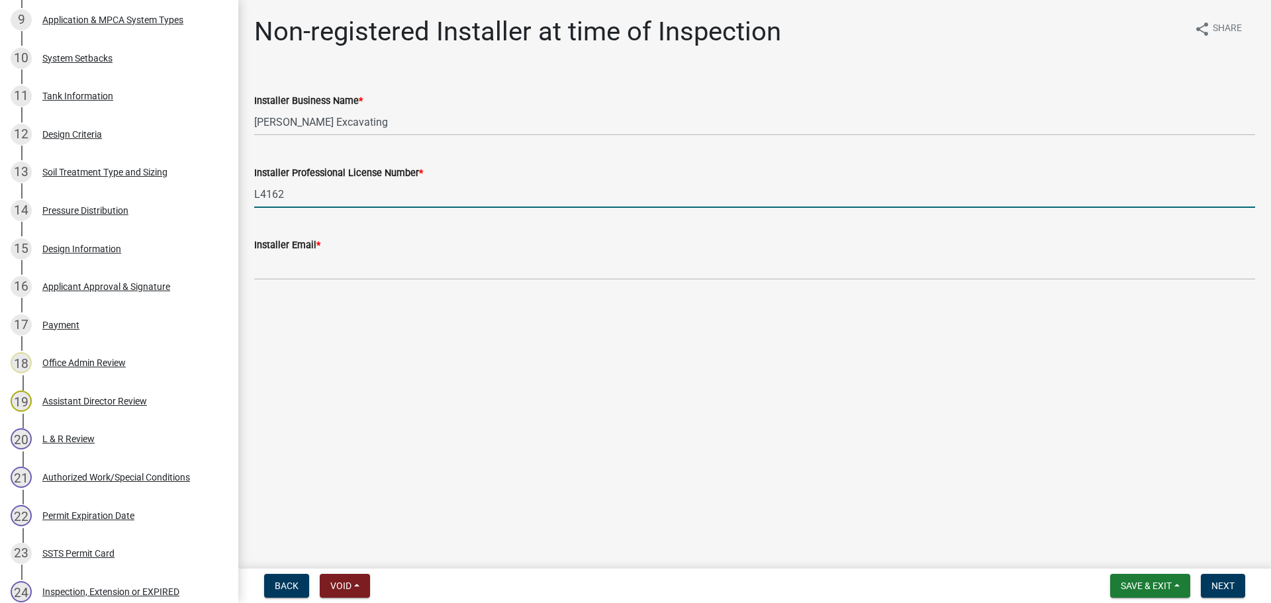
type input "L4162"
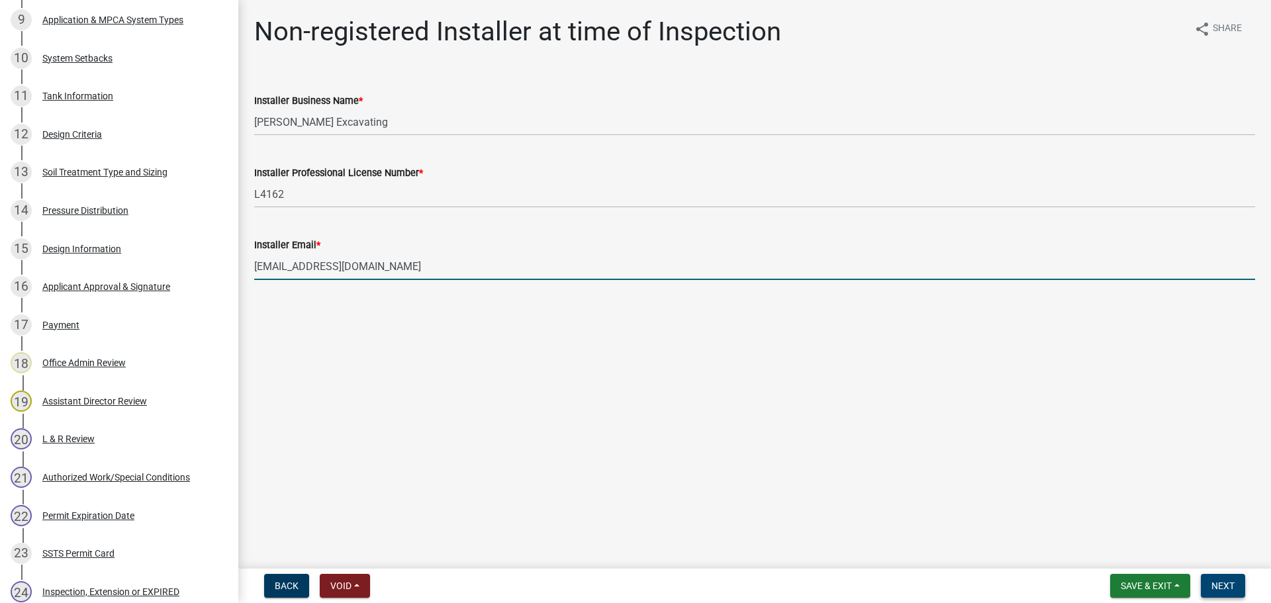
type input "[EMAIL_ADDRESS][DOMAIN_NAME]"
click at [1235, 585] on span "Next" at bounding box center [1223, 586] width 23 height 11
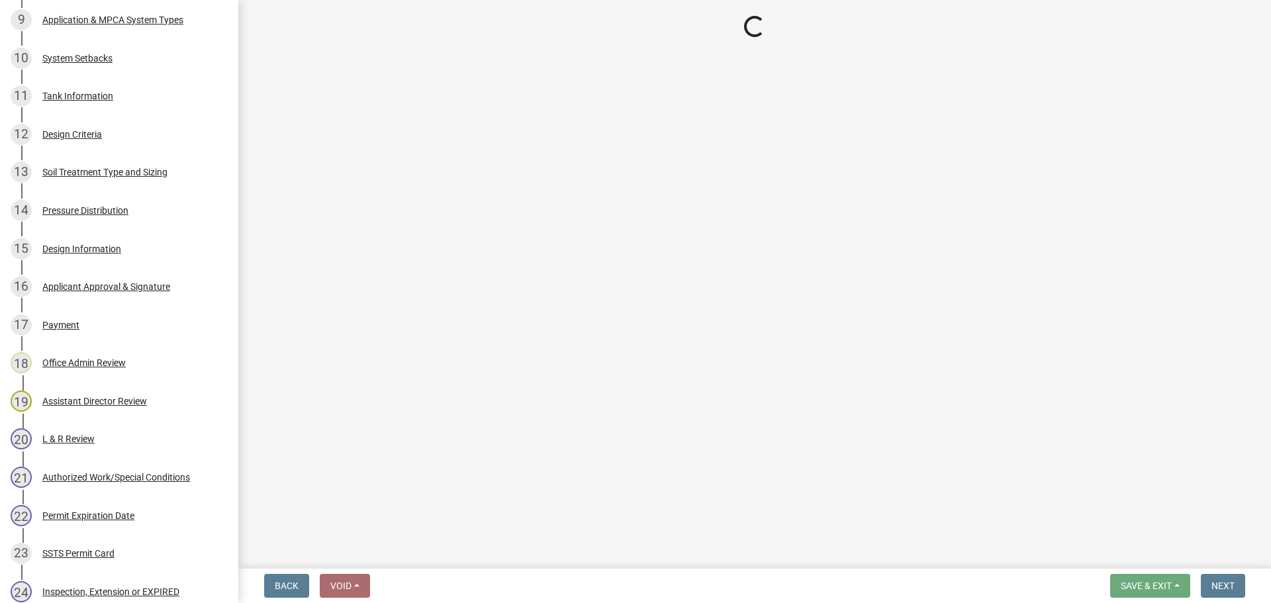
select select "710d5f49-2663-4e73-9718-d0c4e189f5ed"
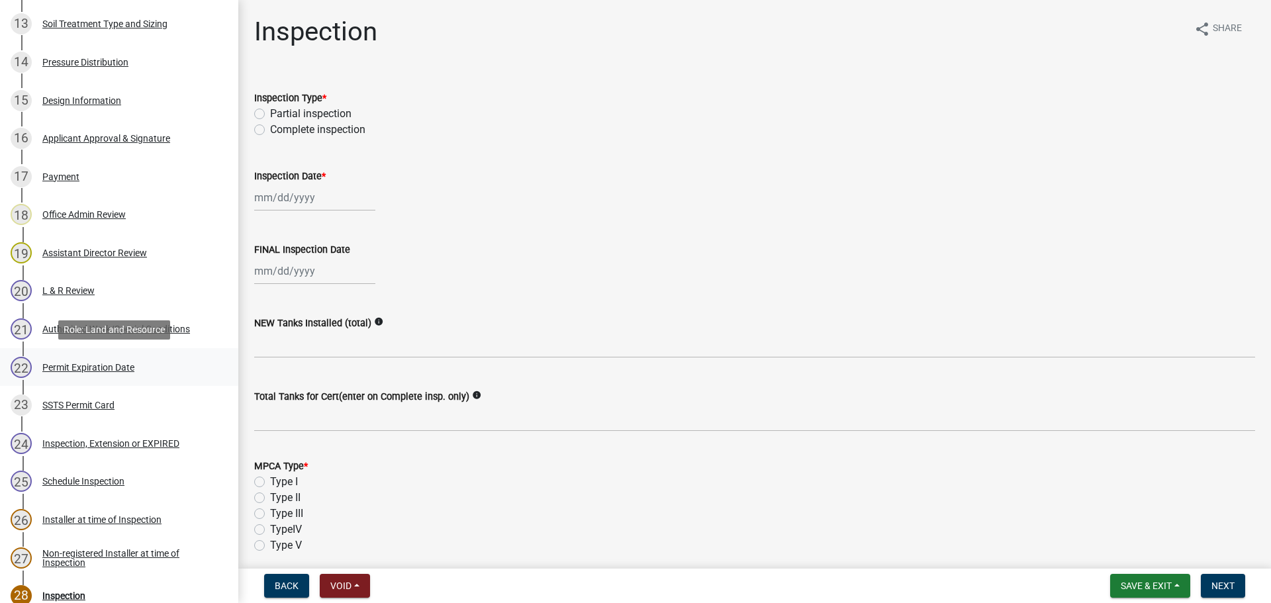
scroll to position [728, 0]
click at [130, 324] on div "Authorized Work/Special Conditions" at bounding box center [116, 328] width 148 height 9
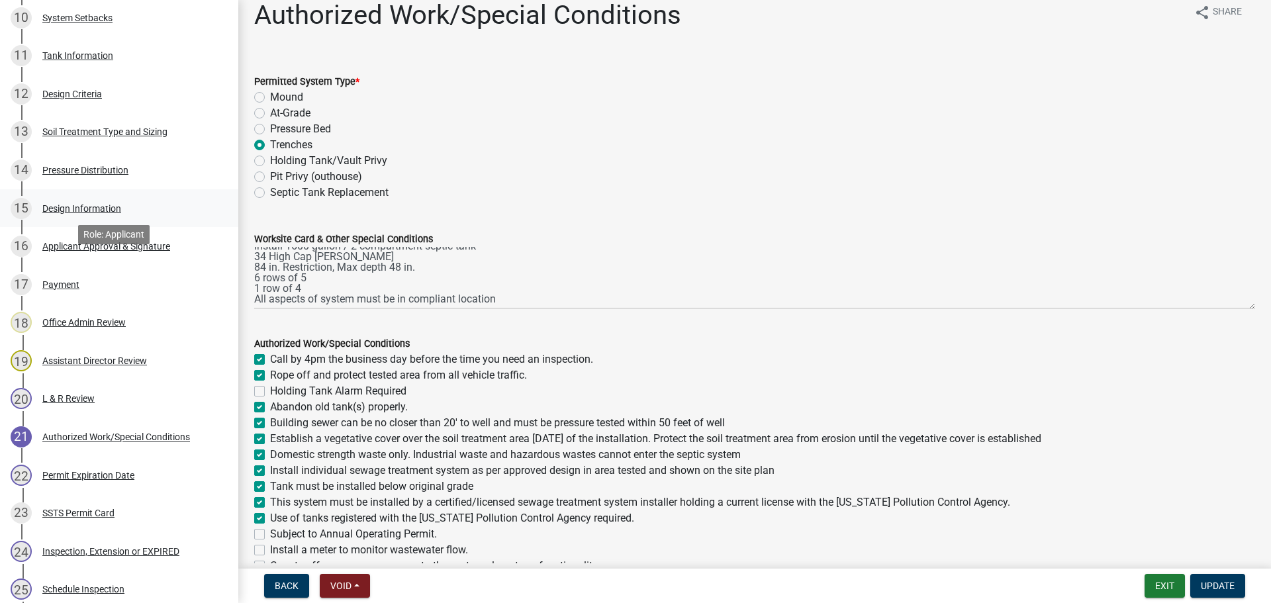
scroll to position [612, 0]
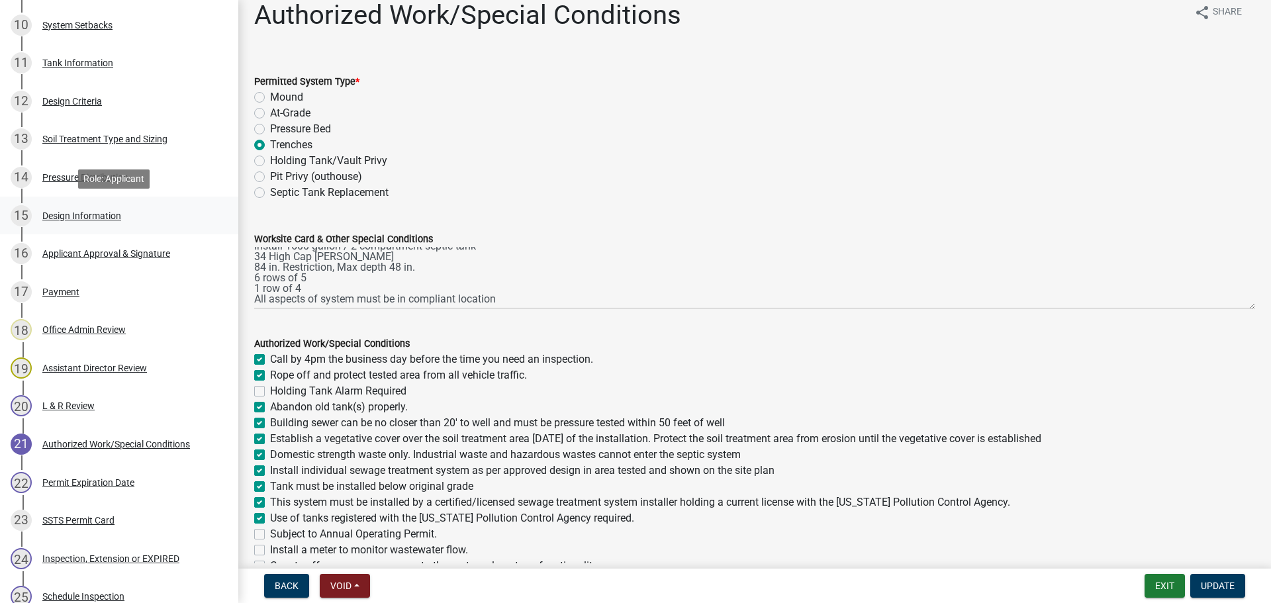
click at [101, 207] on div "15 Design Information" at bounding box center [114, 215] width 207 height 21
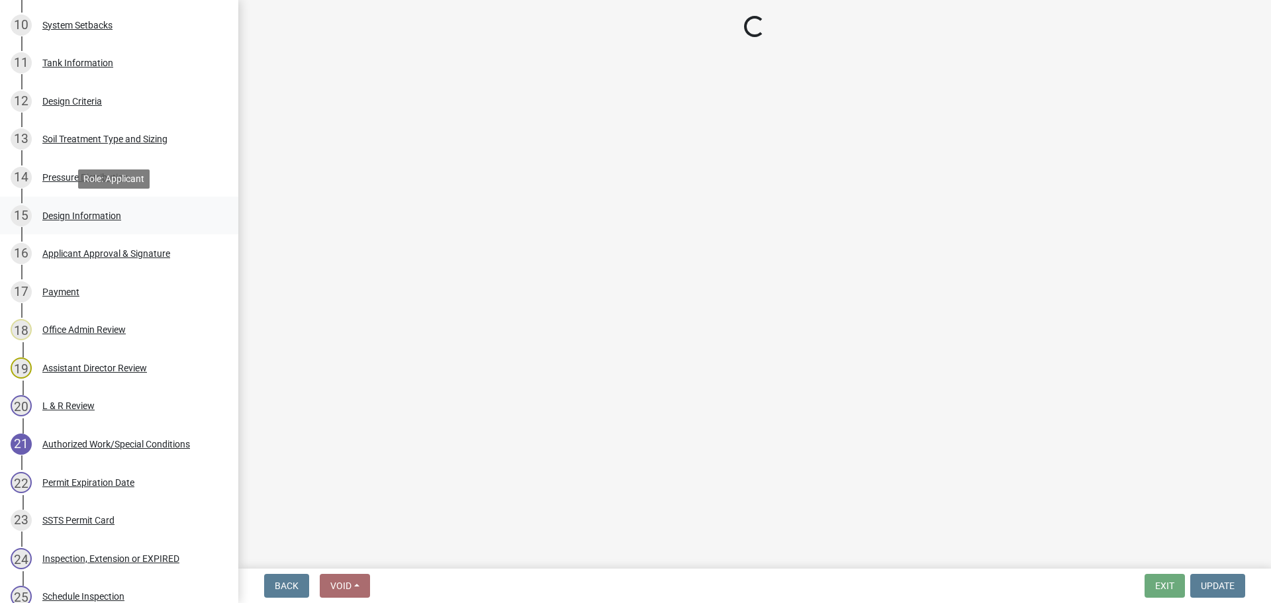
scroll to position [0, 0]
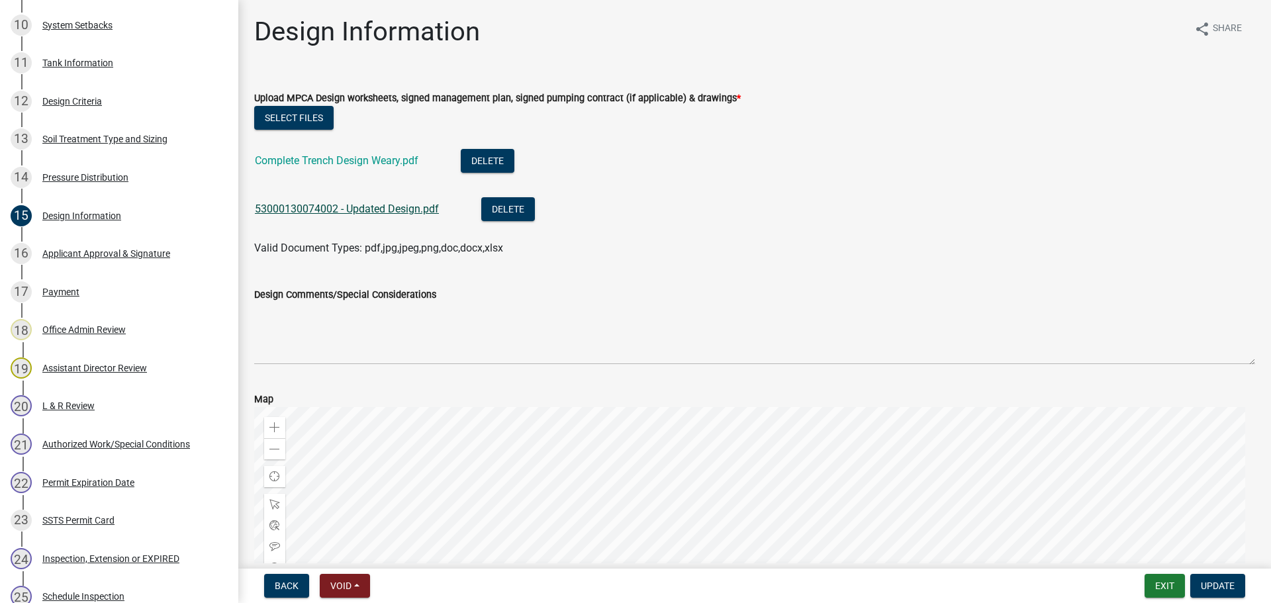
click at [377, 203] on link "53000130074002 - Updated Design.pdf" at bounding box center [347, 209] width 184 height 13
click at [1163, 591] on button "Exit" at bounding box center [1165, 586] width 40 height 24
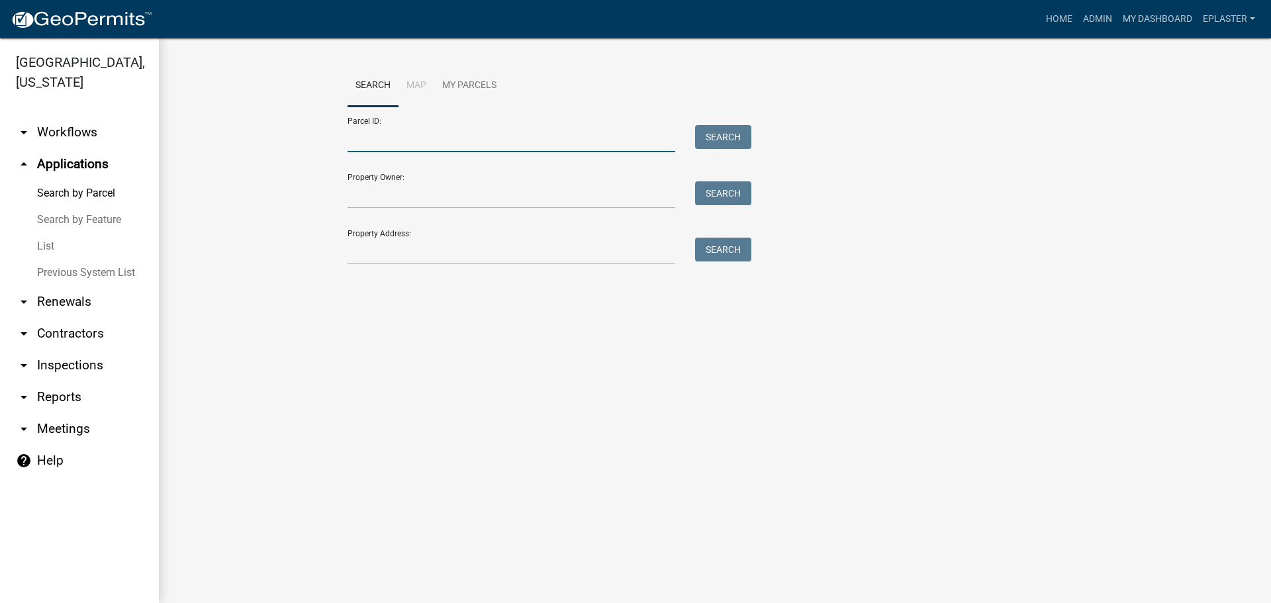
click at [449, 142] on input "Parcel ID:" at bounding box center [512, 138] width 328 height 27
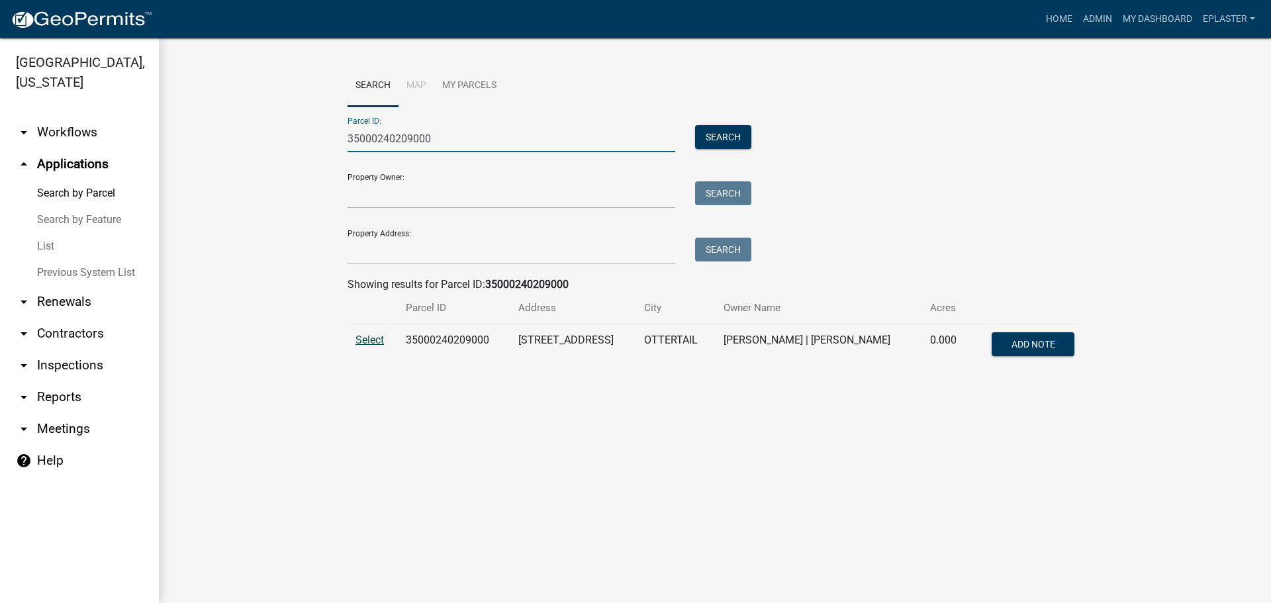
type input "35000240209000"
click at [356, 336] on span "Select" at bounding box center [370, 340] width 28 height 13
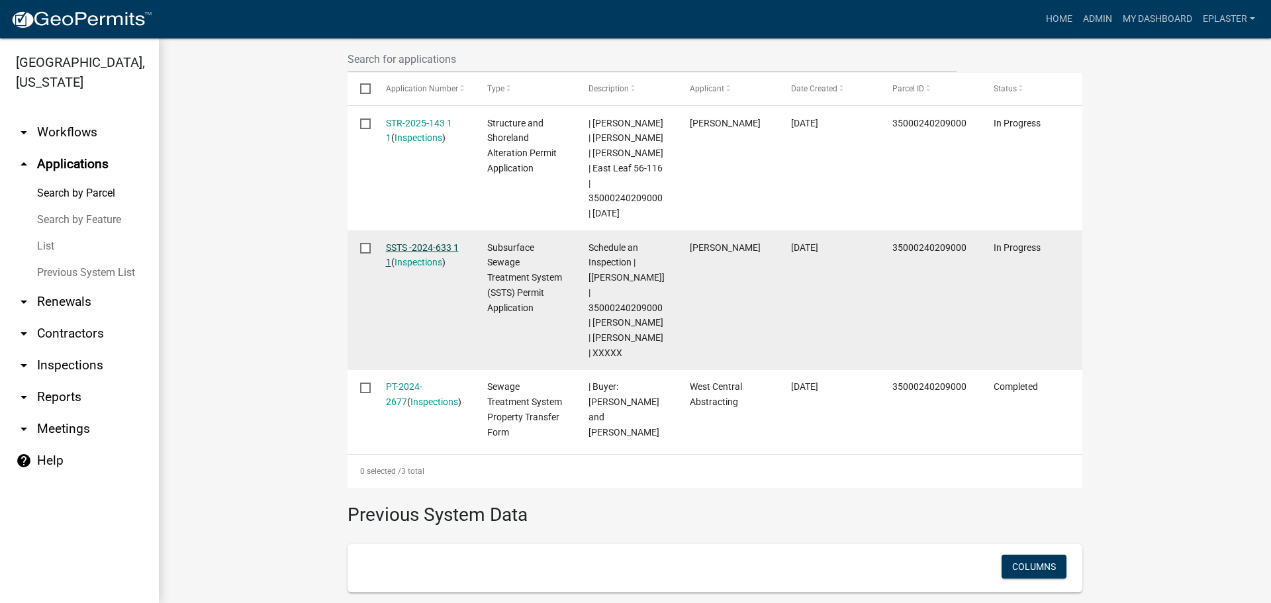
scroll to position [430, 0]
click at [445, 262] on link "SSTS -2024-633 1 1" at bounding box center [422, 254] width 73 height 26
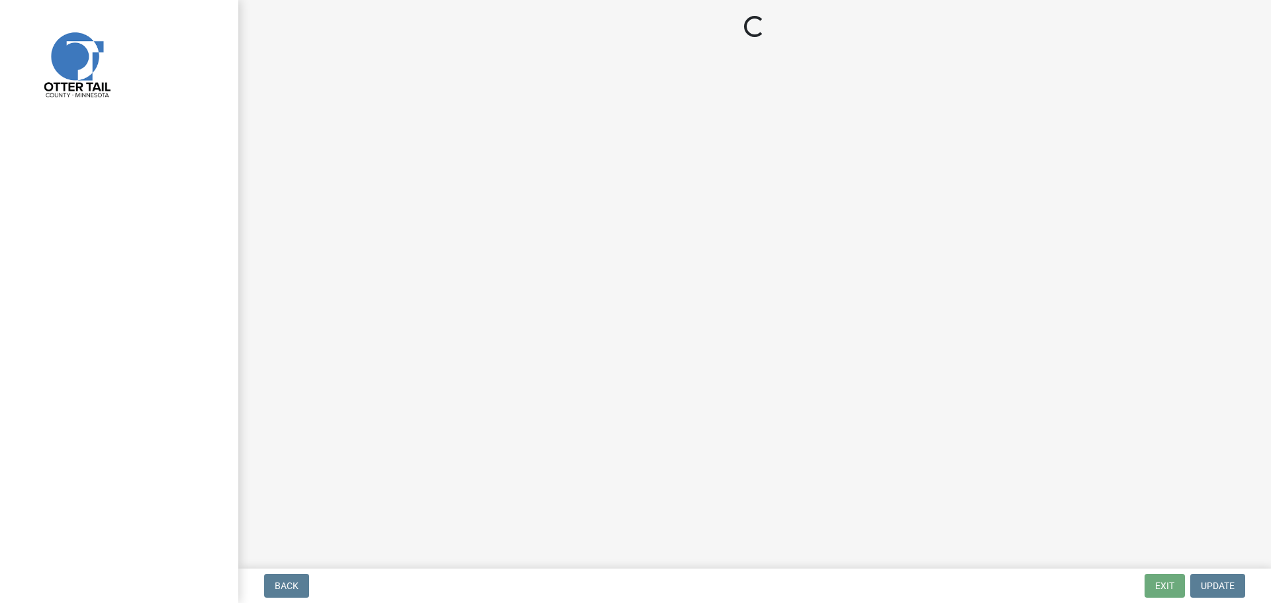
select select "710d5f49-2663-4e73-9718-d0c4e189f5ed"
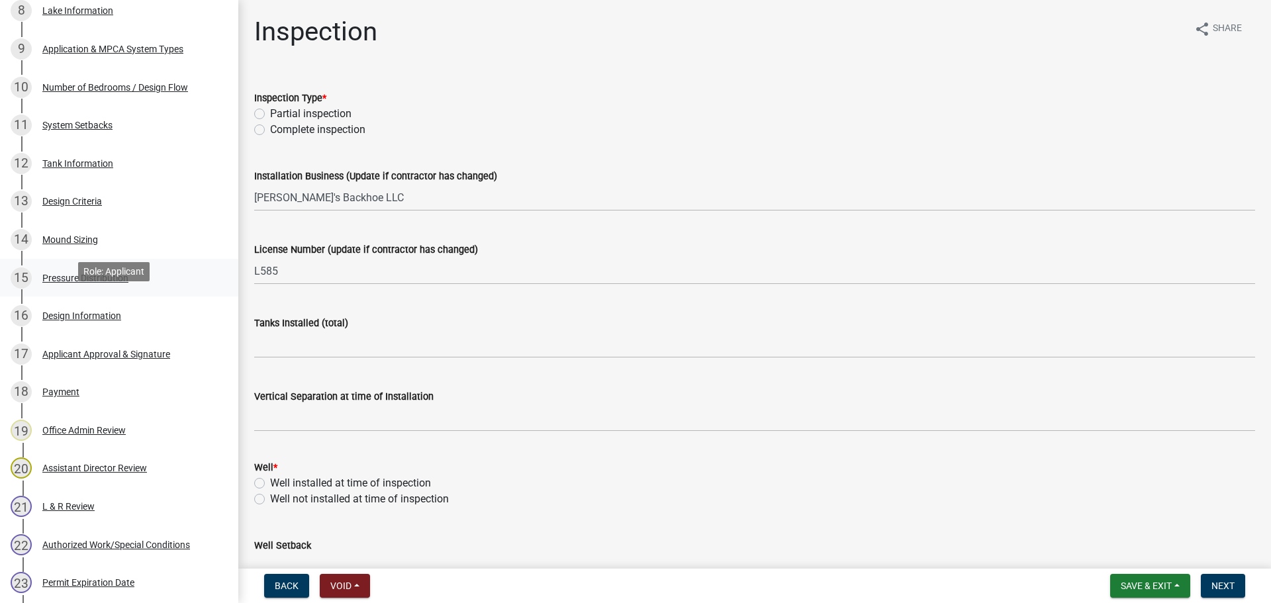
scroll to position [563, 0]
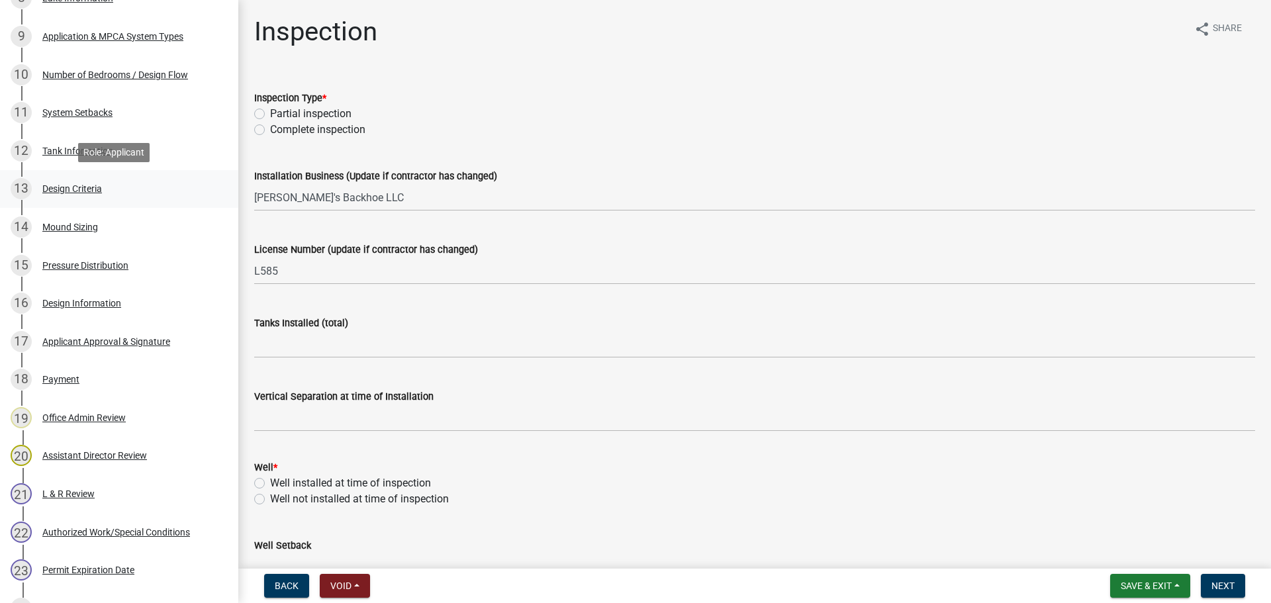
click at [97, 188] on div "Design Criteria" at bounding box center [72, 188] width 60 height 9
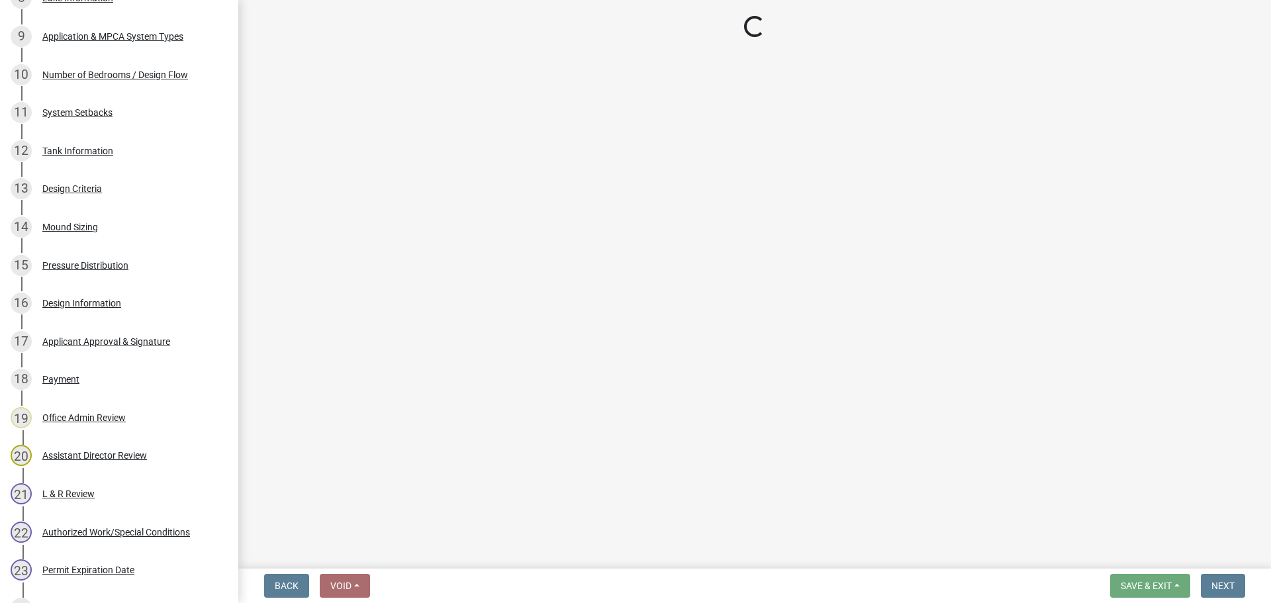
select select "161dc003-2926-44f5-9717-bc9d566eecc1"
select select "3153871a-0646-45c0-8d36-98762e1aaded"
select select "45db2b75-262a-4f3c-9010-aae25997cba1"
